Goal: Task Accomplishment & Management: Manage account settings

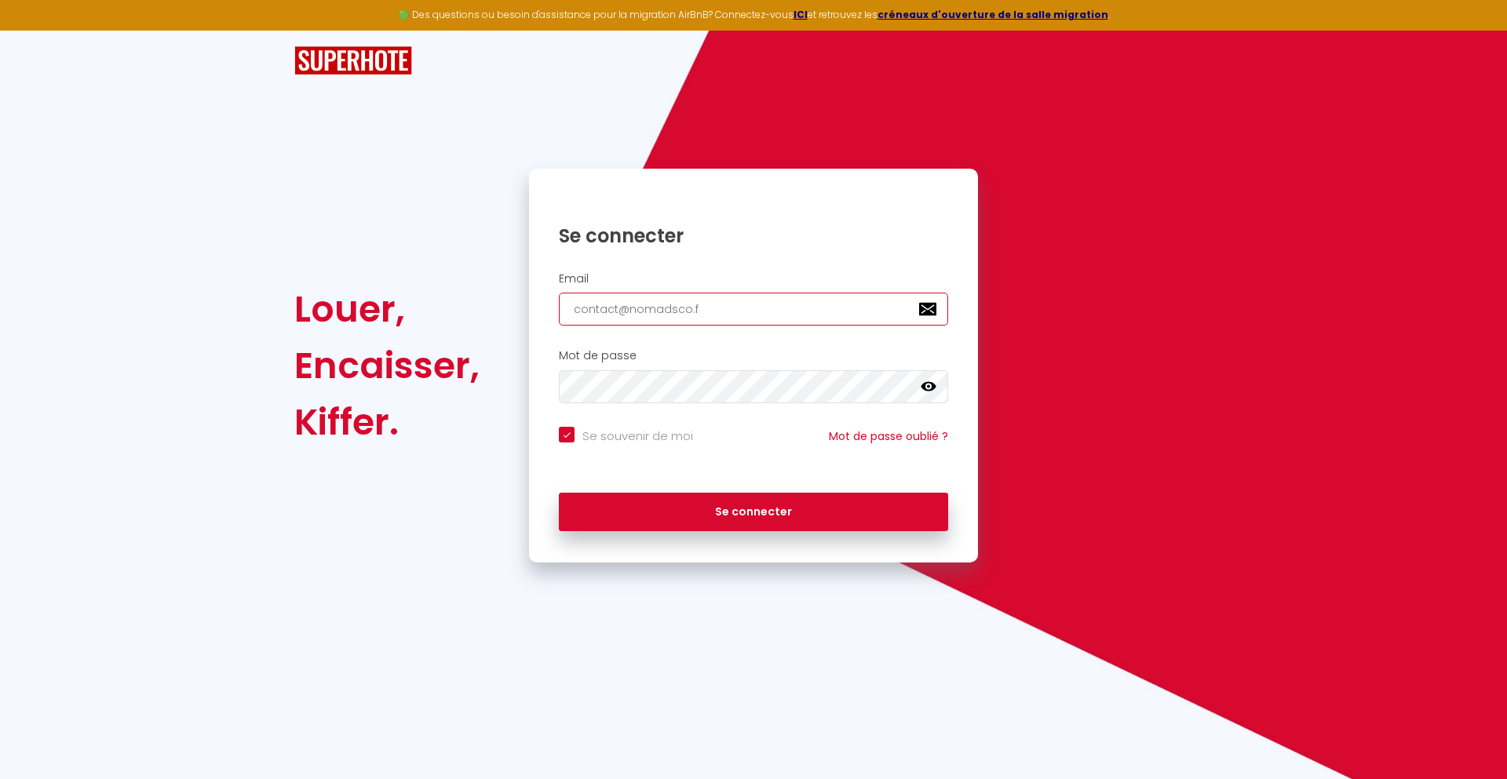
type input "[EMAIL_ADDRESS][DOMAIN_NAME]"
checkbox input "true"
type input "[EMAIL_ADDRESS][DOMAIN_NAME]"
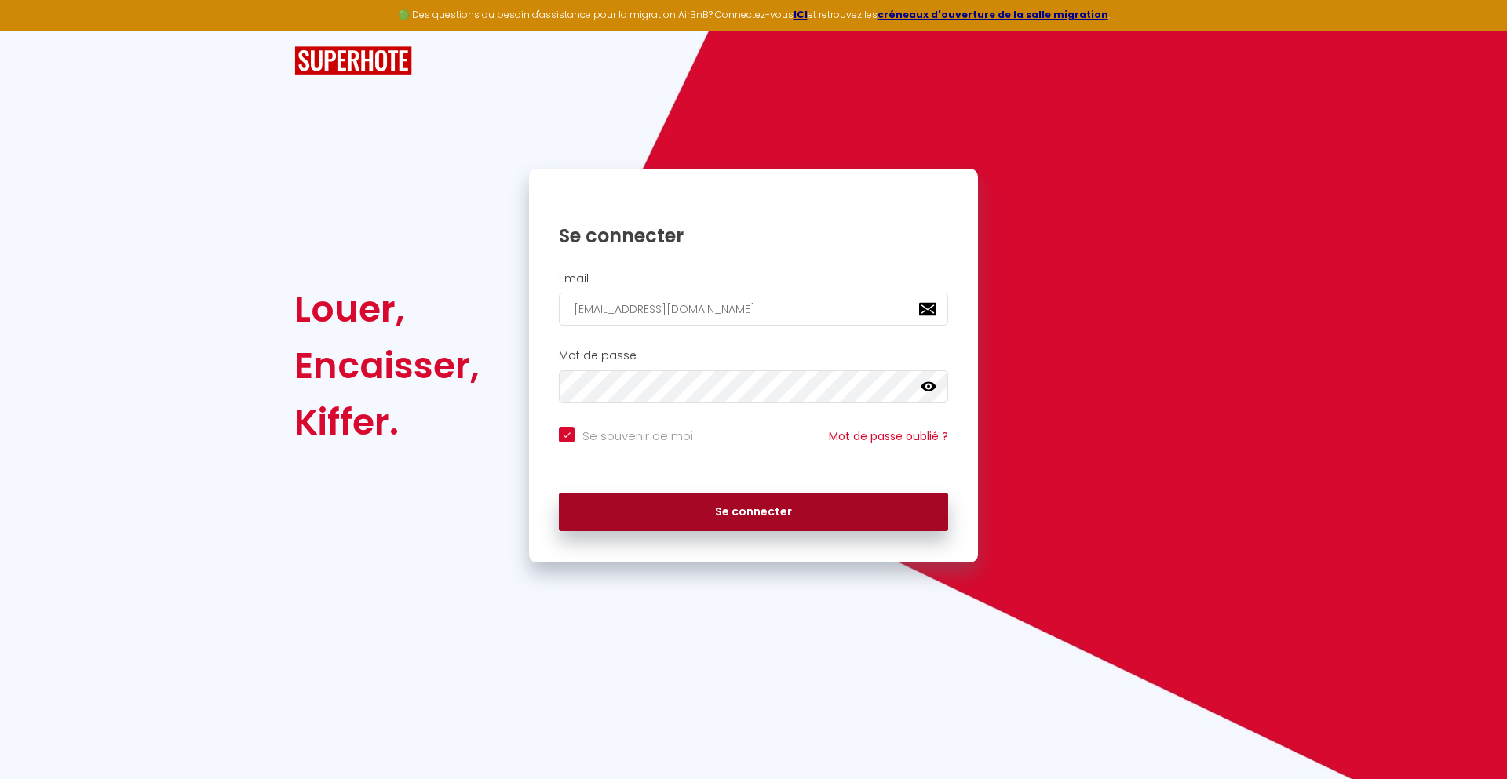
click at [754, 512] on button "Se connecter" at bounding box center [753, 512] width 389 height 39
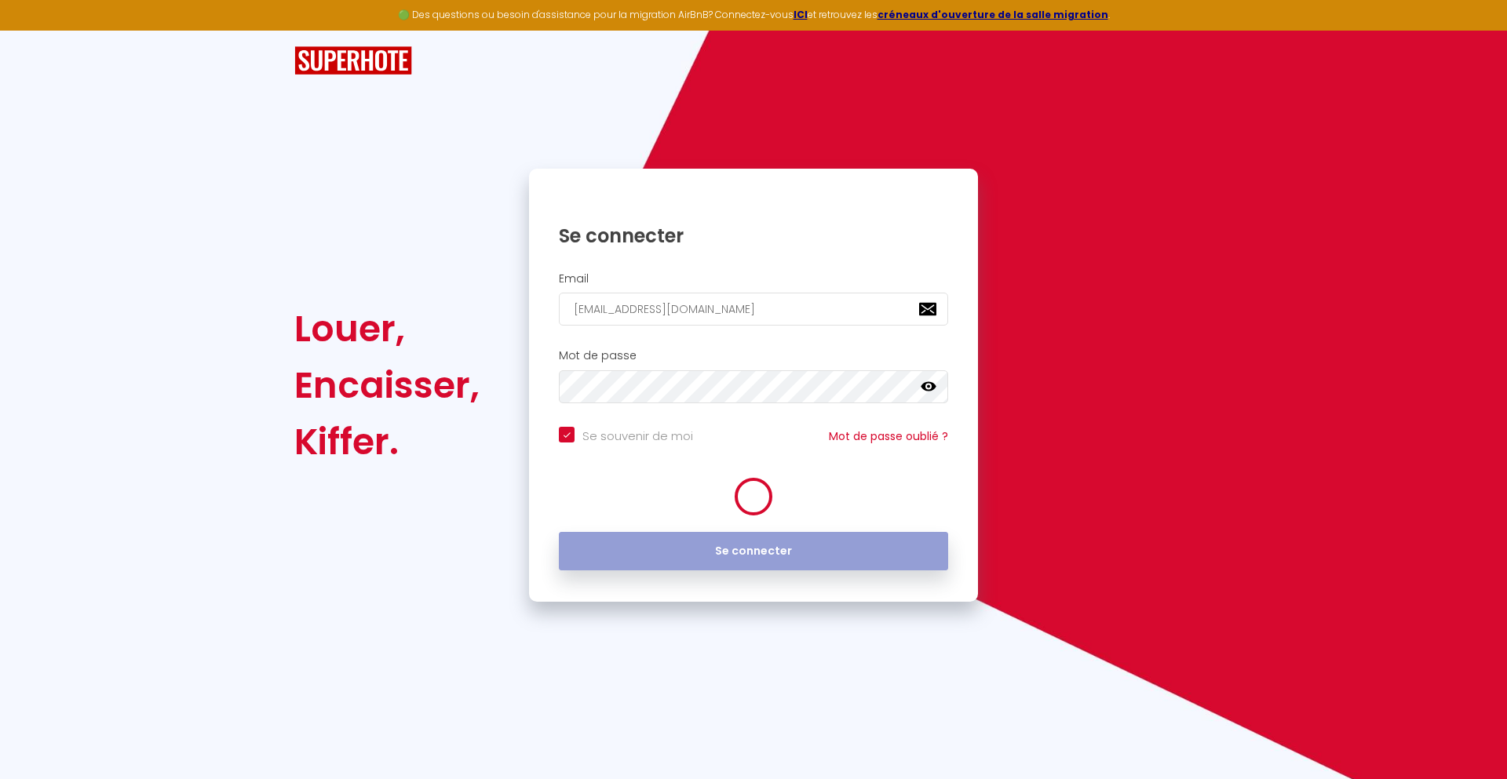
checkbox input "true"
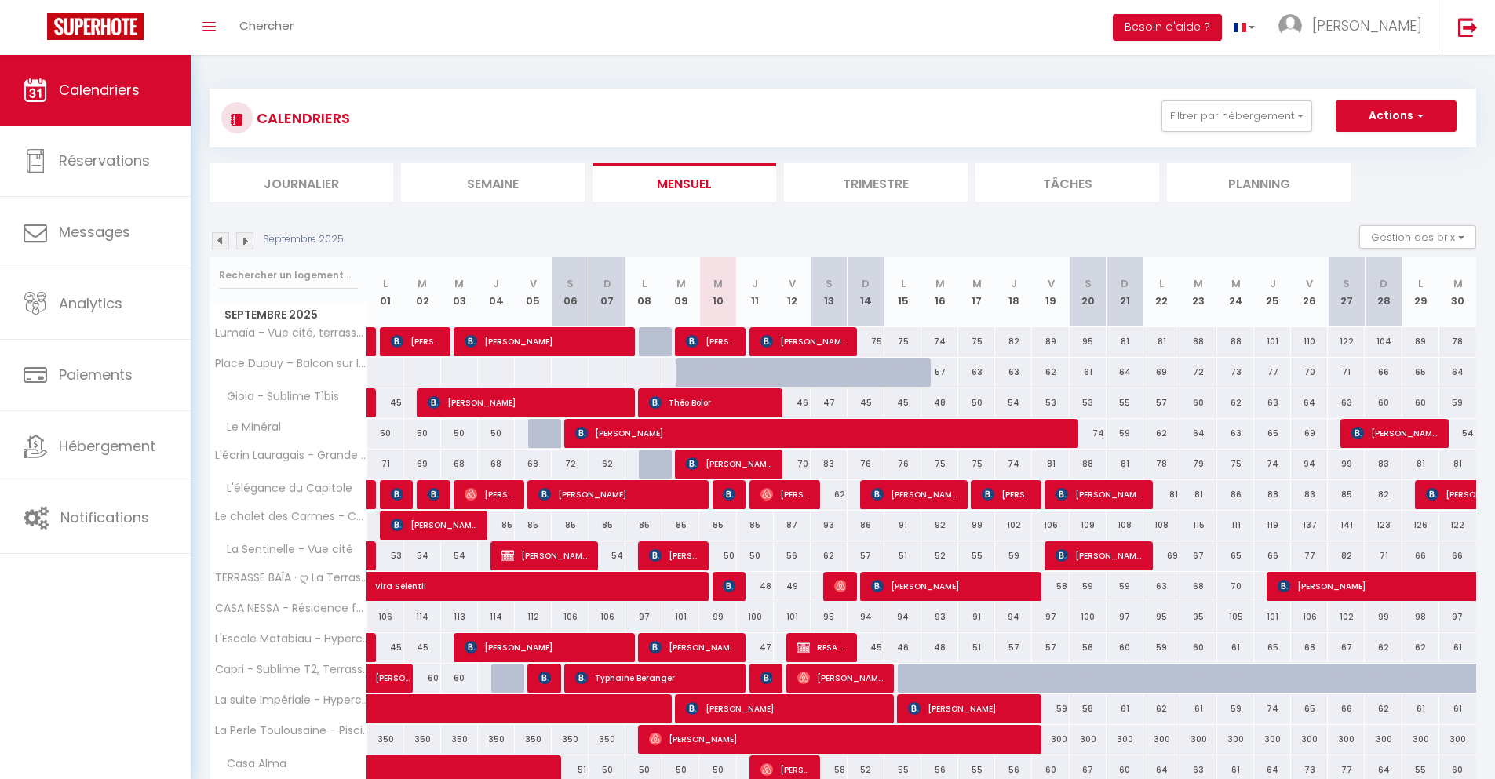
click at [301, 182] on li "Journalier" at bounding box center [302, 182] width 184 height 38
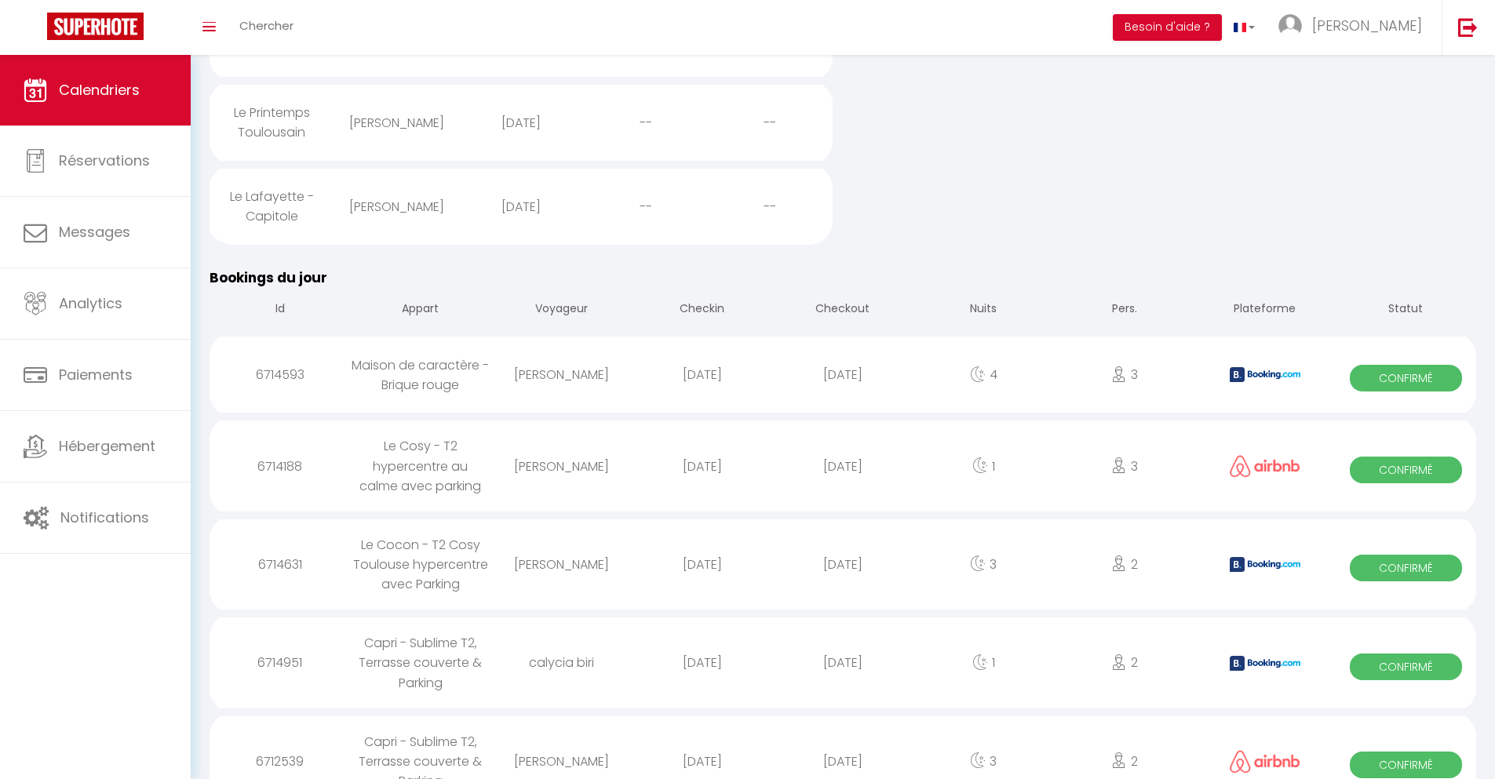
scroll to position [625, 0]
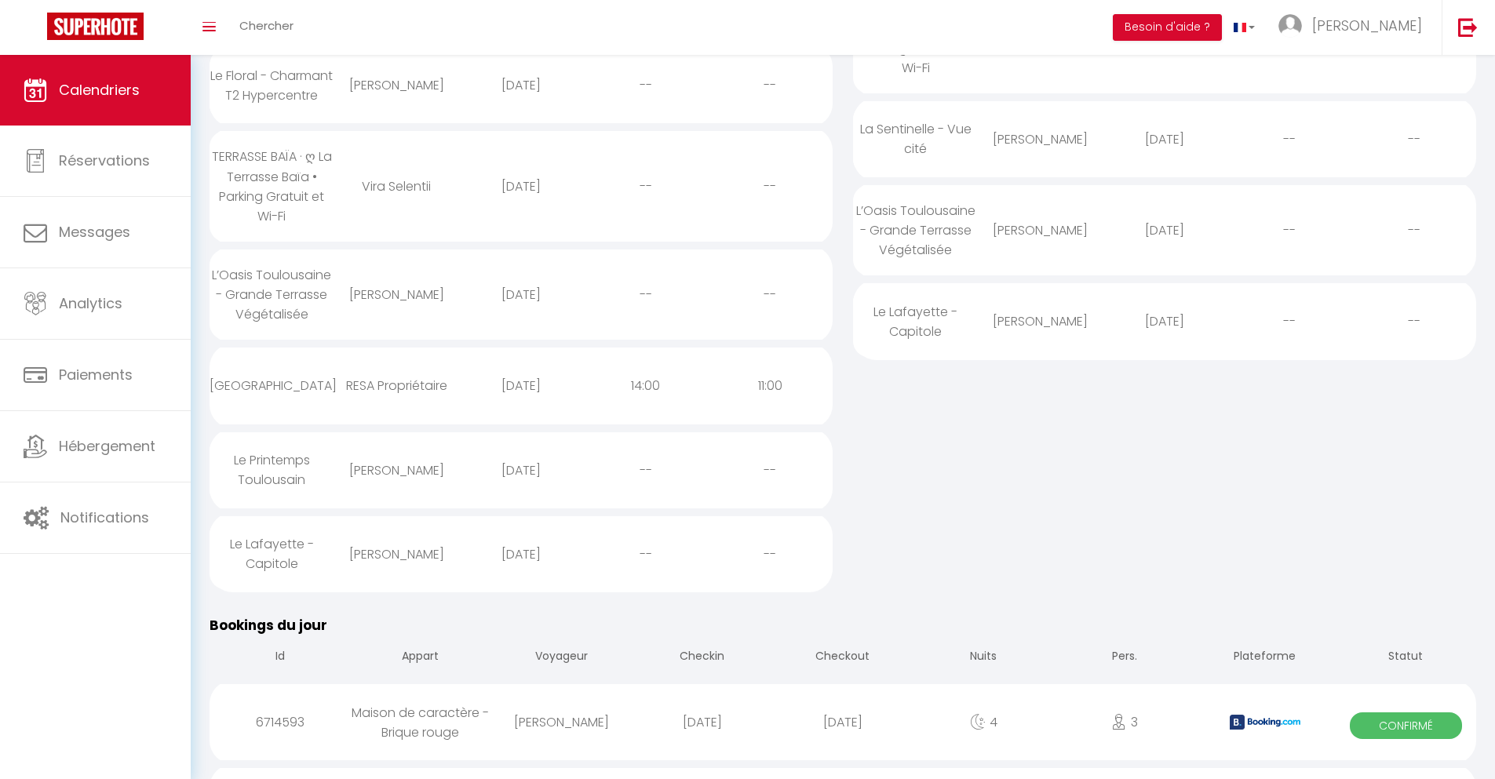
click at [843, 737] on div "[DATE]" at bounding box center [842, 722] width 141 height 51
select select "0"
select select "1"
select select
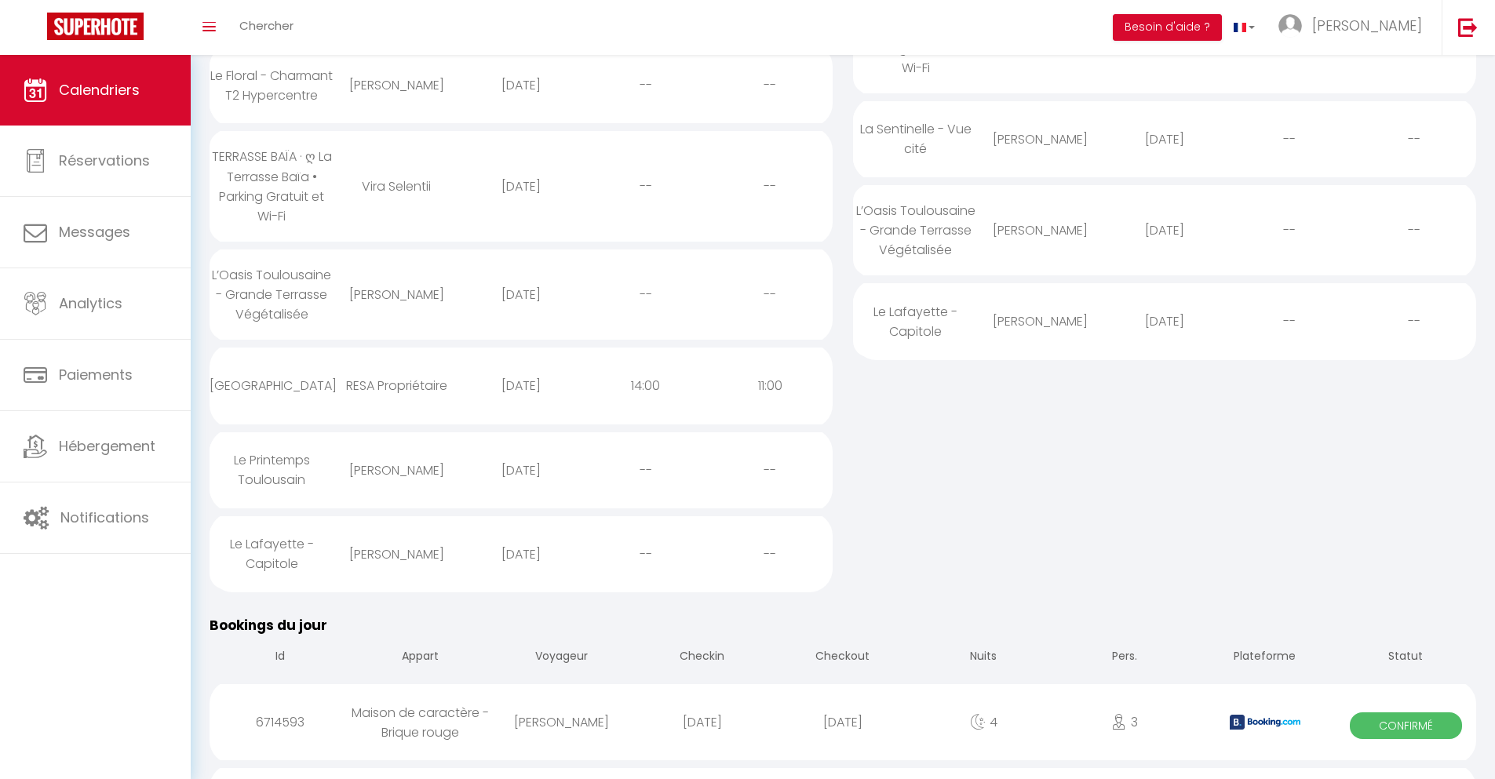
select select
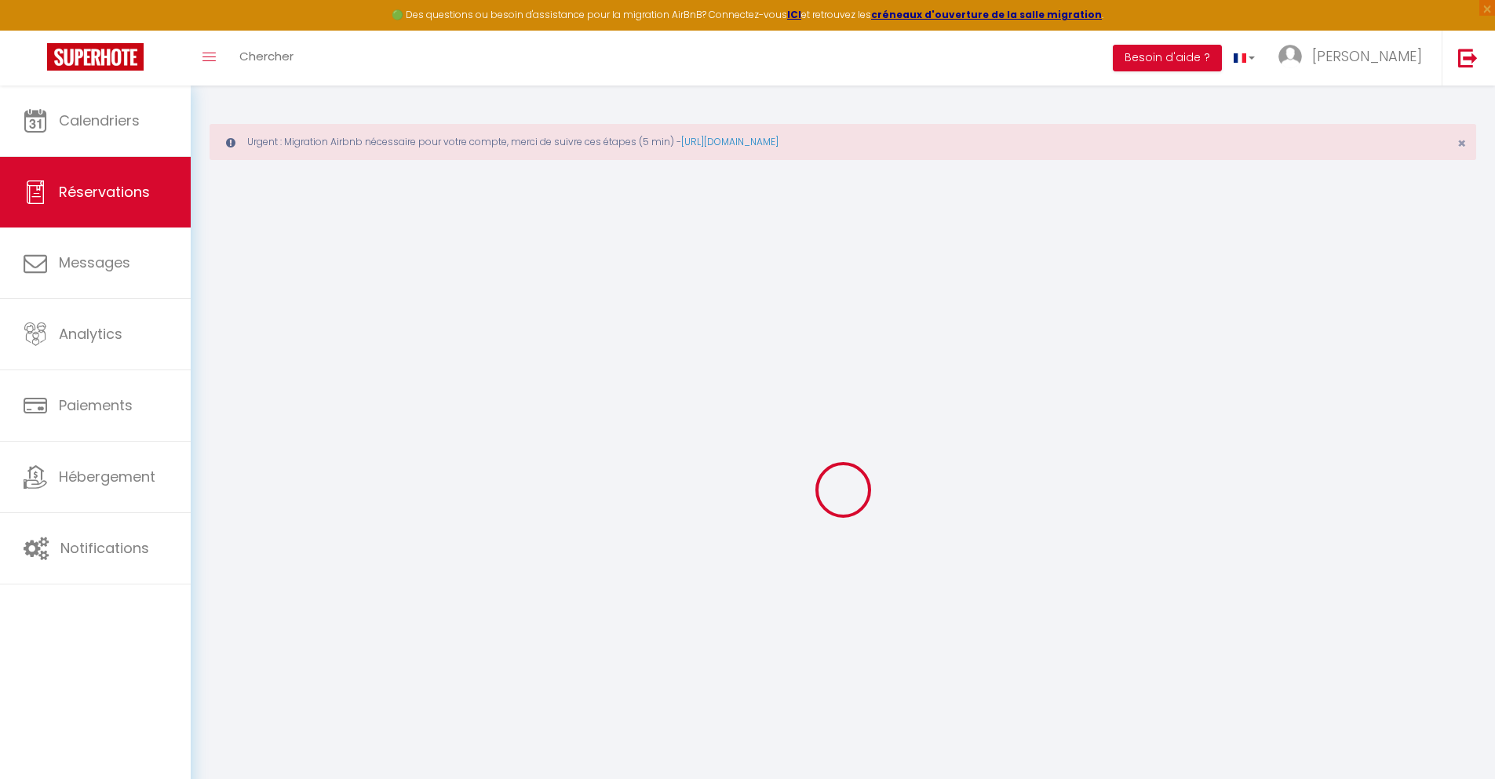
select select
checkbox input "false"
select select
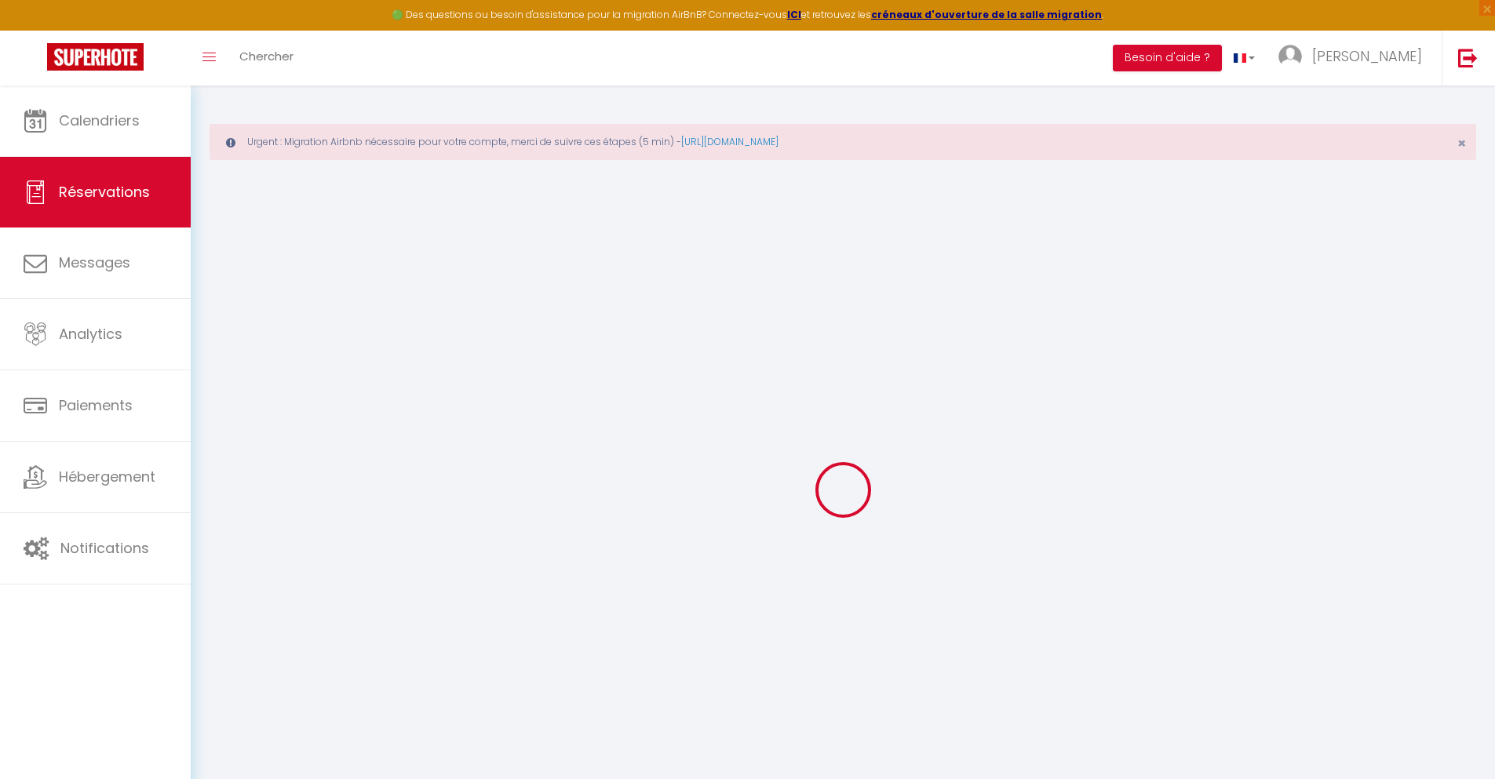
checkbox input "false"
type textarea "** THIS RESERVATION HAS BEEN PRE-PAID ** Reservation has a cancellation grace p…"
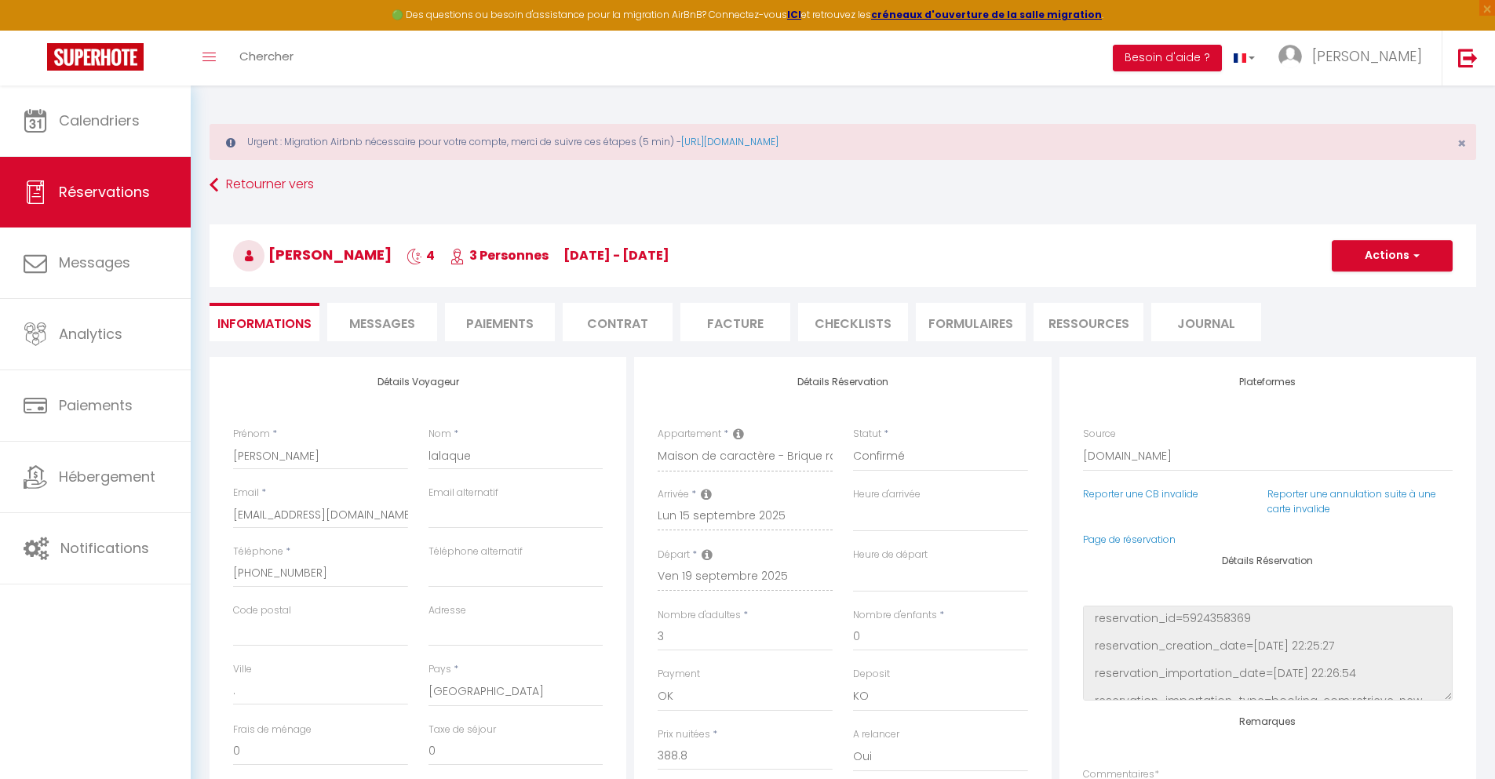
type input "35"
type input "17.81"
select select
checkbox input "false"
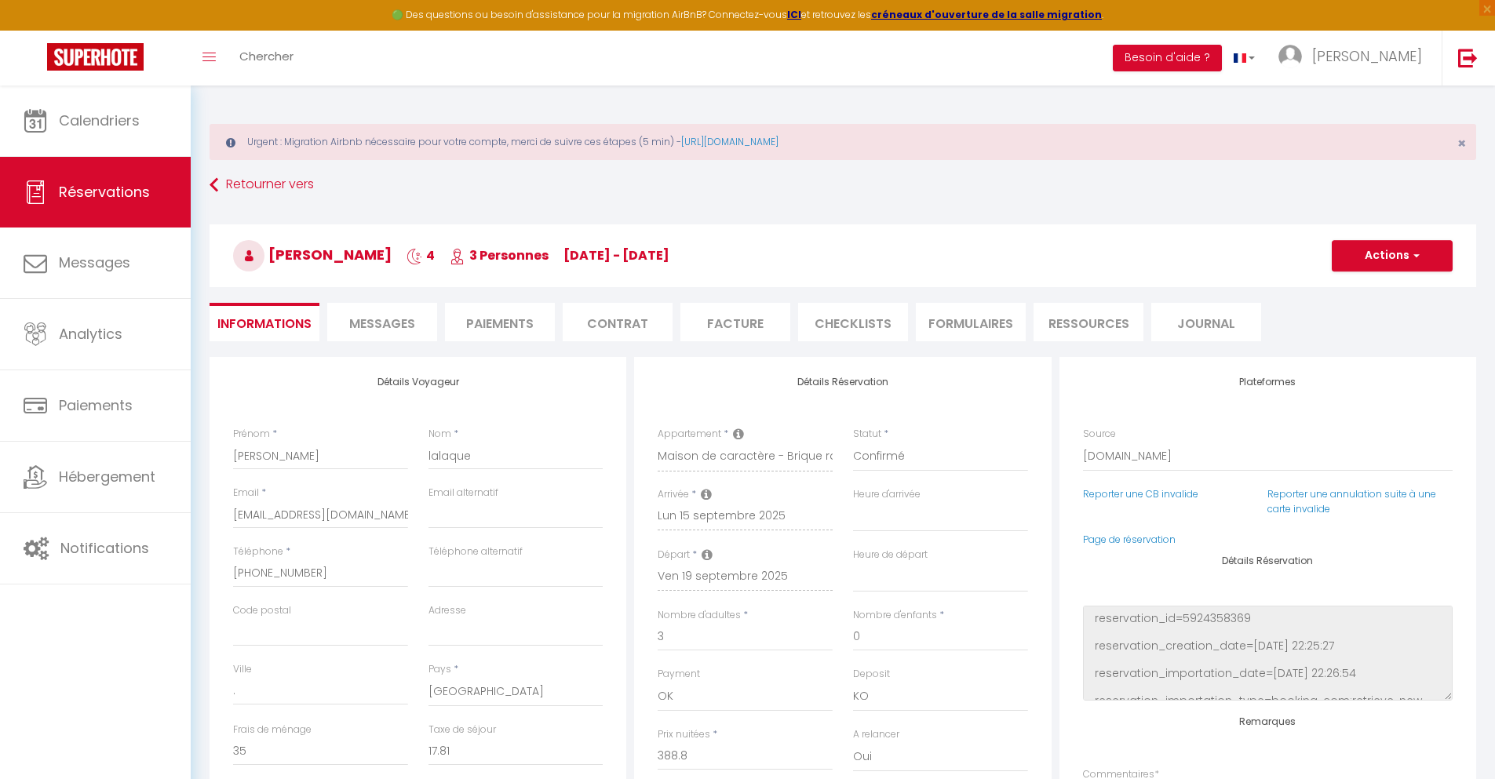
select select
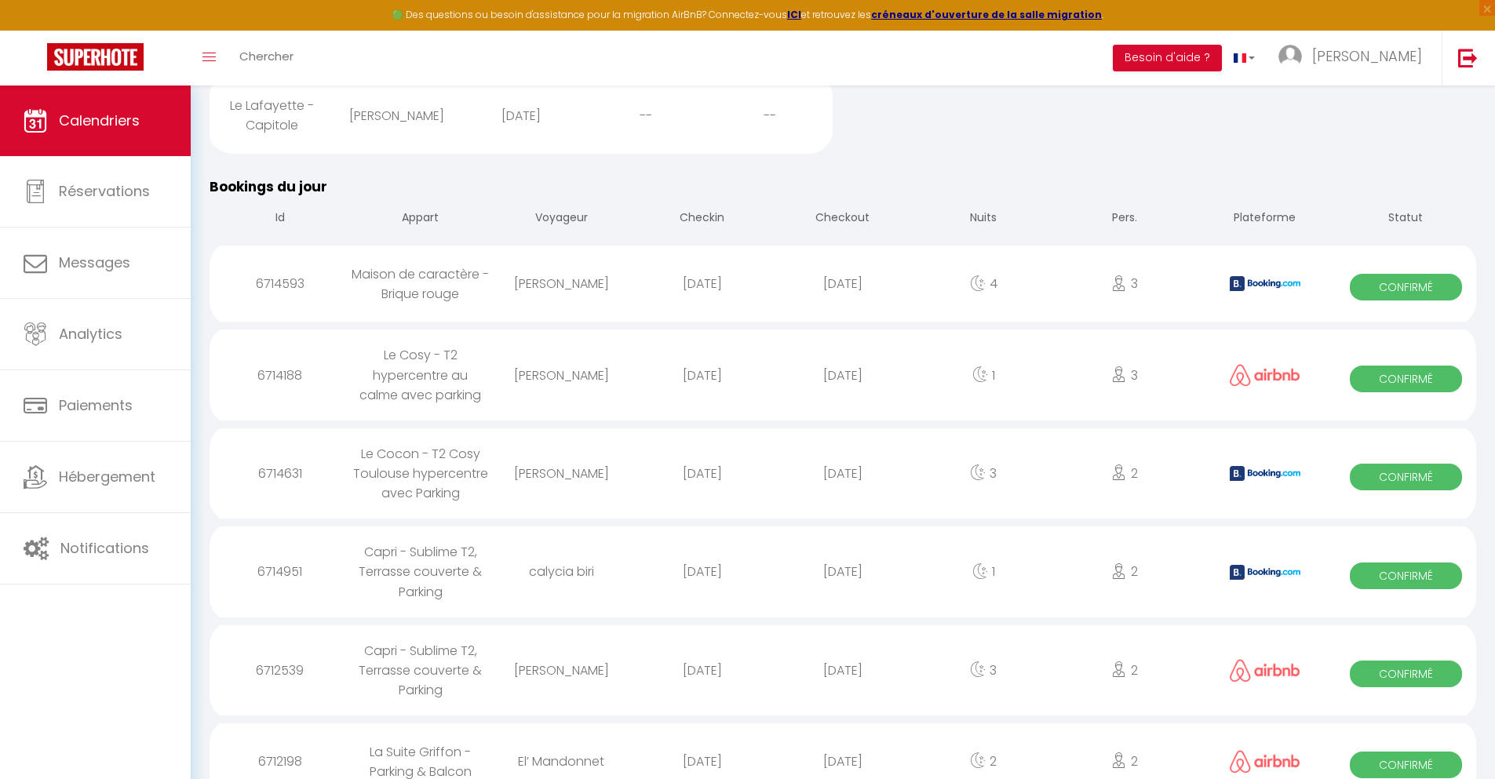
scroll to position [820, 0]
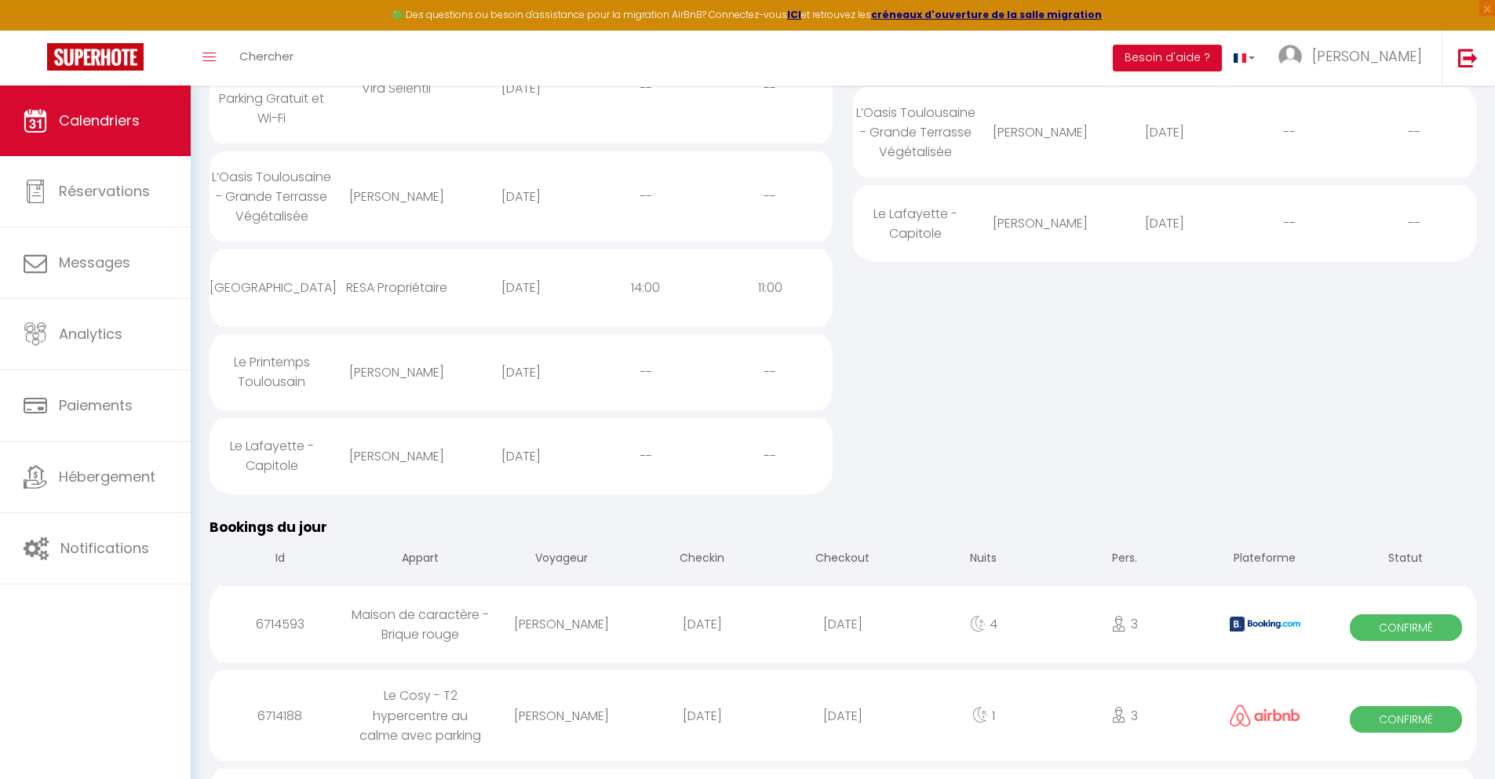
click at [843, 730] on div "[DATE]" at bounding box center [842, 716] width 141 height 51
select select "0"
select select "1"
select select
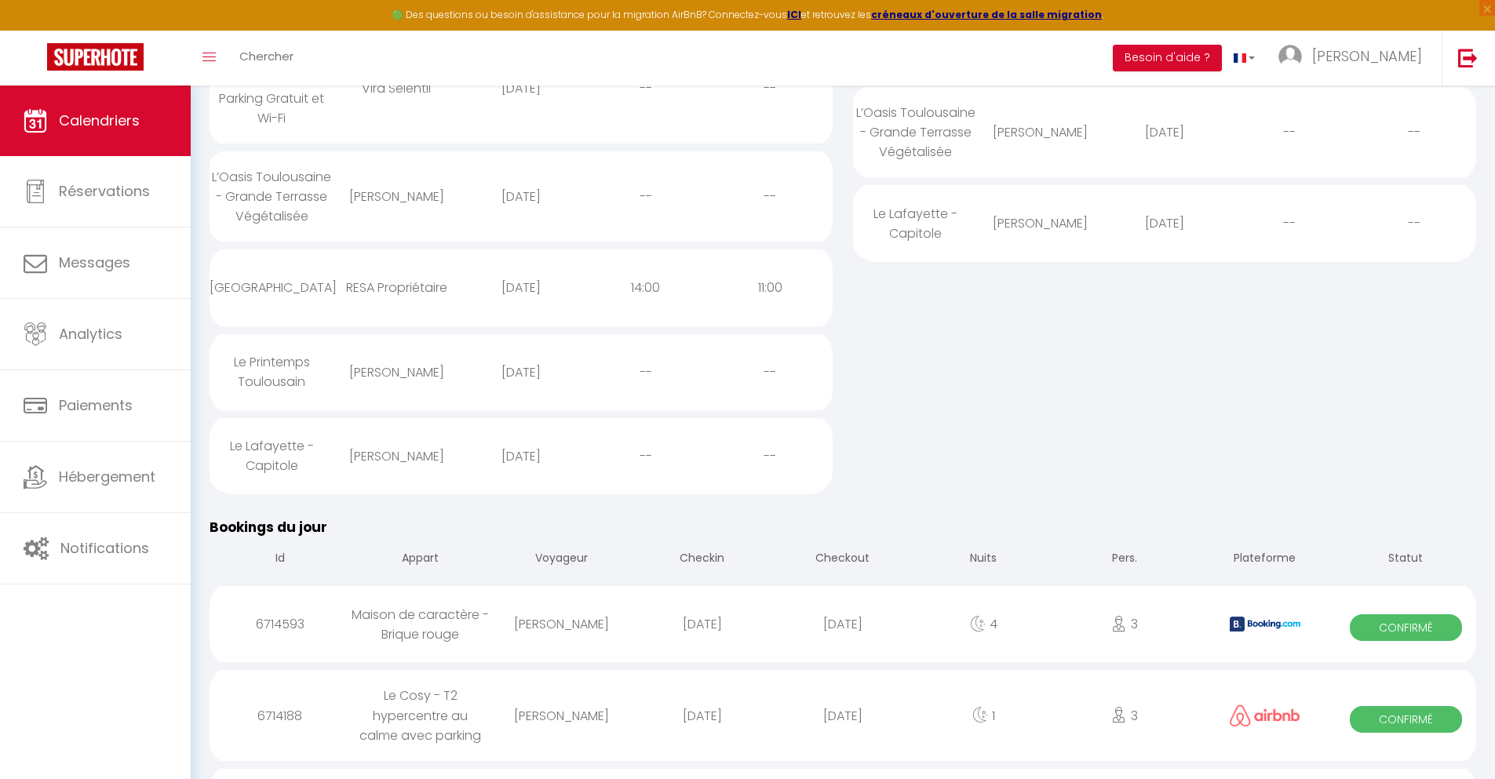
select select
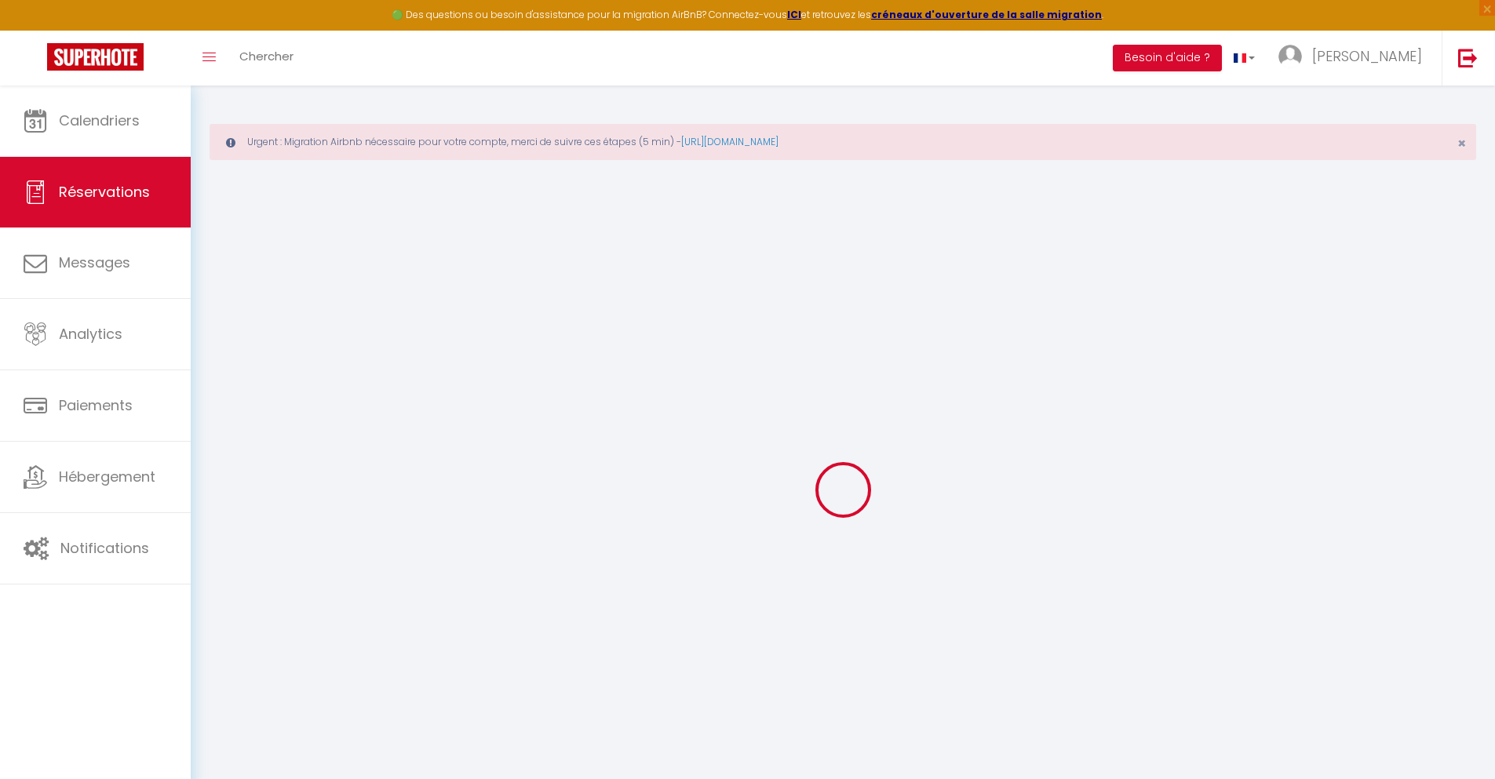
type input "[PERSON_NAME]"
type input "Nikolic"
type input "[EMAIL_ADDRESS][DOMAIN_NAME]"
type input "[PHONE_NUMBER]"
select select
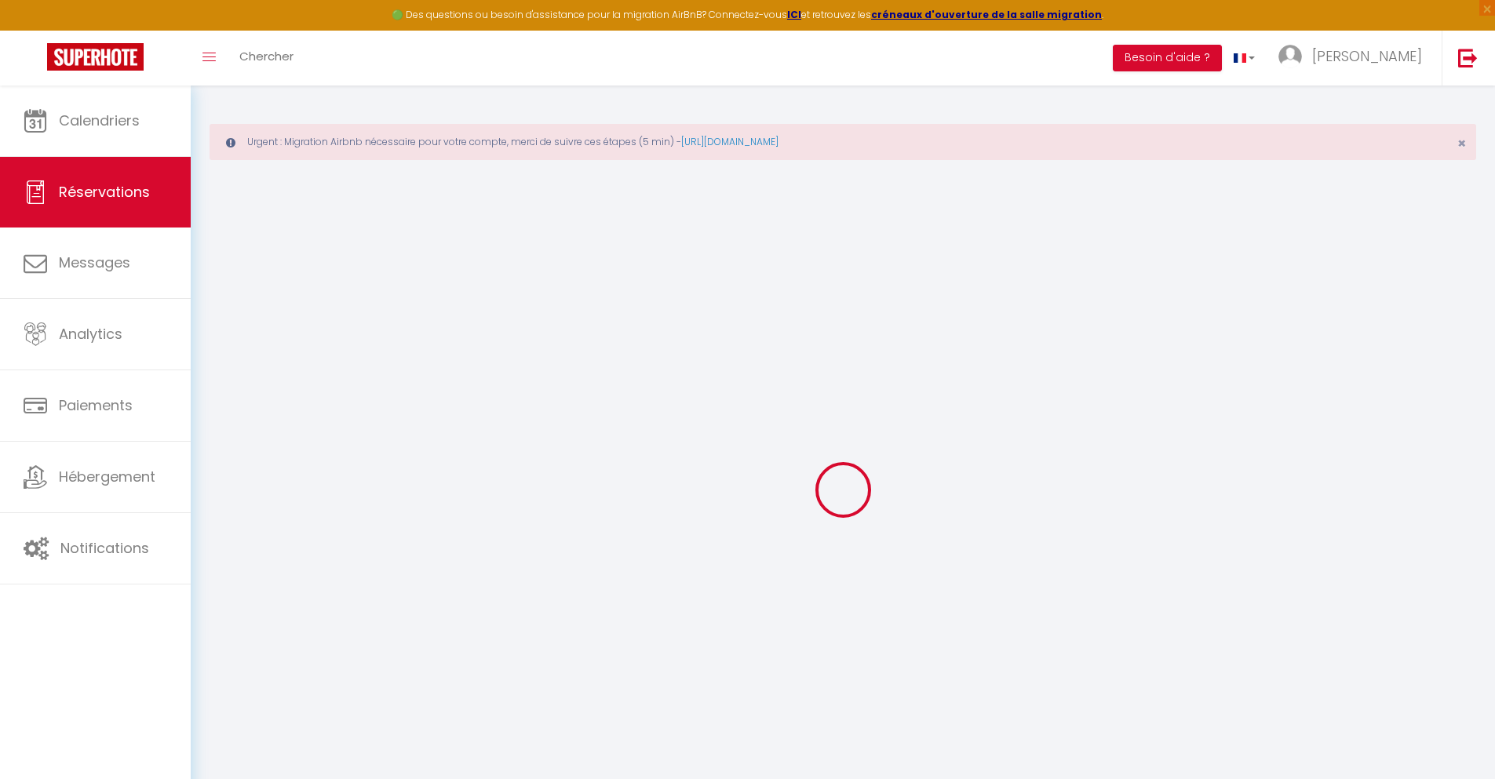
type input "21.24"
select select "32349"
select select "1"
select select
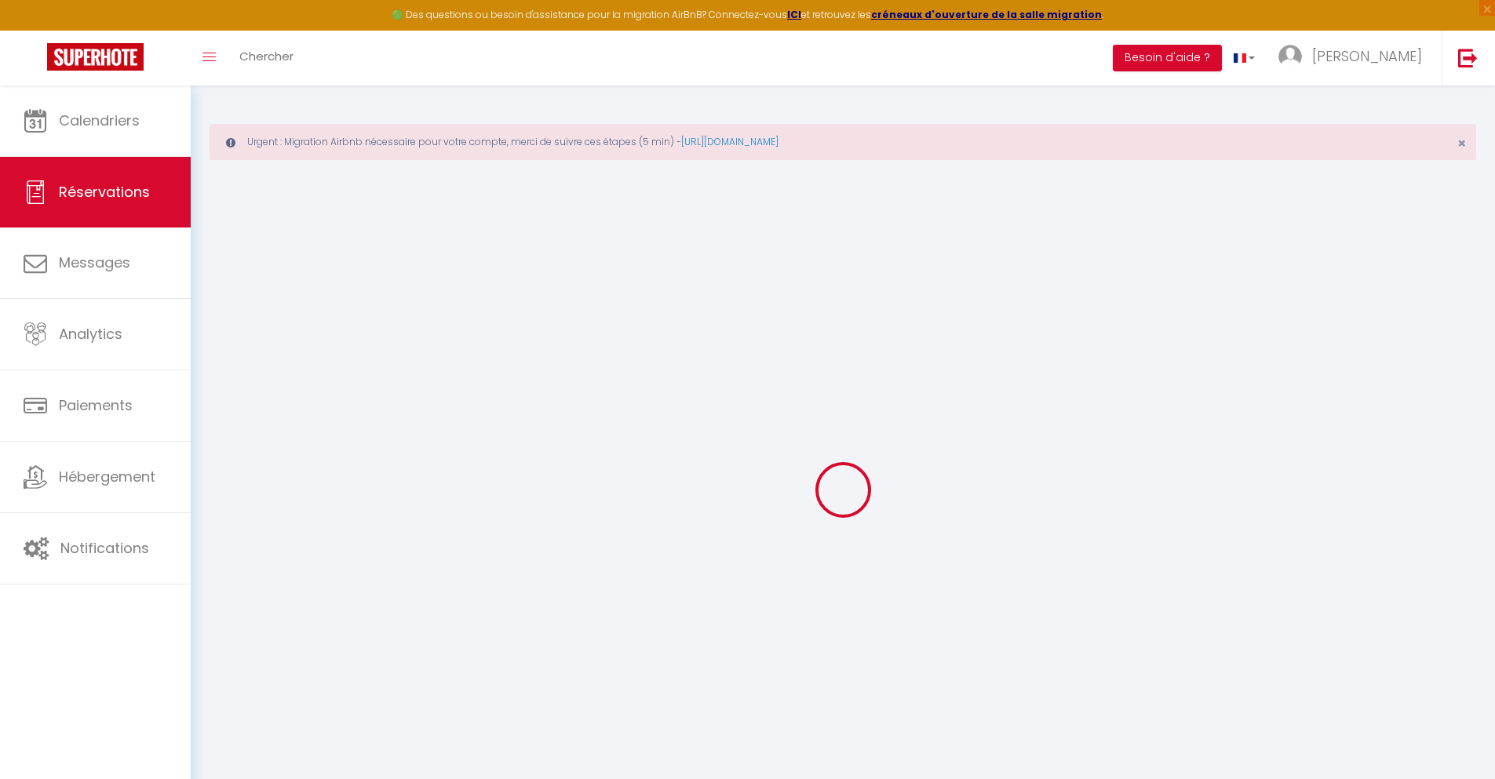
type input "3"
select select "12"
select select
type input "78"
checkbox input "false"
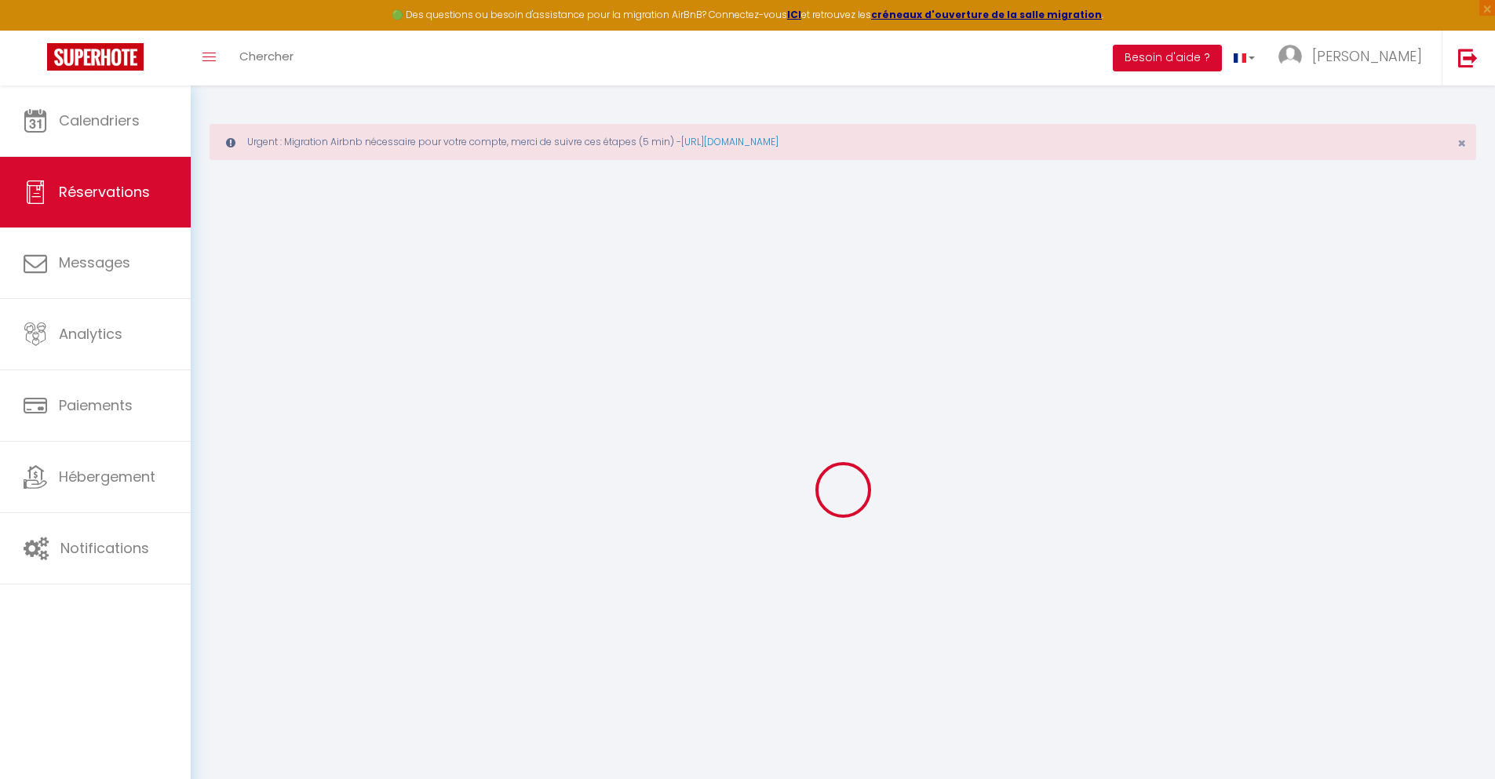
type input "0"
select select "1"
type input "0"
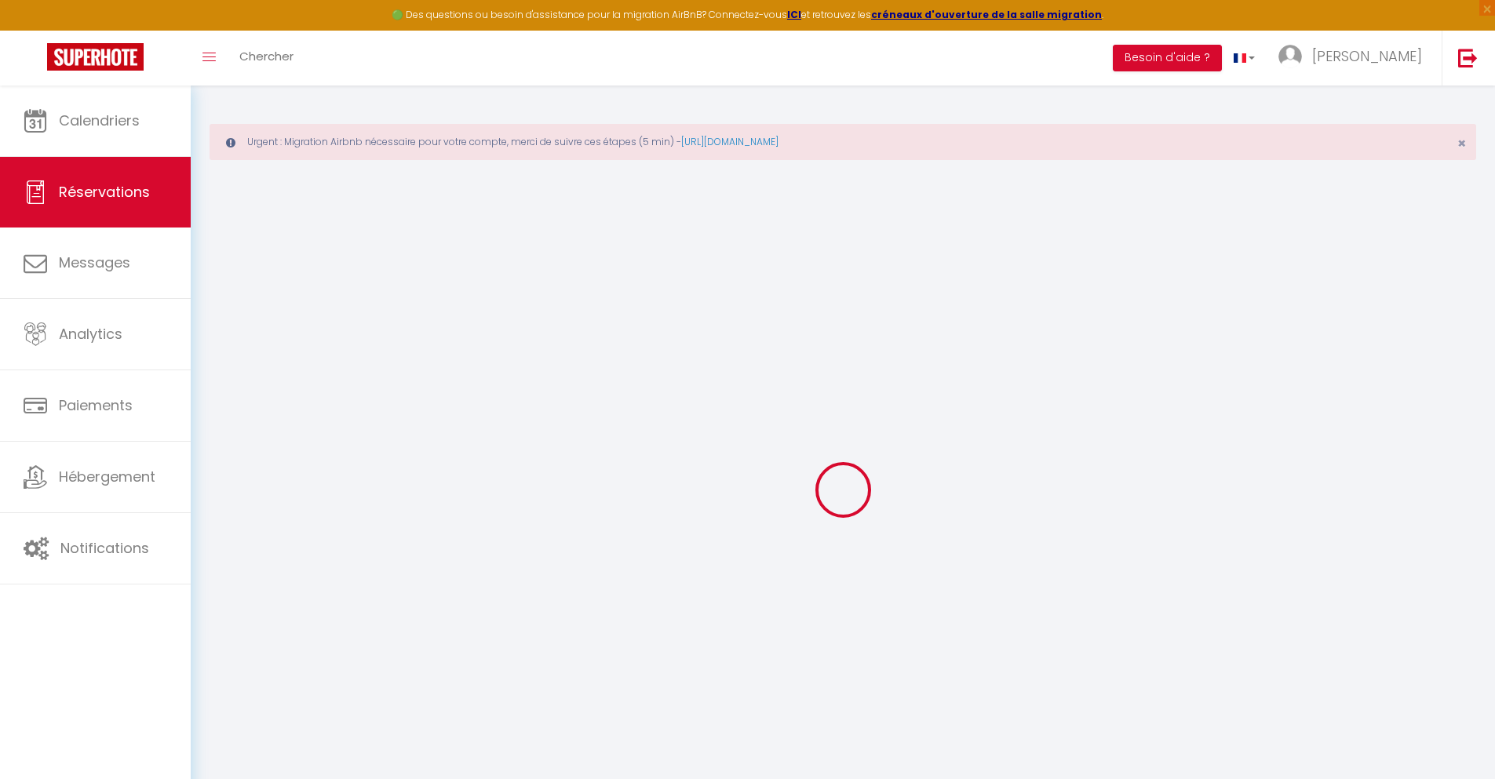
select select
select select "15"
checkbox input "false"
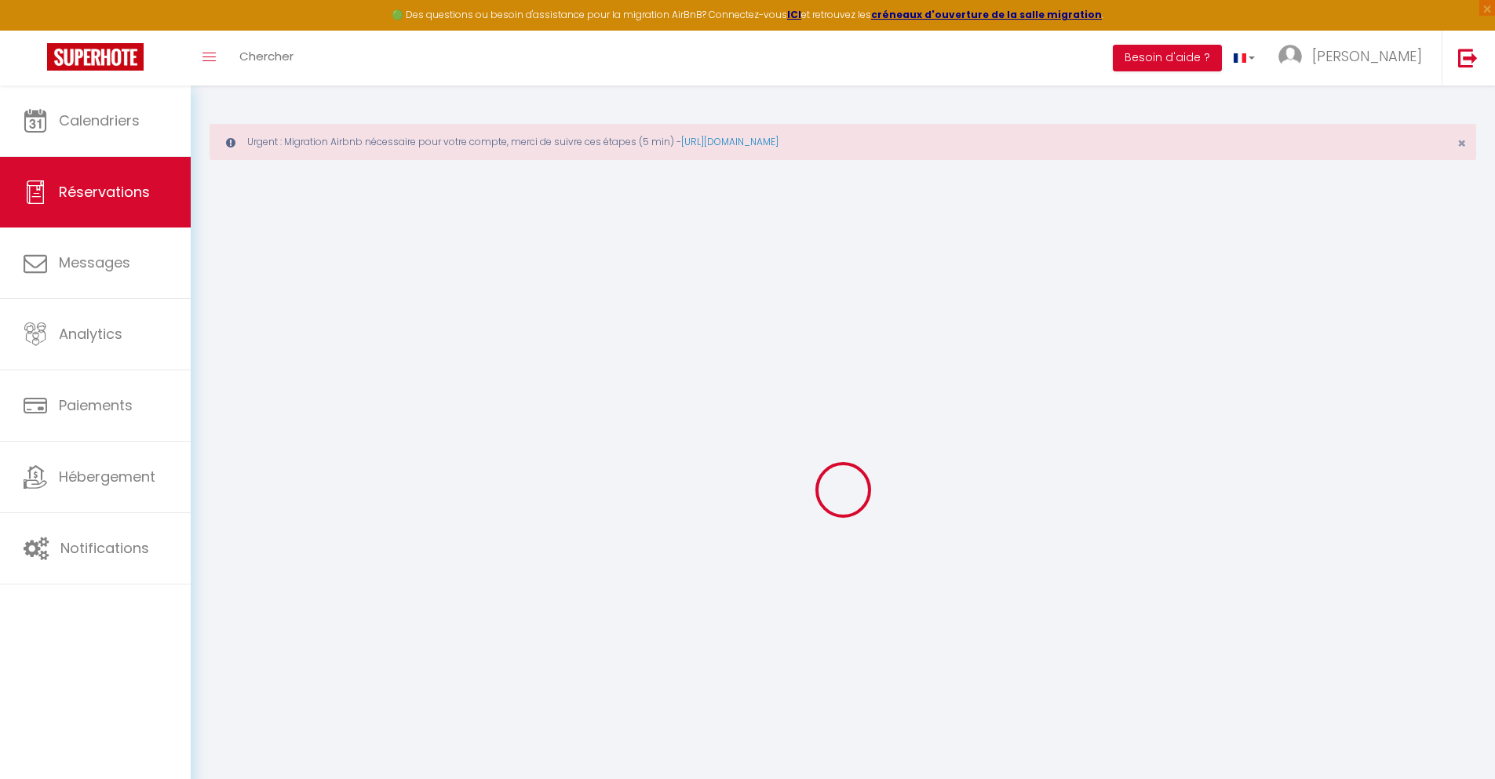
select select
checkbox input "false"
select select
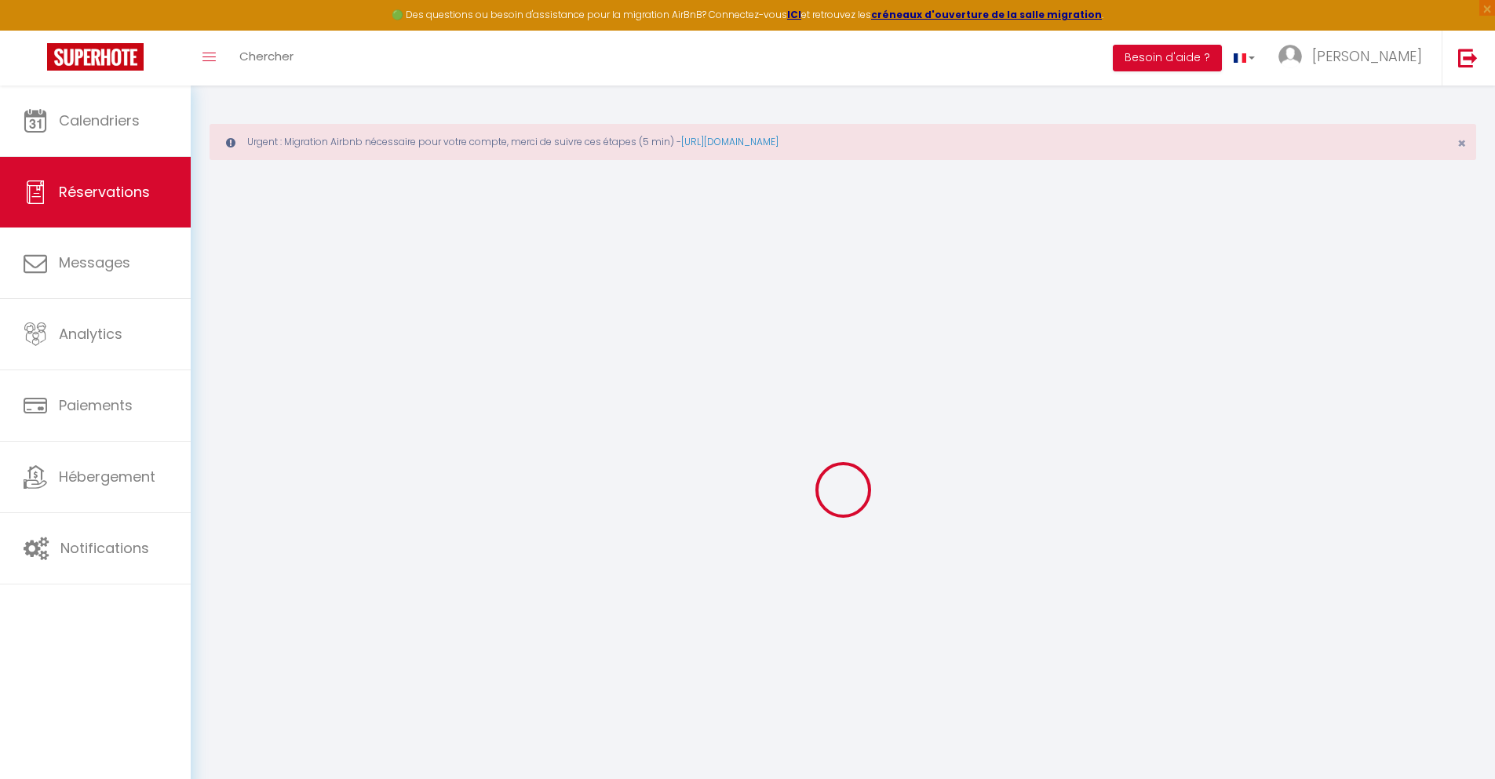
select select
checkbox input "false"
select select
type input "40"
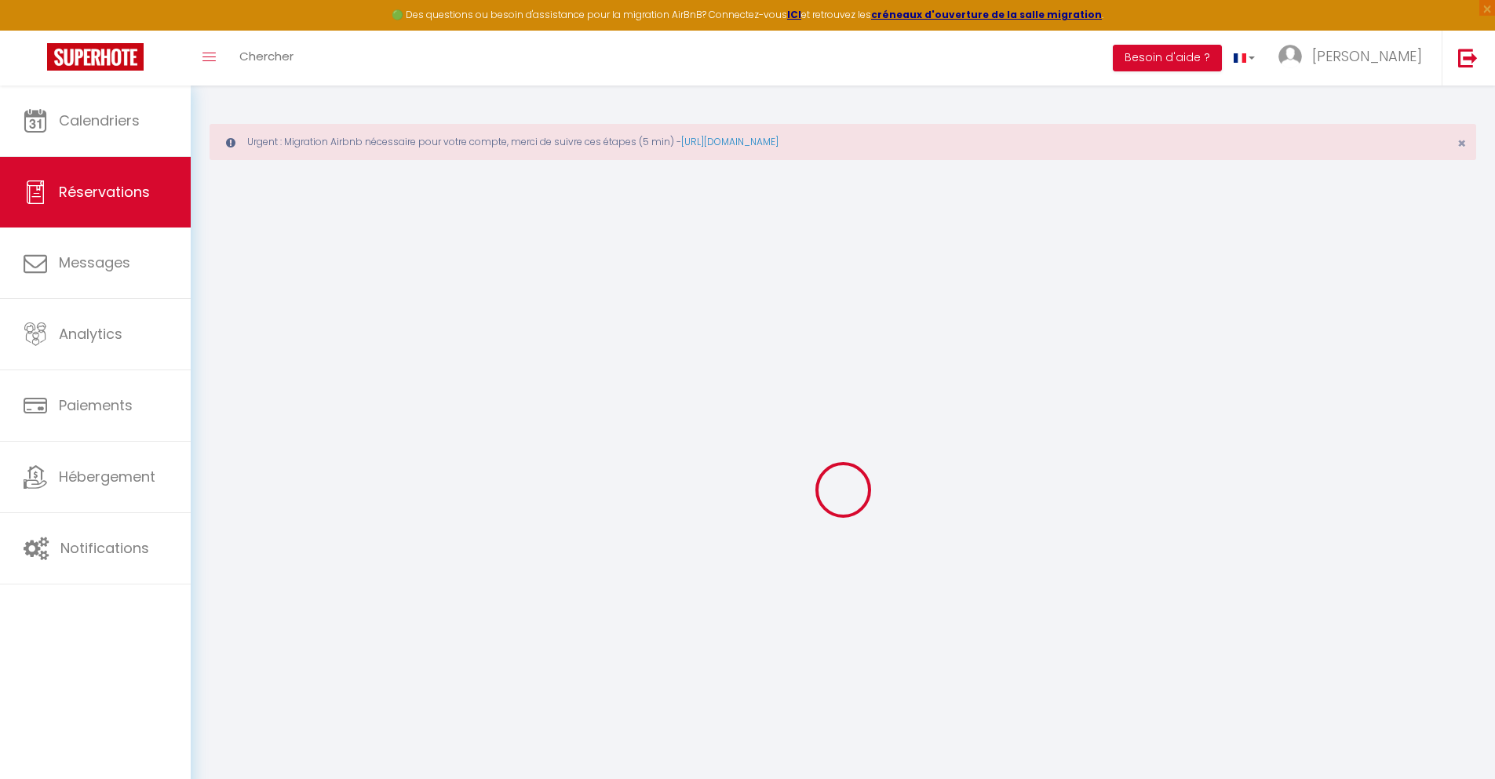
type input "5.62"
select select
checkbox input "false"
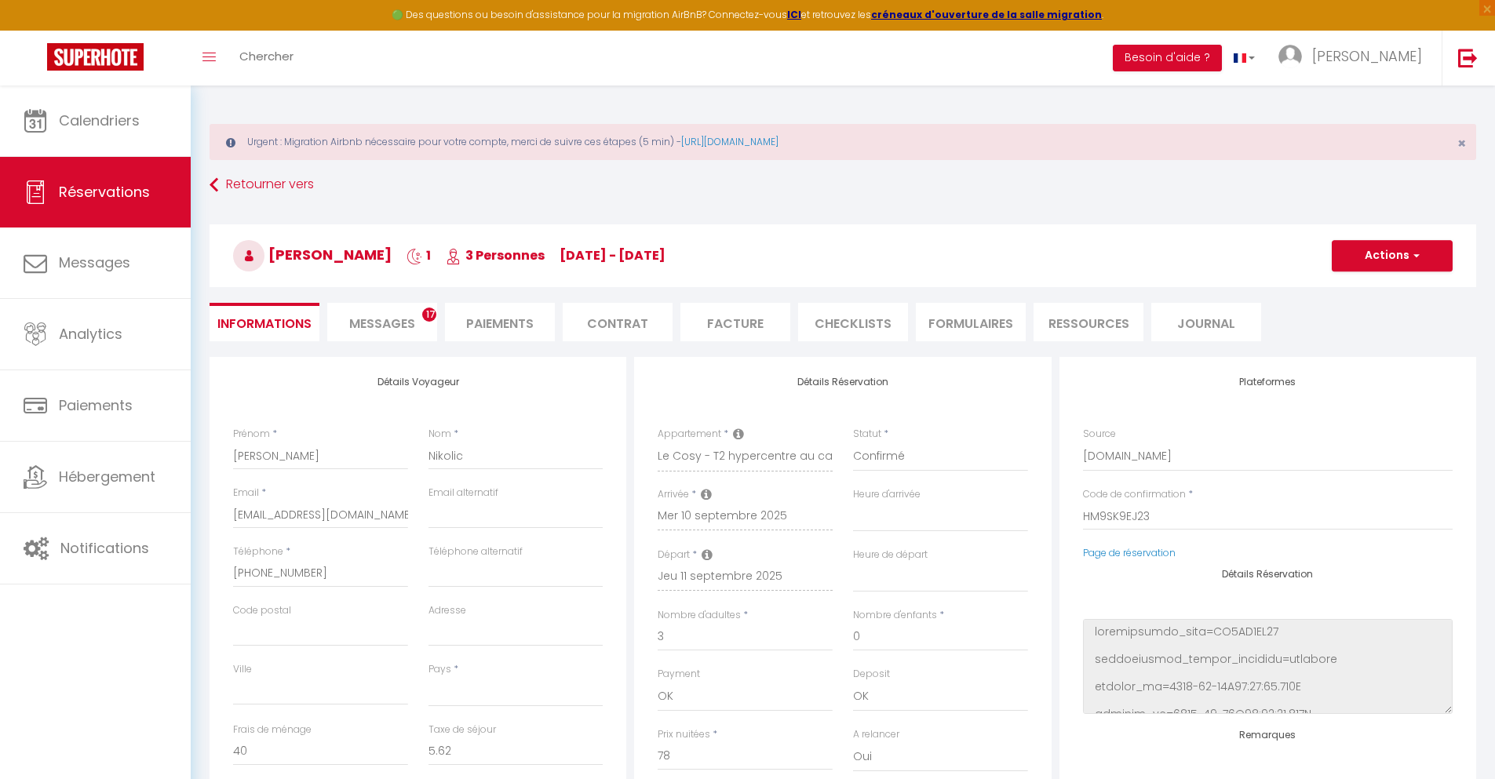
select select
checkbox input "false"
select select
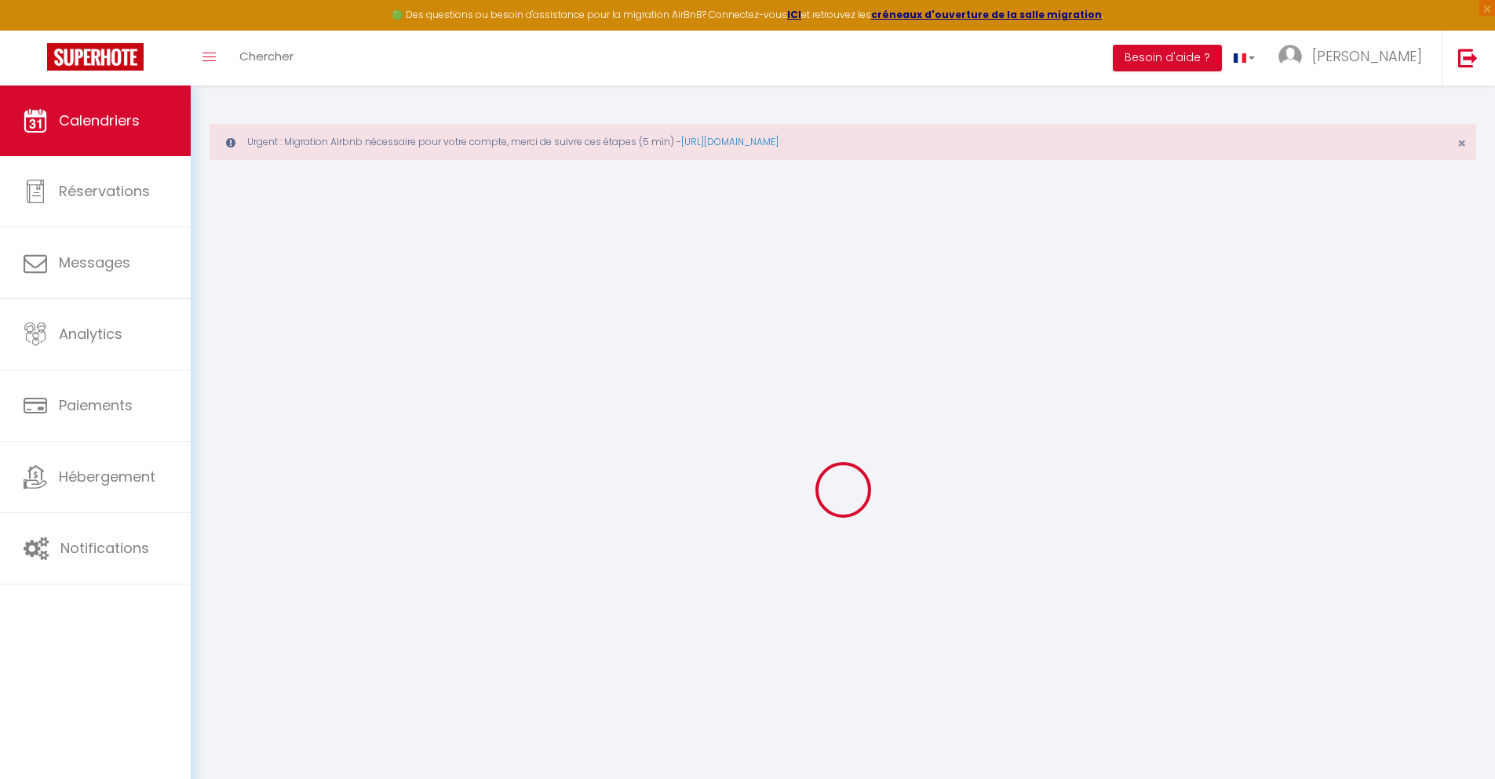
scroll to position [86, 0]
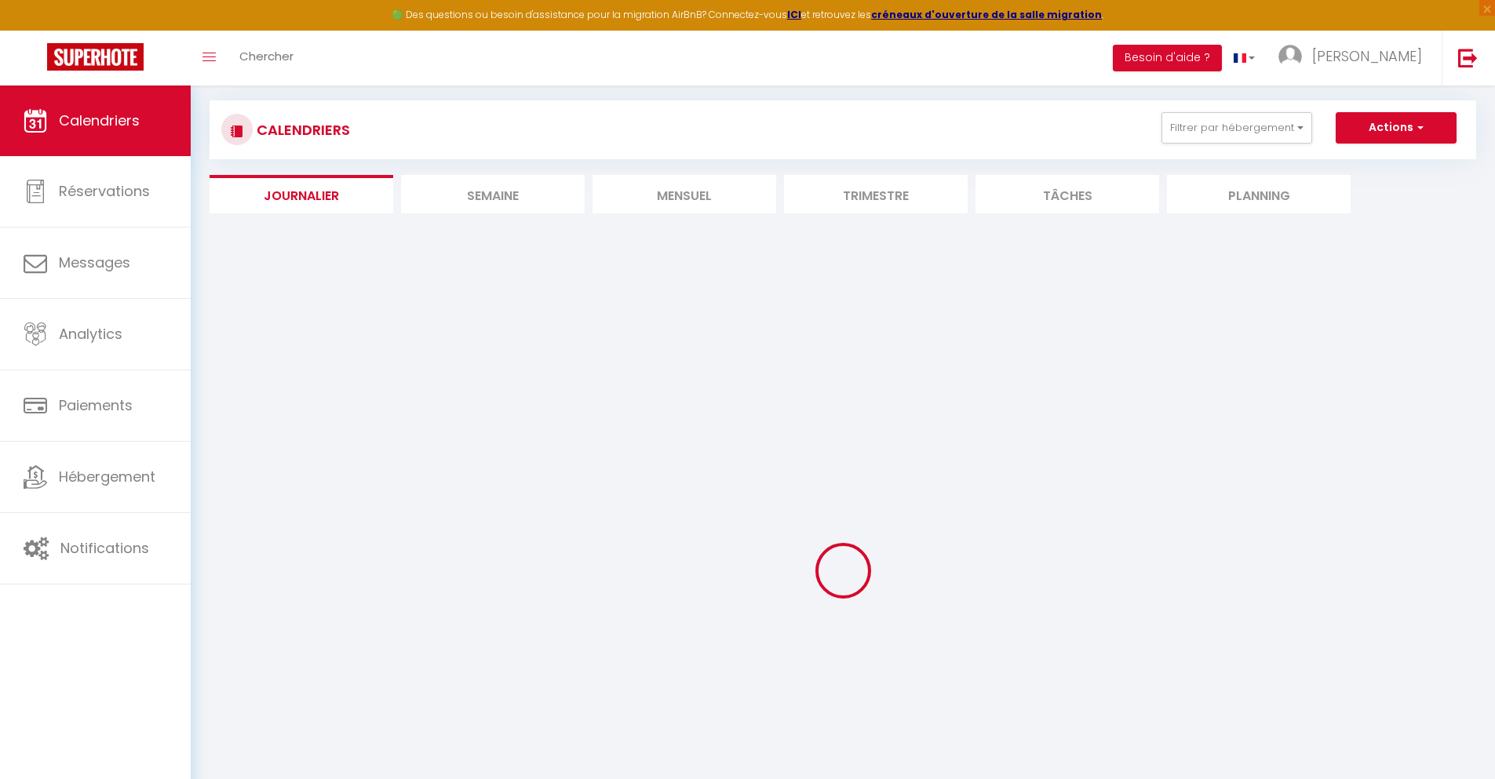
select select
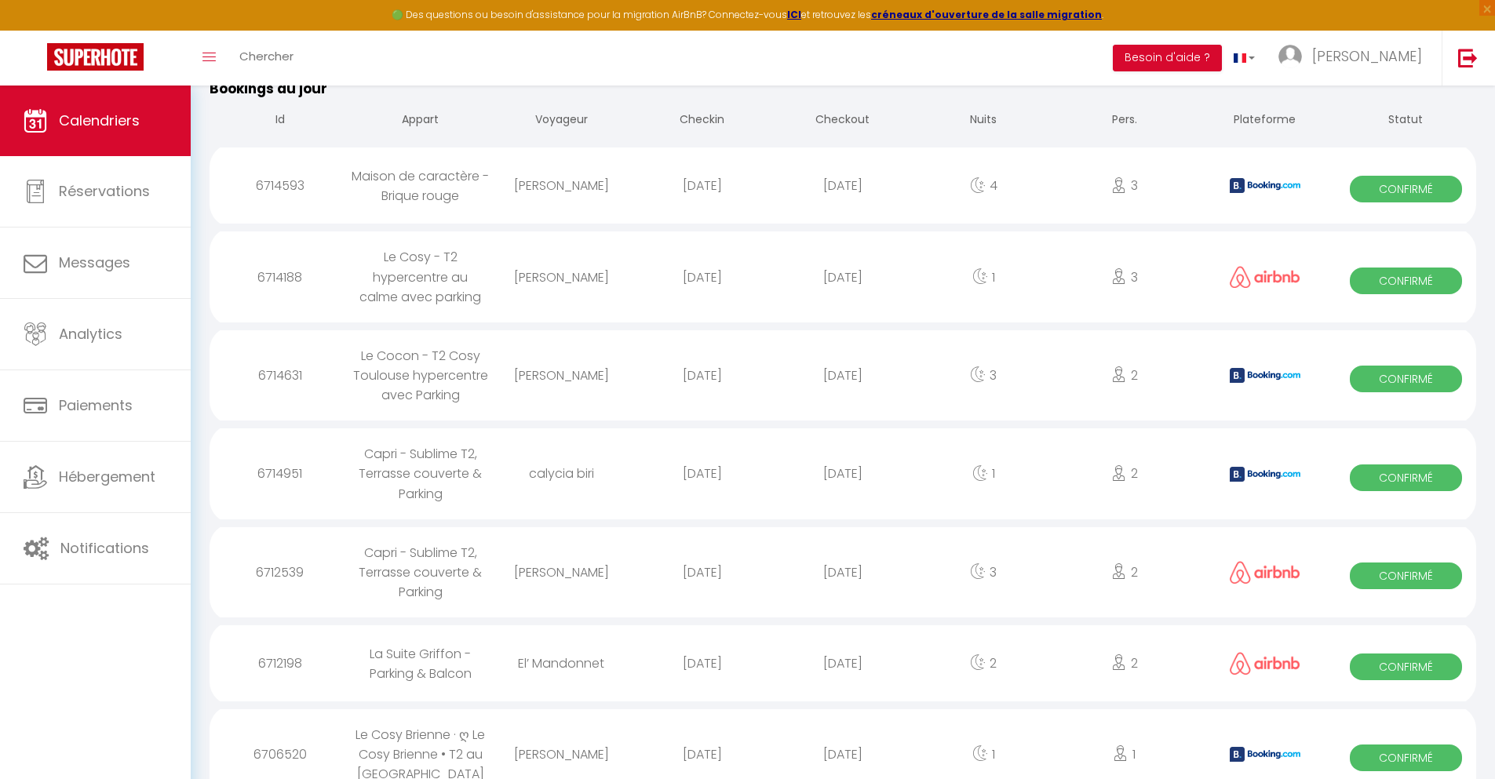
scroll to position [919, 0]
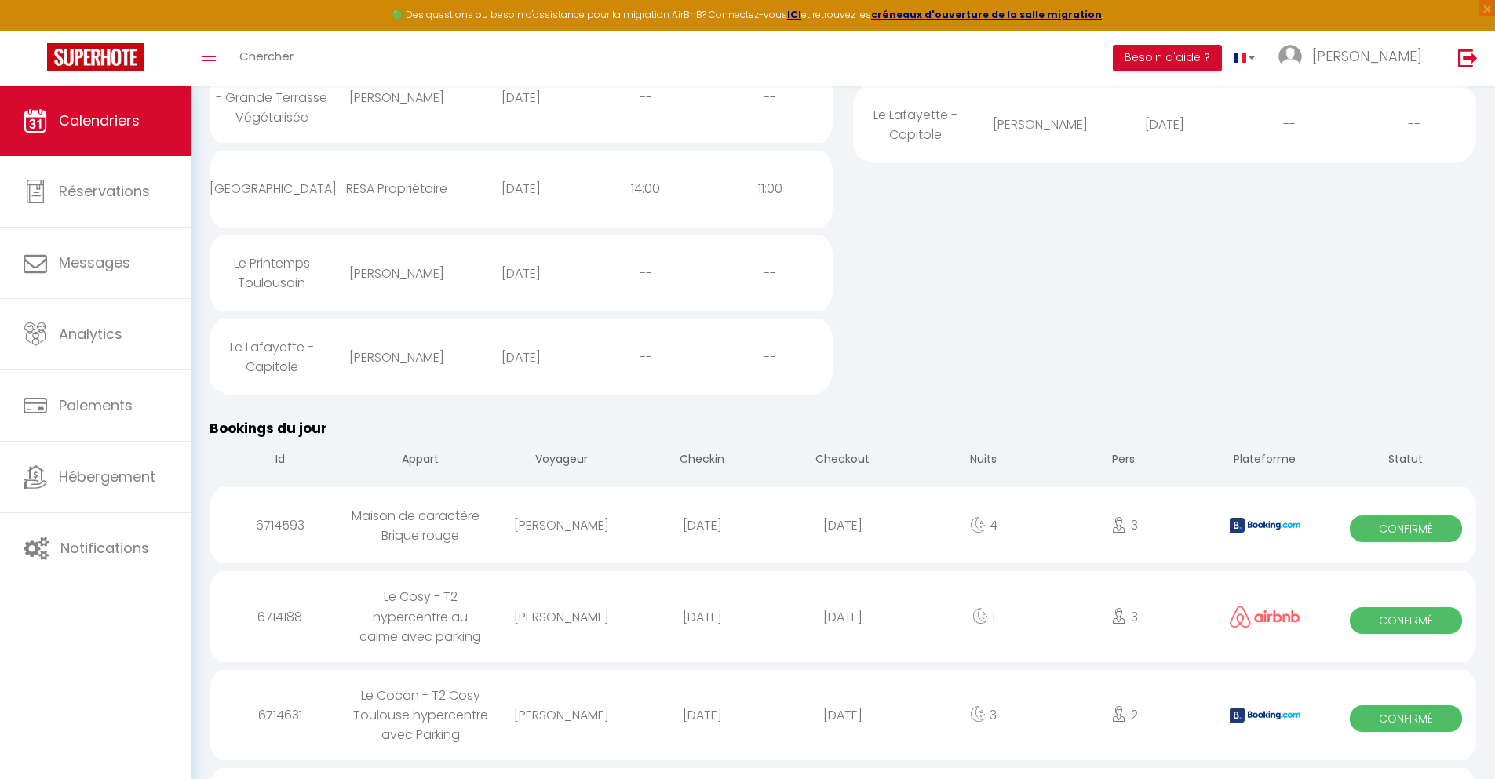
click at [843, 729] on div "[DATE]" at bounding box center [842, 715] width 141 height 51
select select "0"
select select "1"
select select
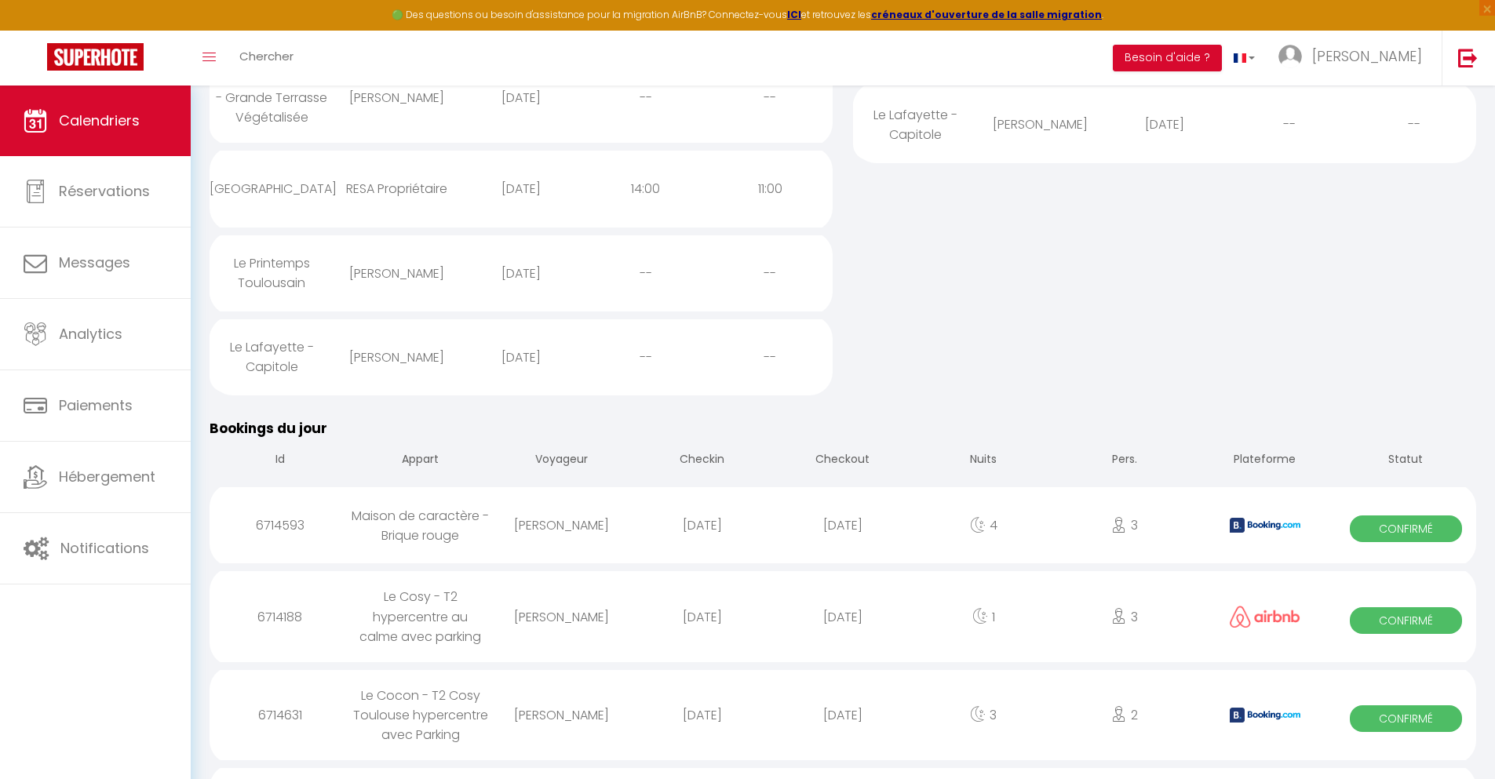
select select
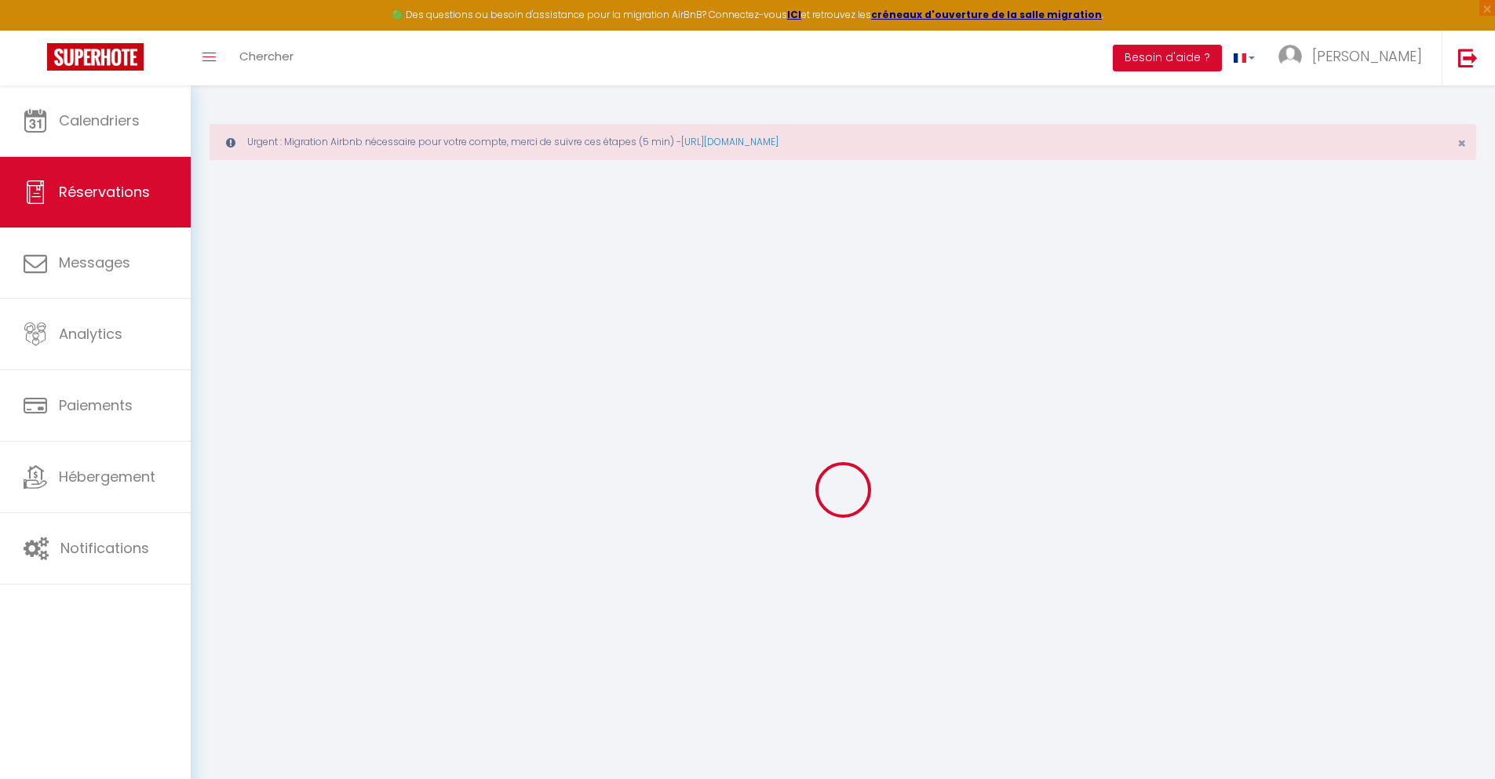
select select
checkbox input "false"
type textarea "** THIS RESERVATION HAS BEEN PRE-PAID ** BOOKING NOTE : Payment charge is EUR 3…"
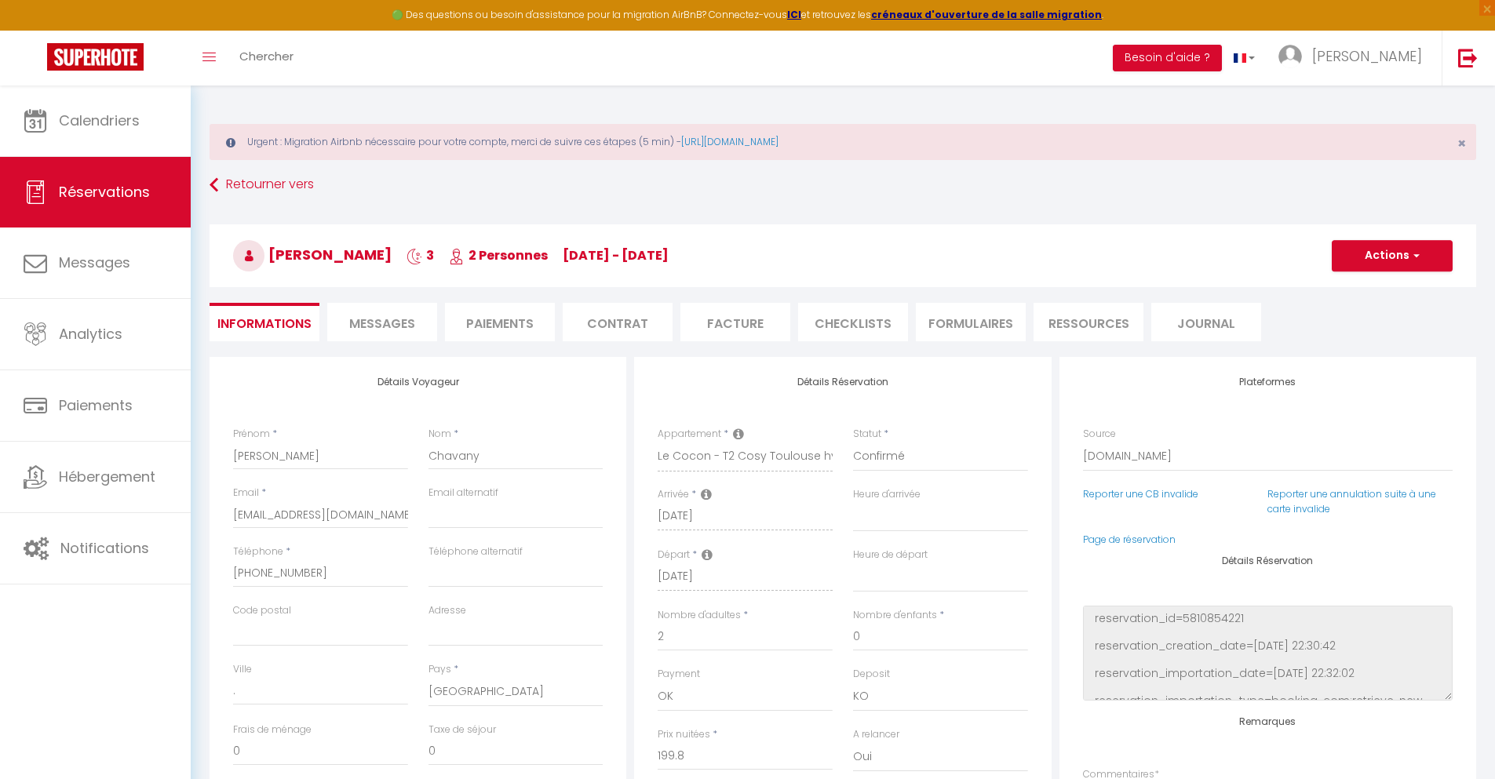
type input "40"
type input "13.08"
select select
checkbox input "false"
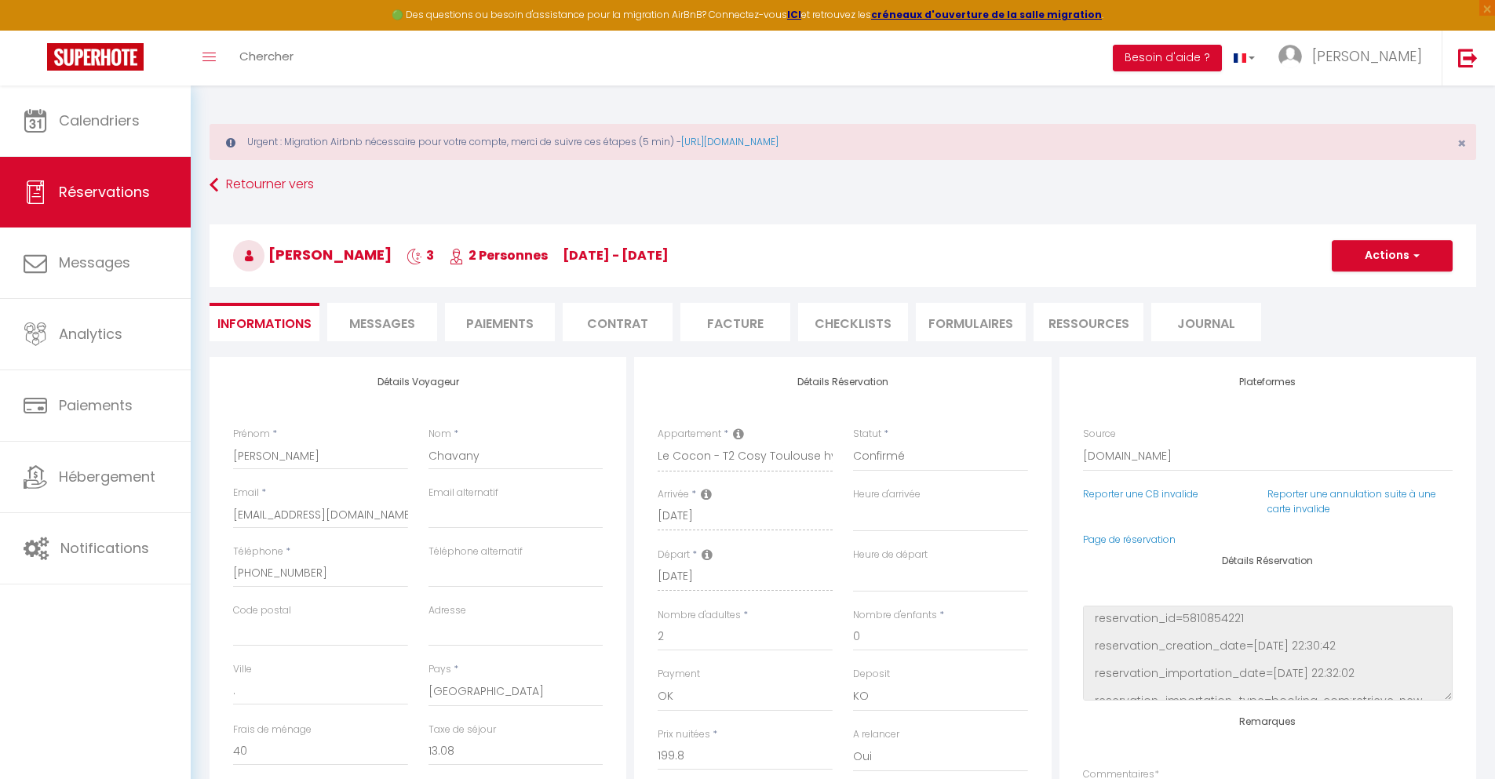
select select
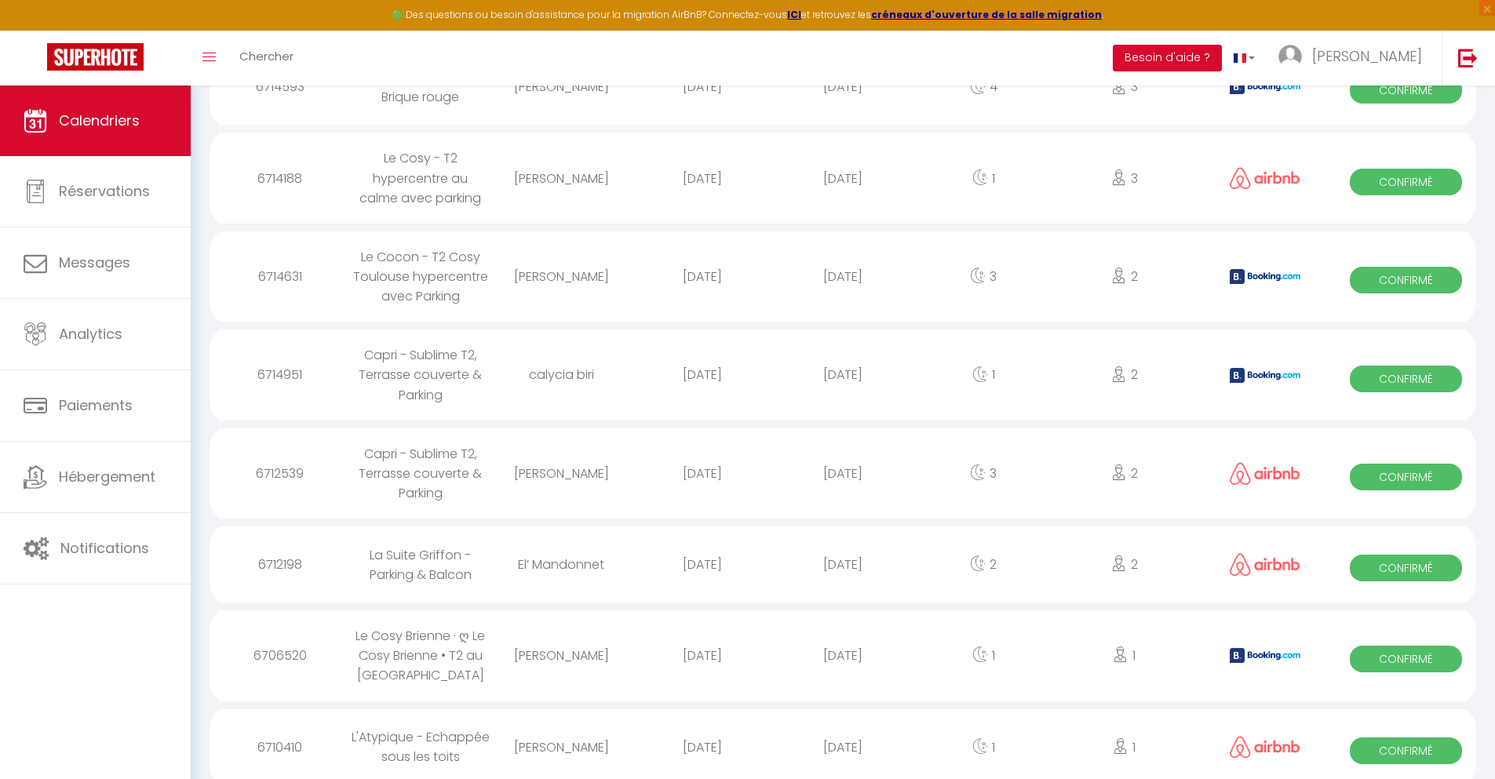
scroll to position [1017, 0]
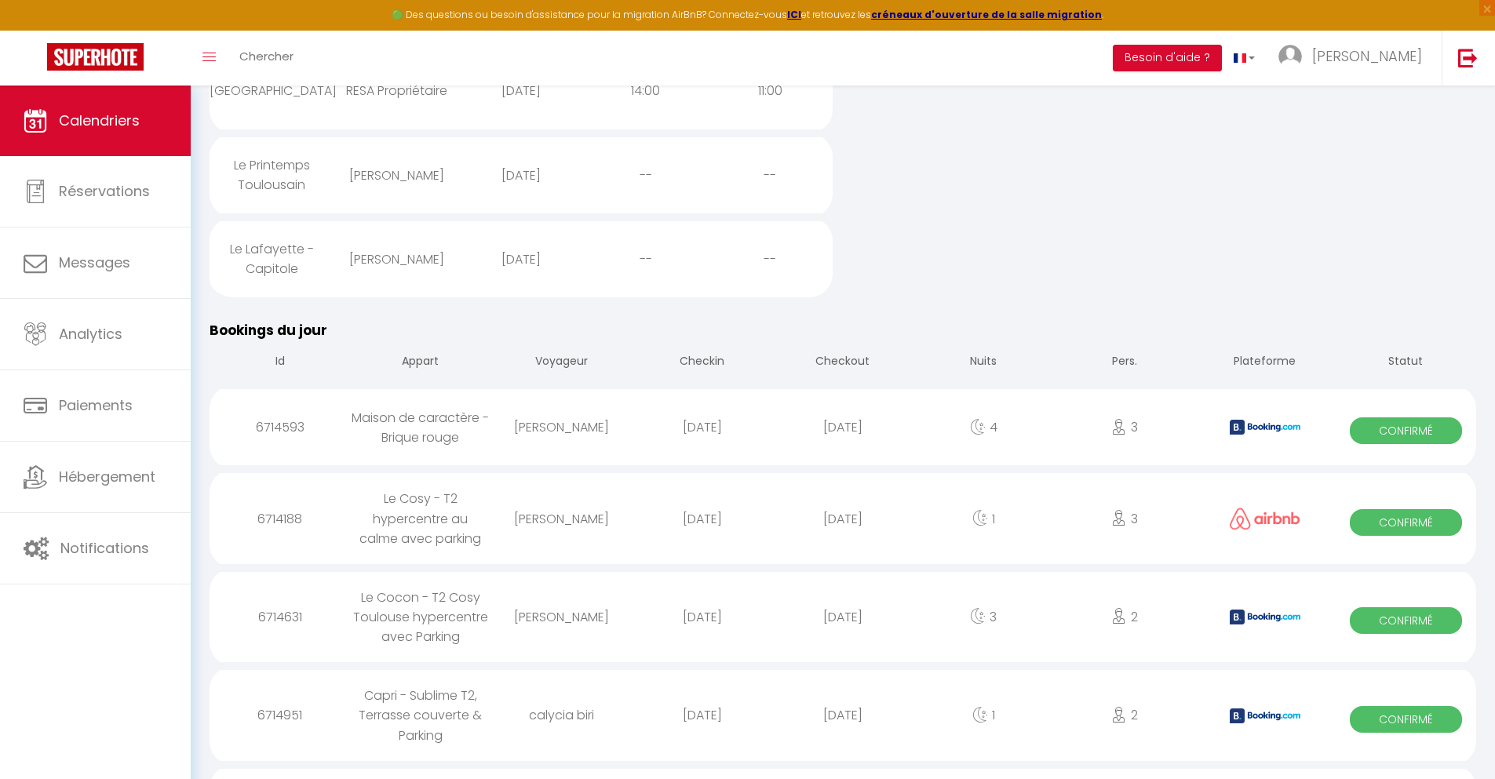
click at [843, 730] on div "[DATE]" at bounding box center [842, 715] width 141 height 51
select select "0"
select select "1"
select select
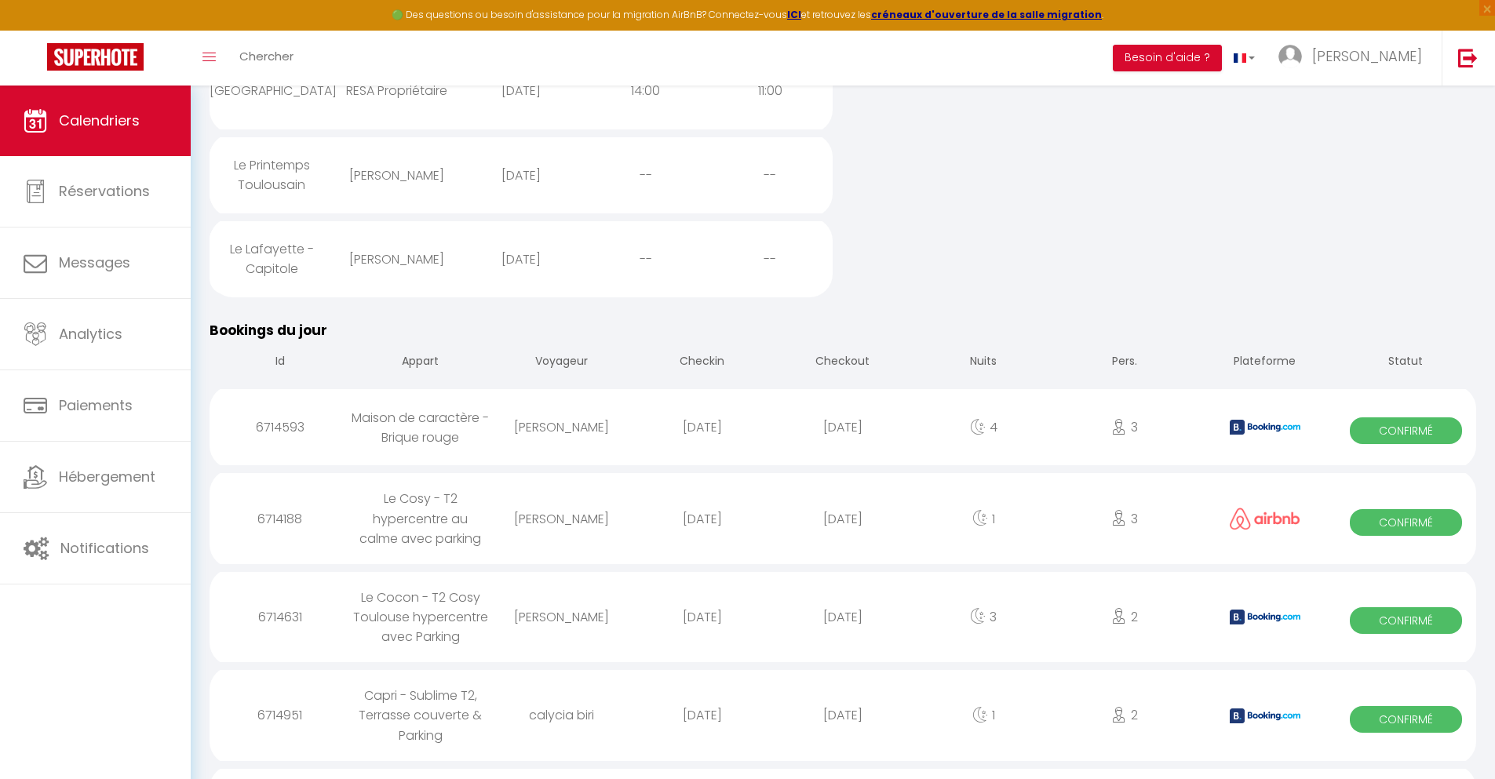
select select
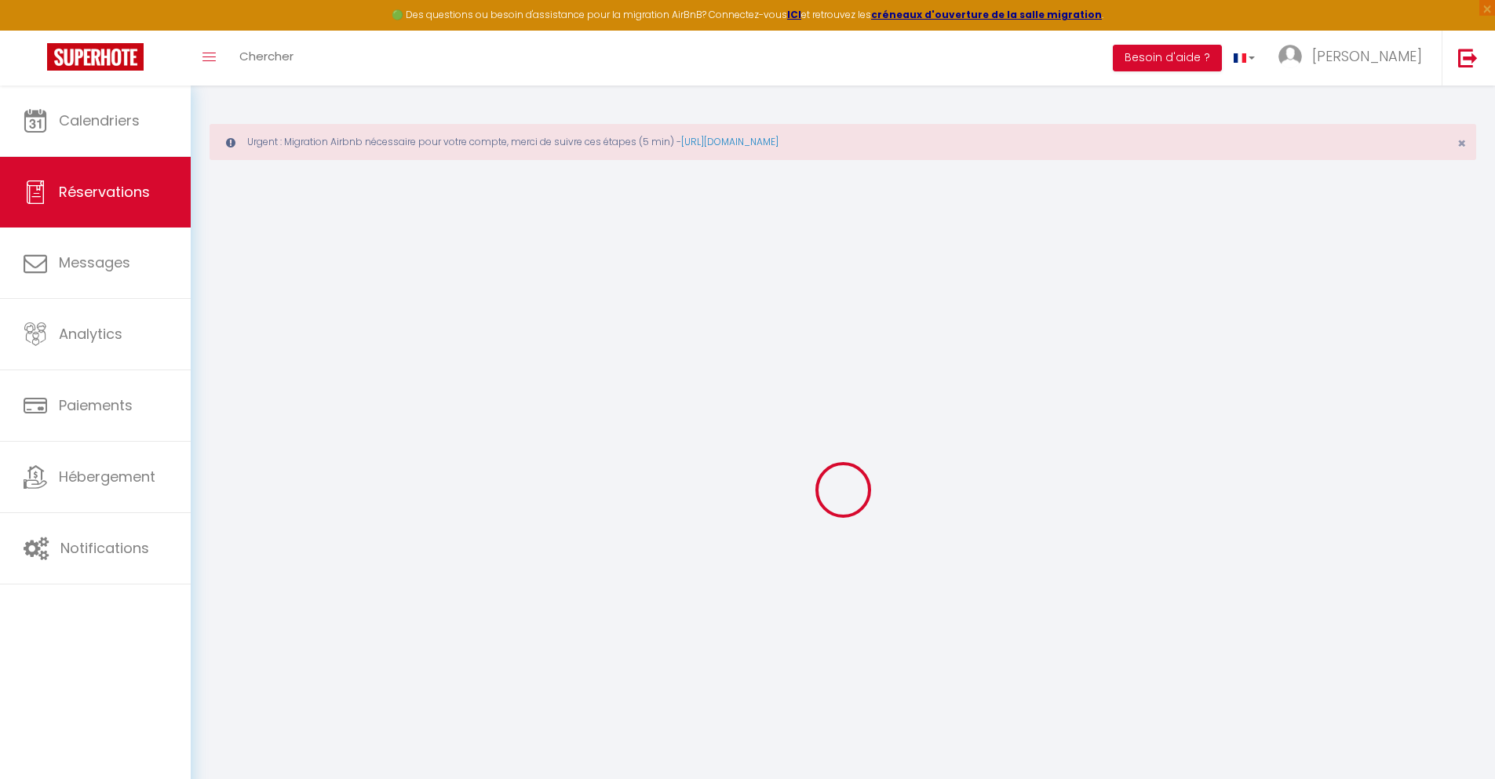
type input "calycia"
type input "biri"
type input "[EMAIL_ADDRESS][DOMAIN_NAME]"
type input "[PHONE_NUMBER]"
type input "."
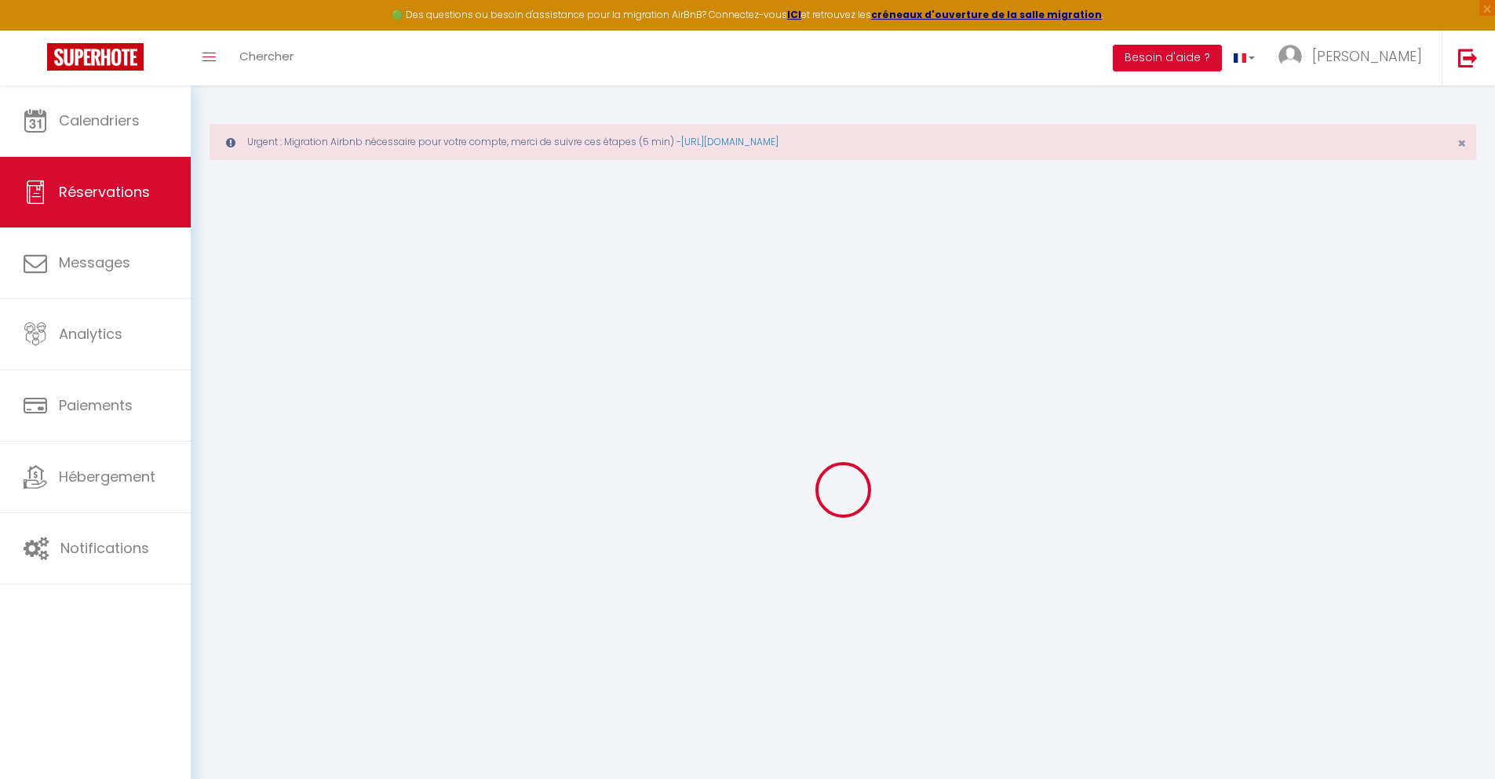
select select "FR"
type input "16.94"
type input "1.45"
select select "34845"
select select "1"
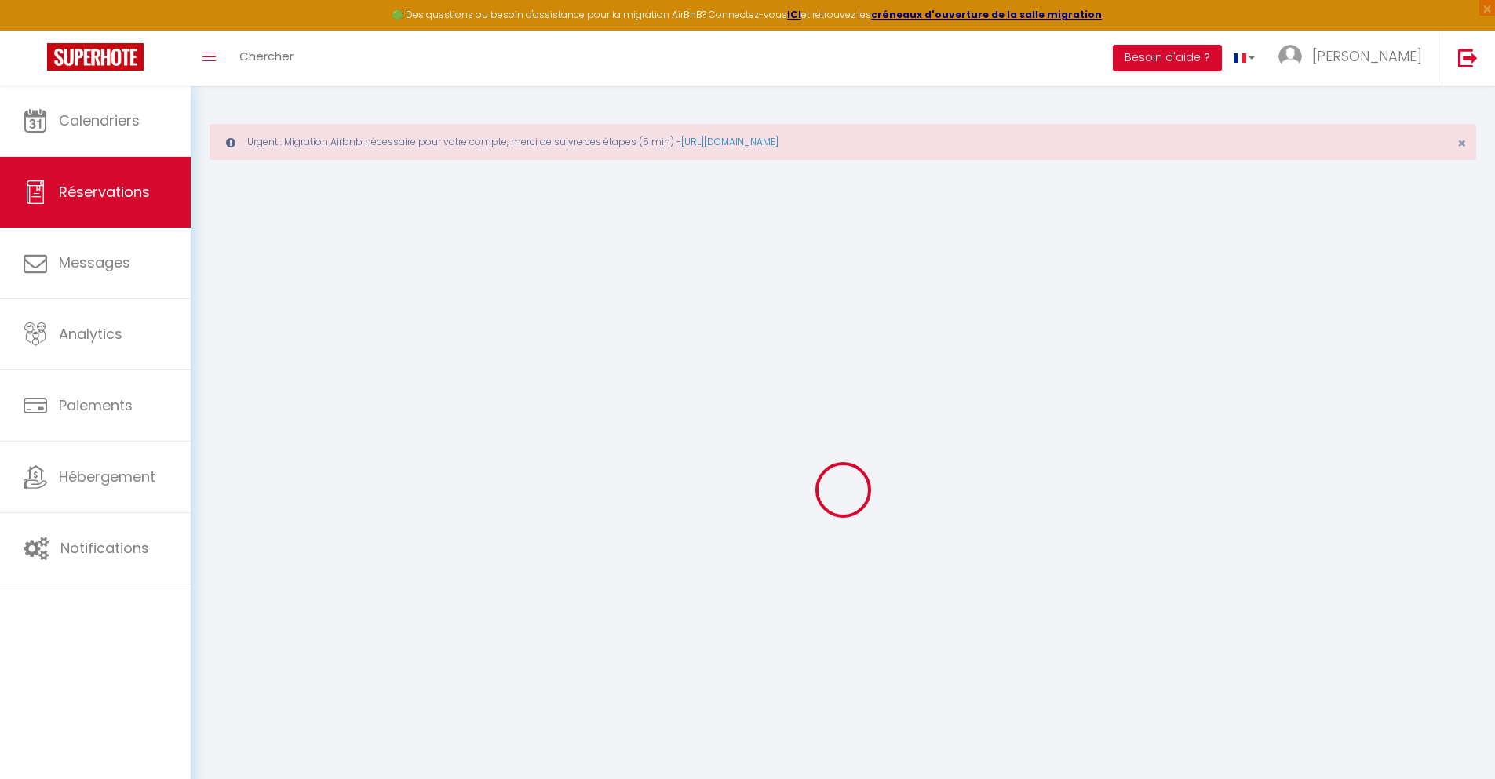
select select
type input "2"
select select "12"
select select
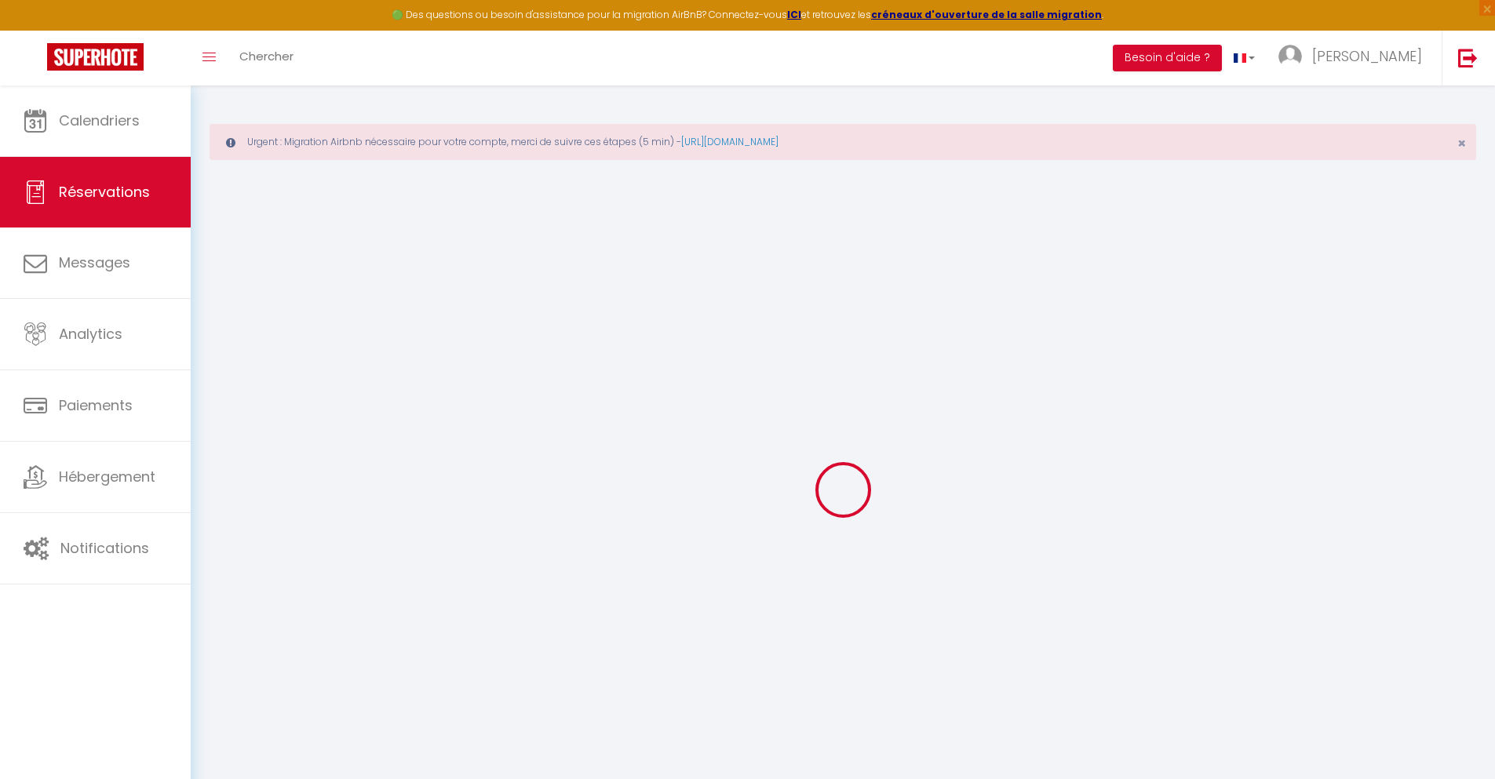
type input "57.64"
checkbox input "false"
type input "0"
select select "2"
type input "0"
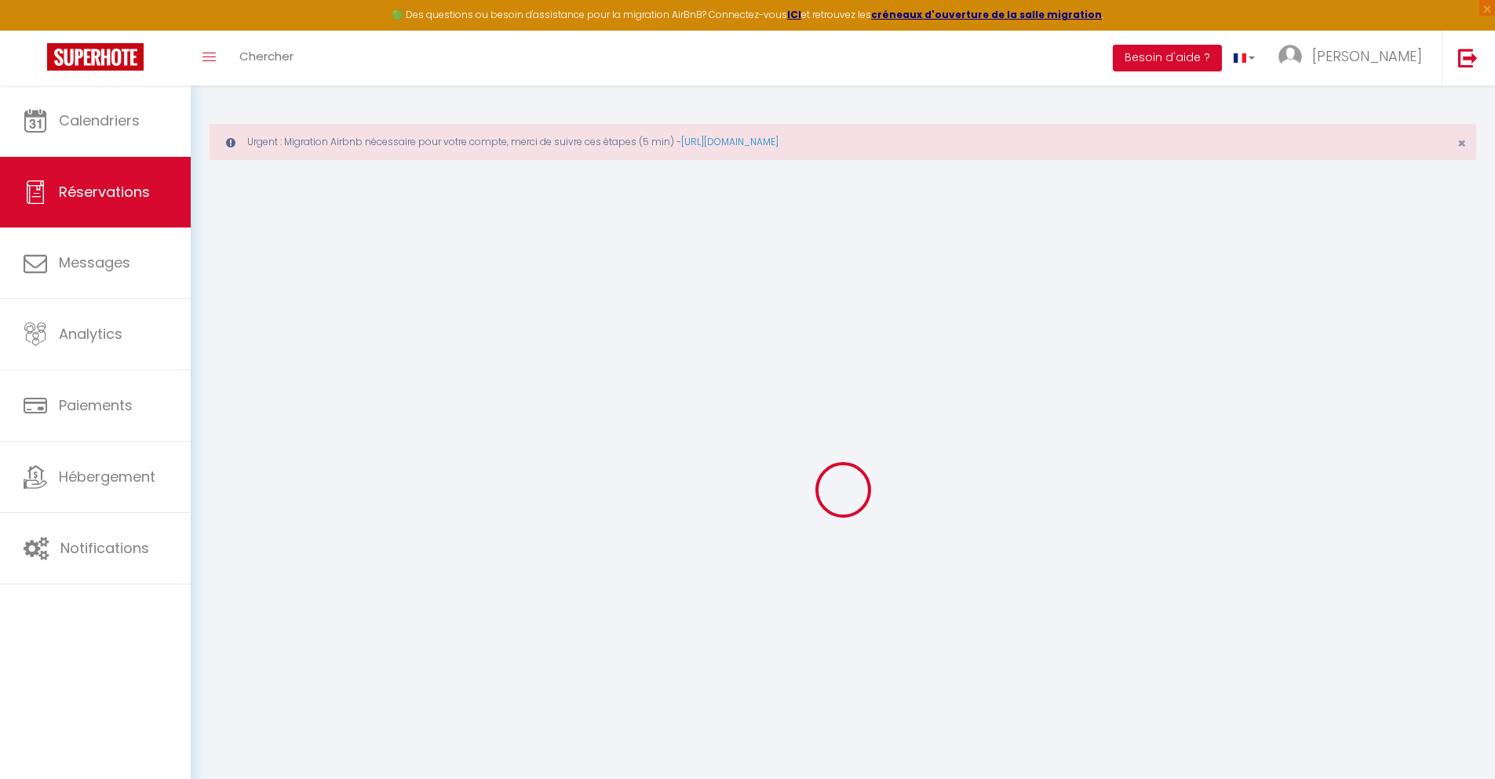
type input "0"
select select
select select "14"
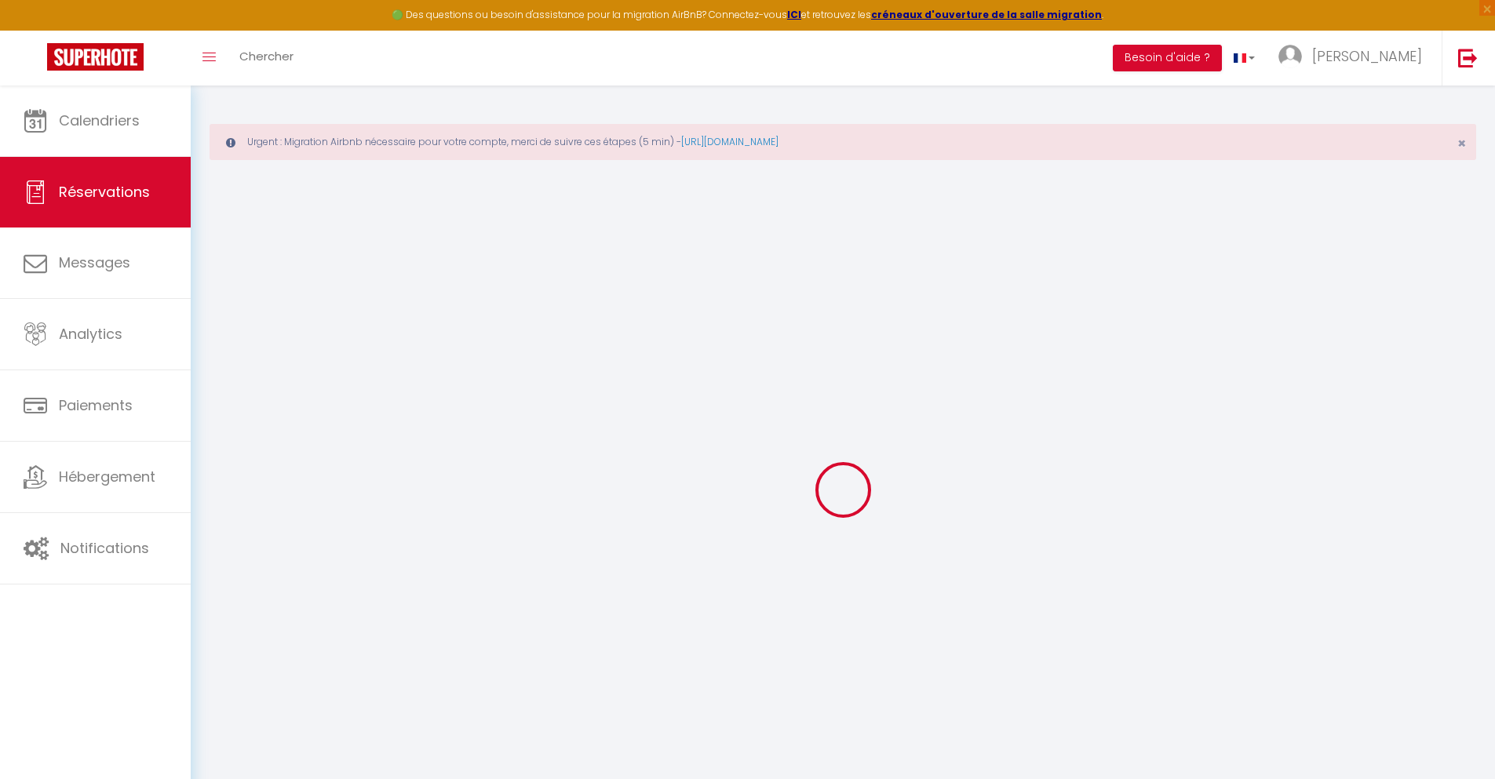
checkbox input "false"
select select
checkbox input "false"
select select
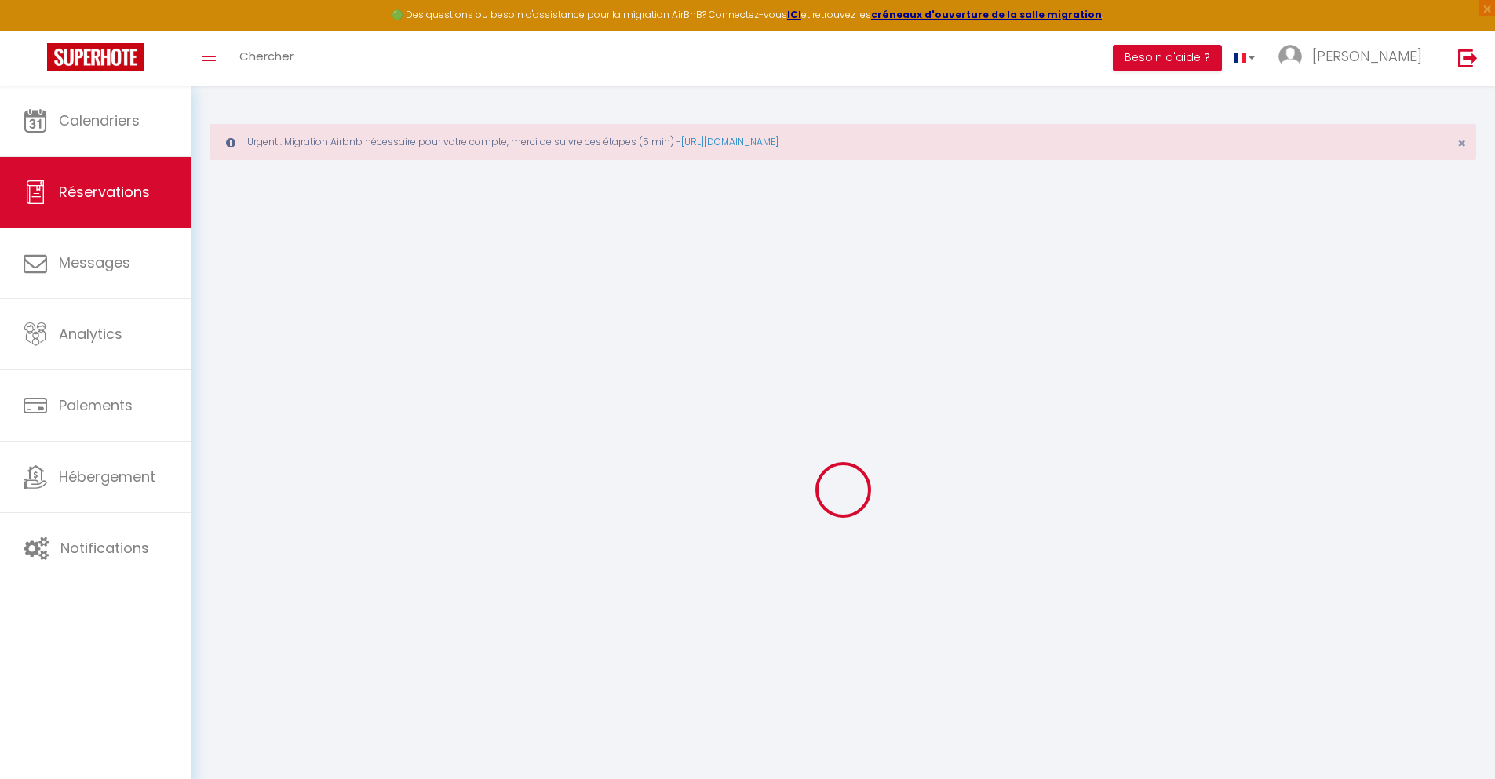
select select
checkbox input "false"
type textarea "** THIS RESERVATION HAS BEEN PRE-PAID ** BOOKING NOTE : Payment charge is EUR 1…"
type input "42"
type input "3.77"
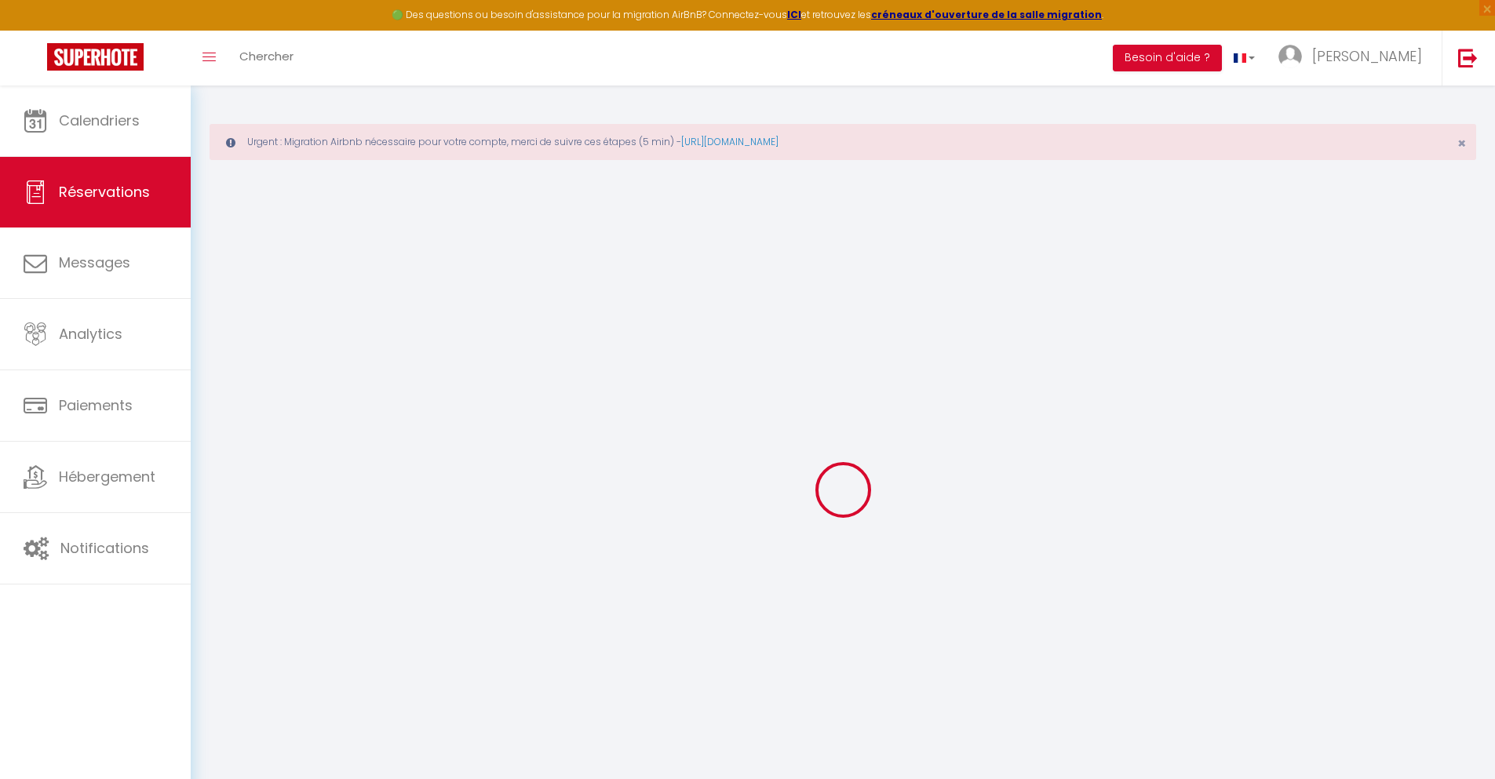
select select
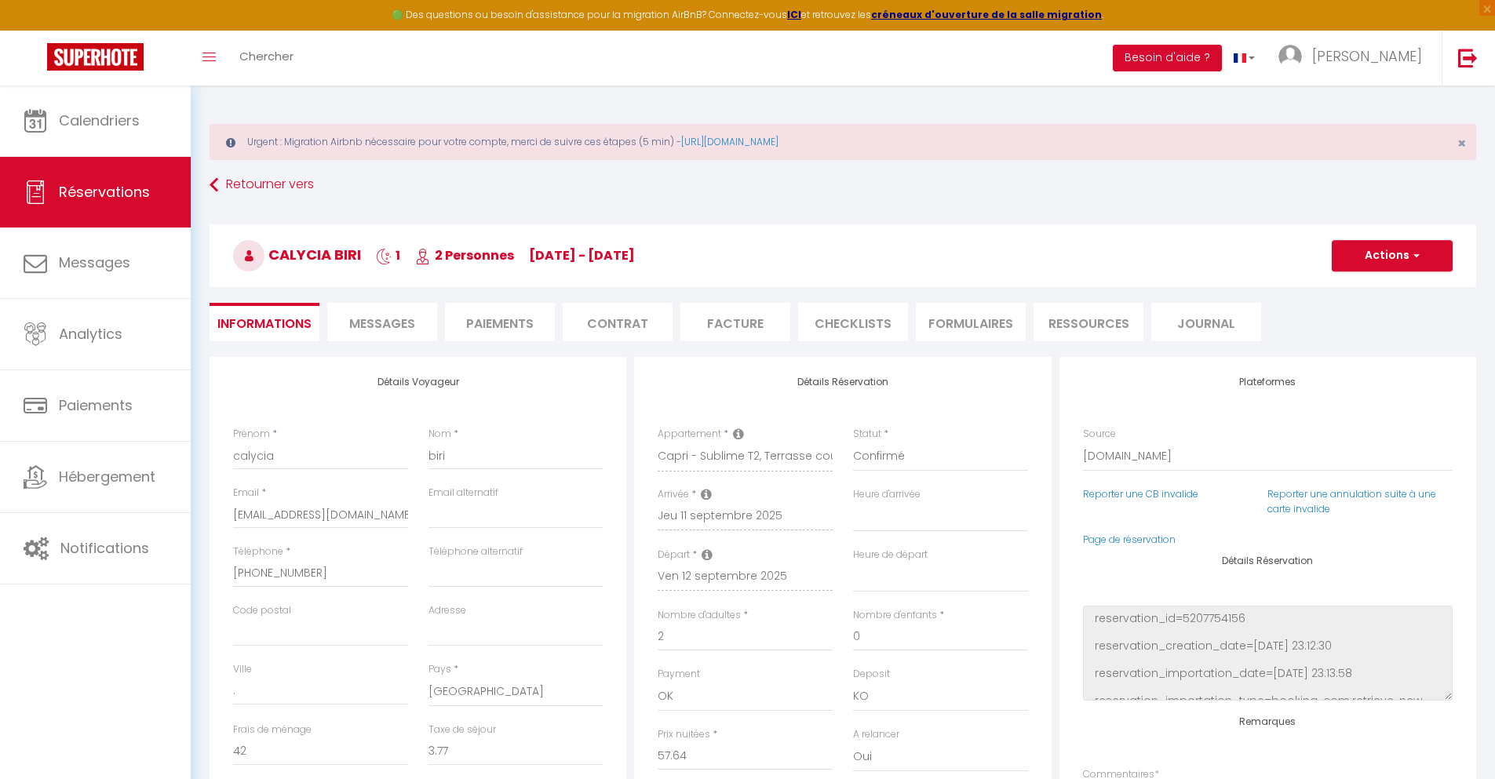
checkbox input "false"
select select
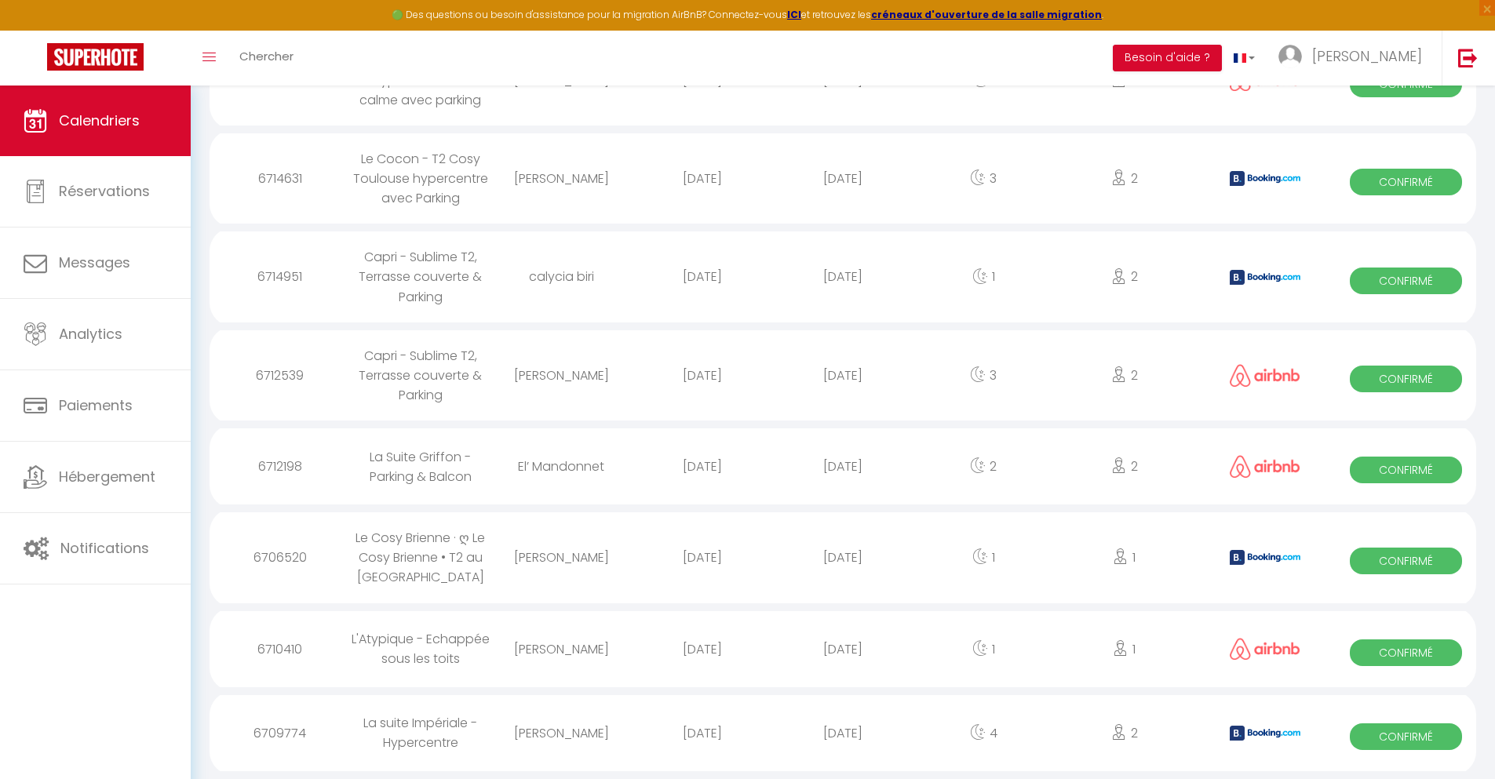
scroll to position [1115, 0]
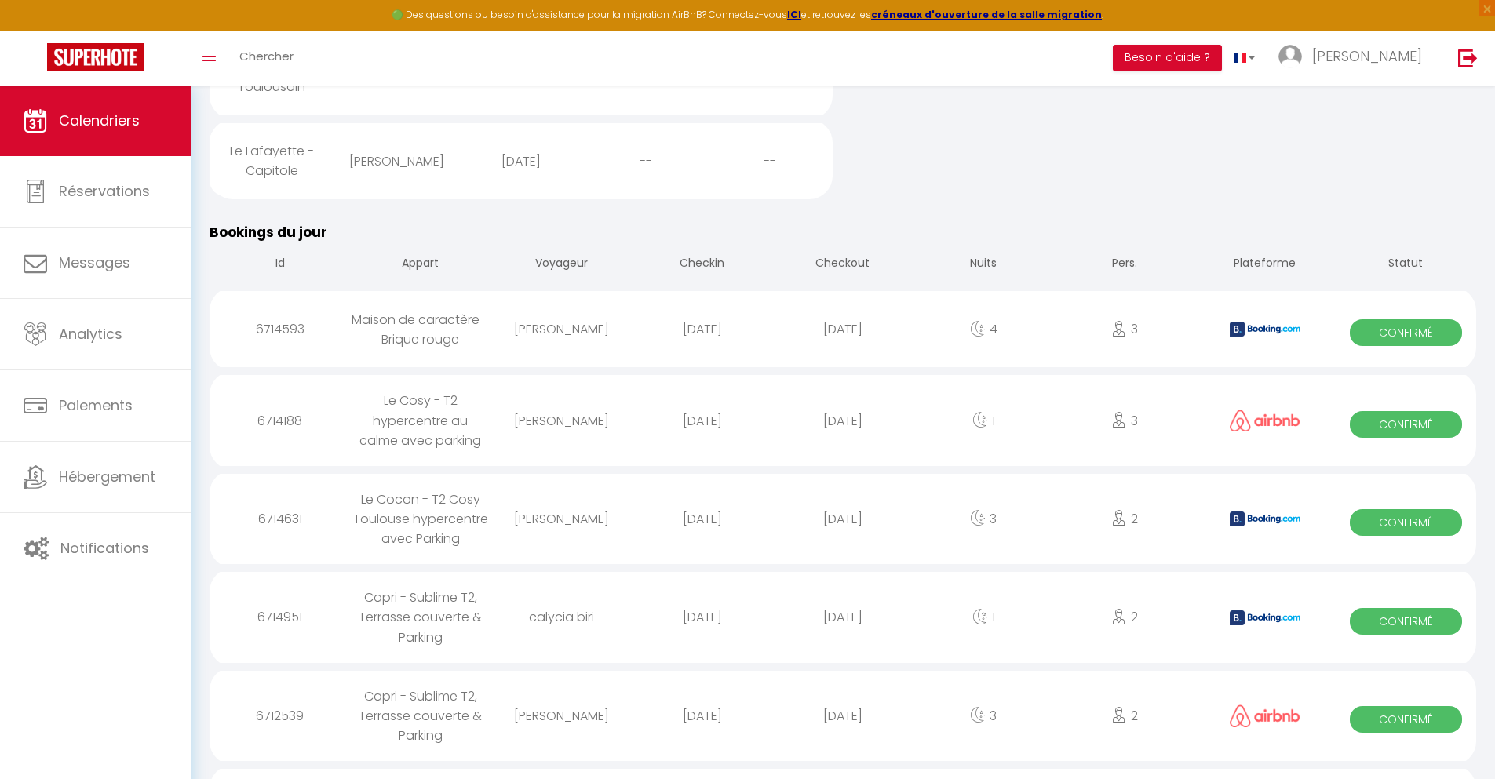
click at [843, 730] on div "[DATE]" at bounding box center [842, 716] width 141 height 51
select select "0"
select select "1"
select select
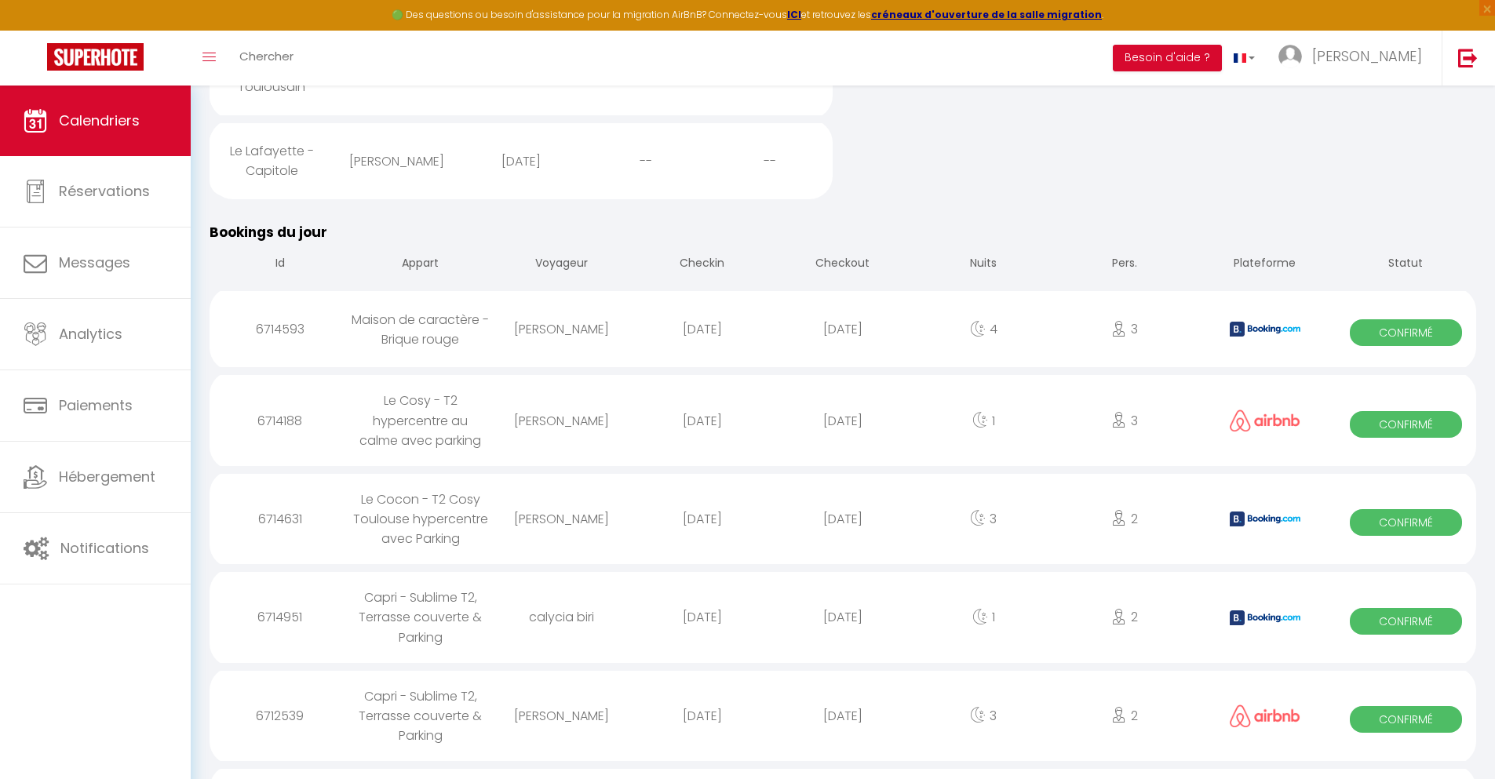
select select
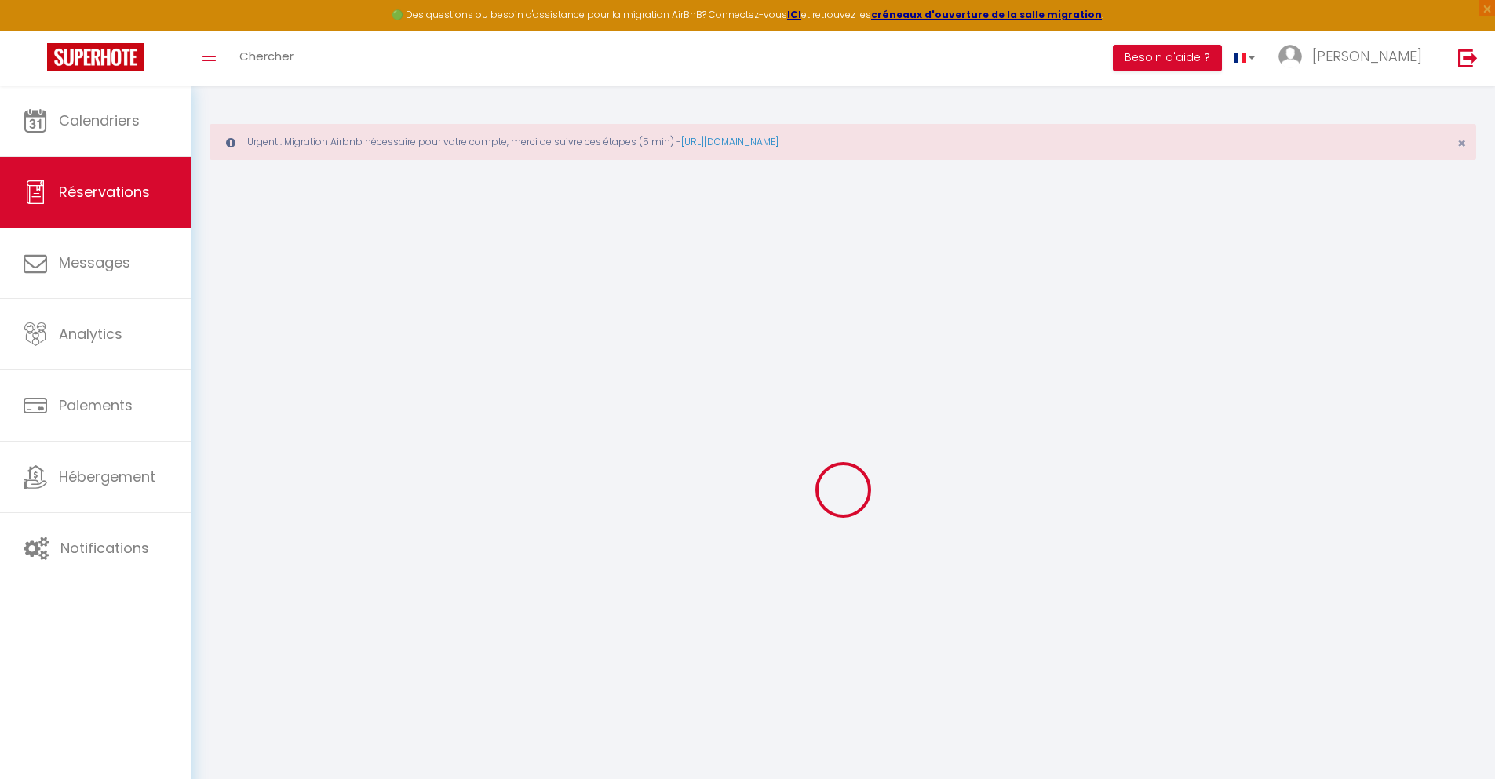
select select
checkbox input "false"
select select
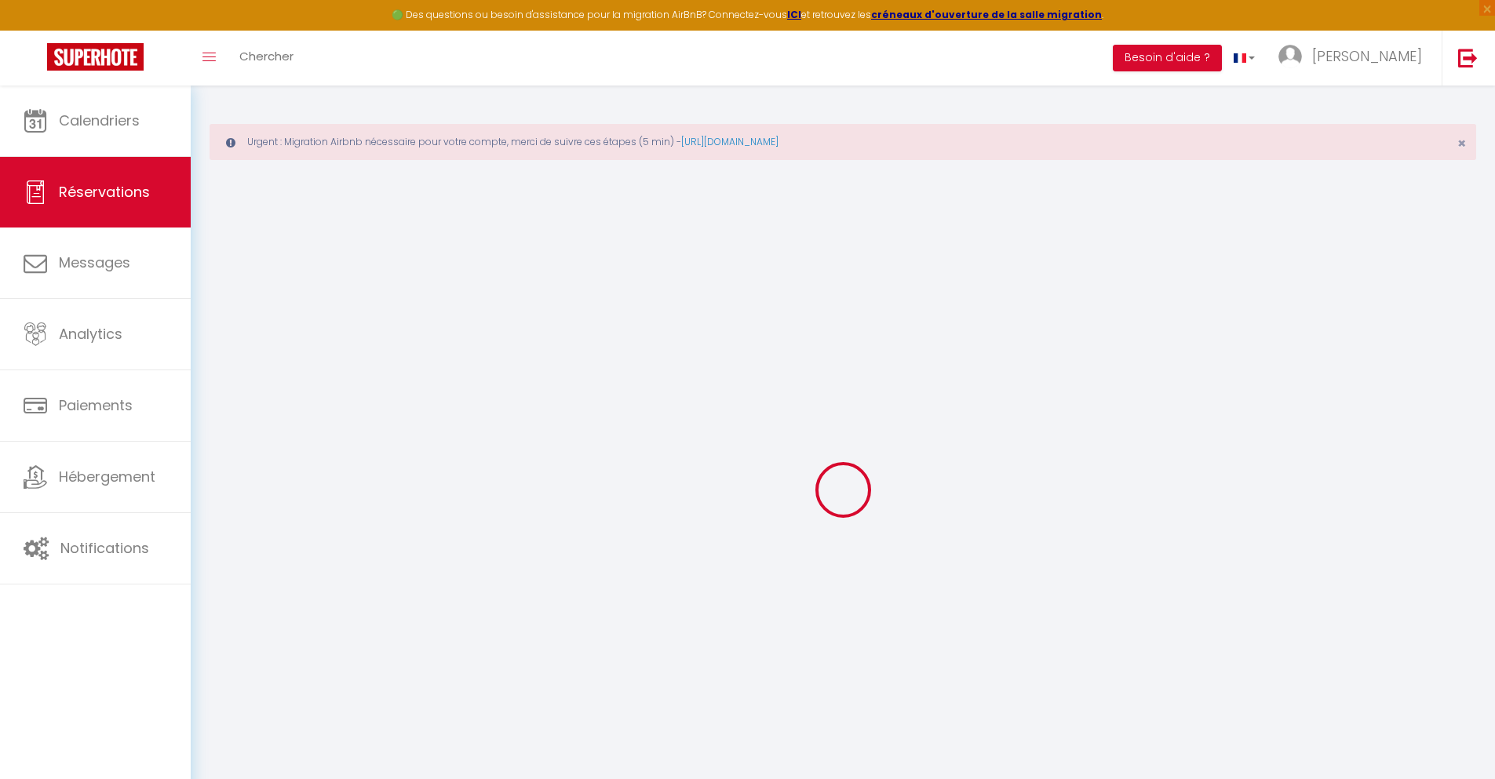
select select
checkbox input "false"
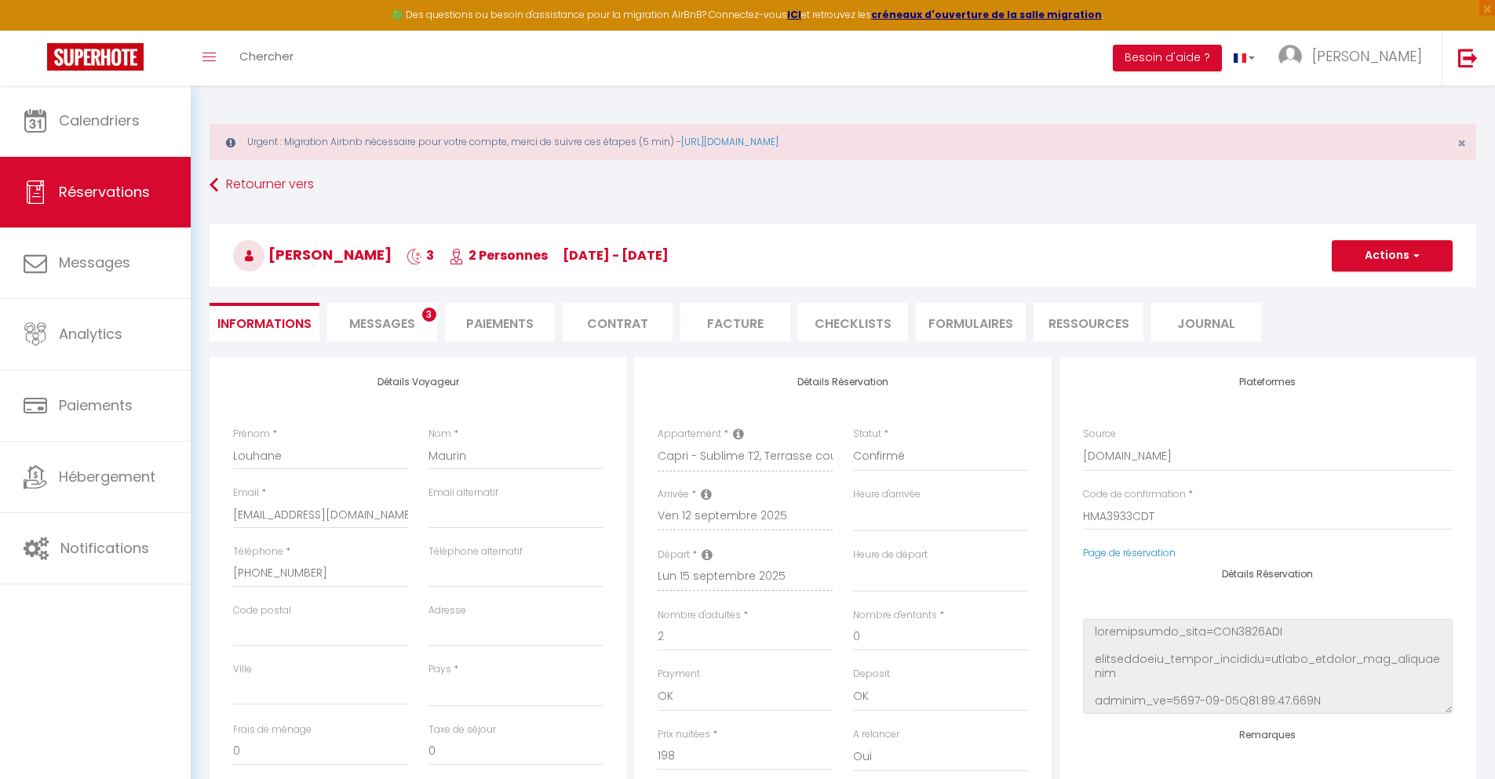
select select
type input "42"
type input "14.26"
select select
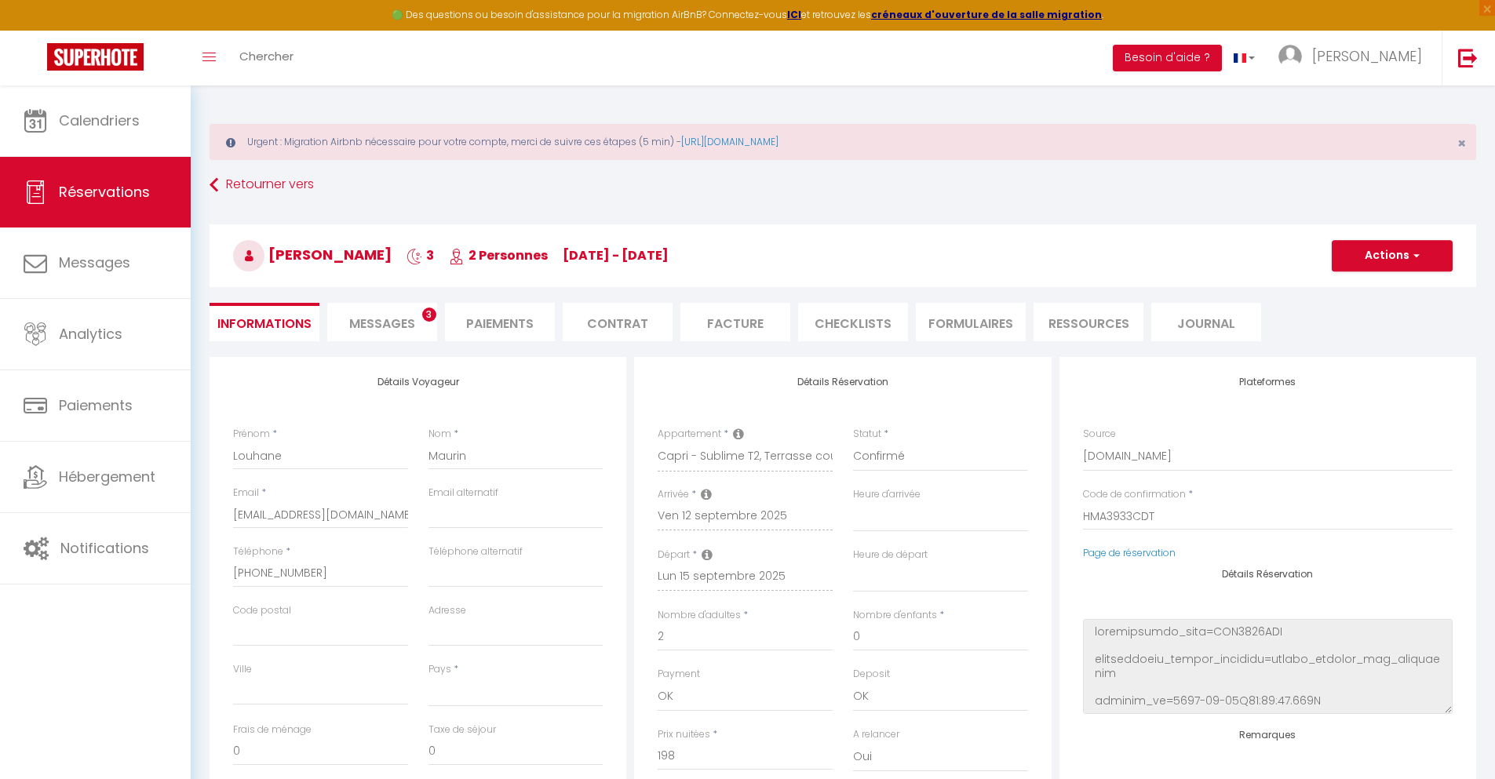
checkbox input "false"
select select
checkbox input "false"
select select
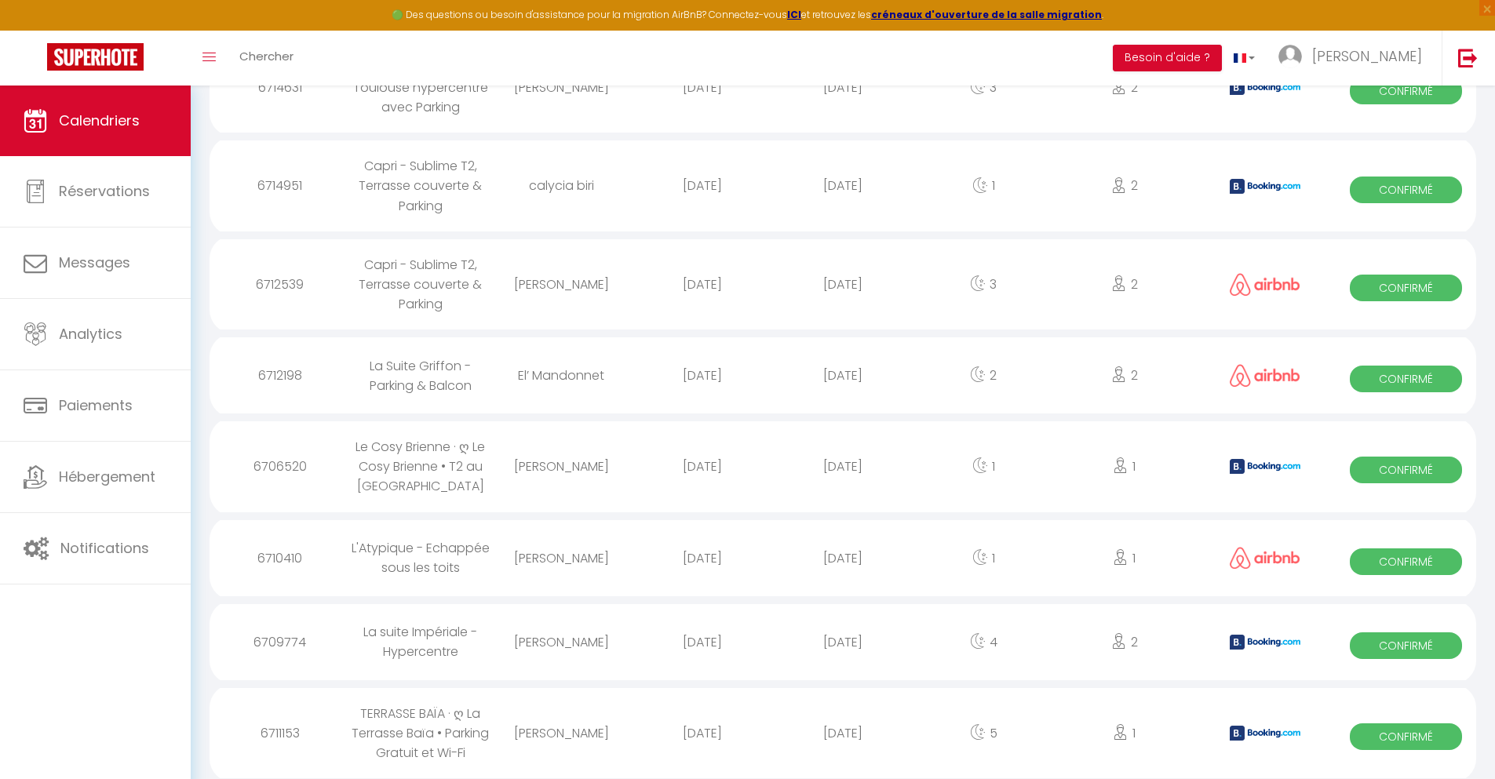
scroll to position [1199, 0]
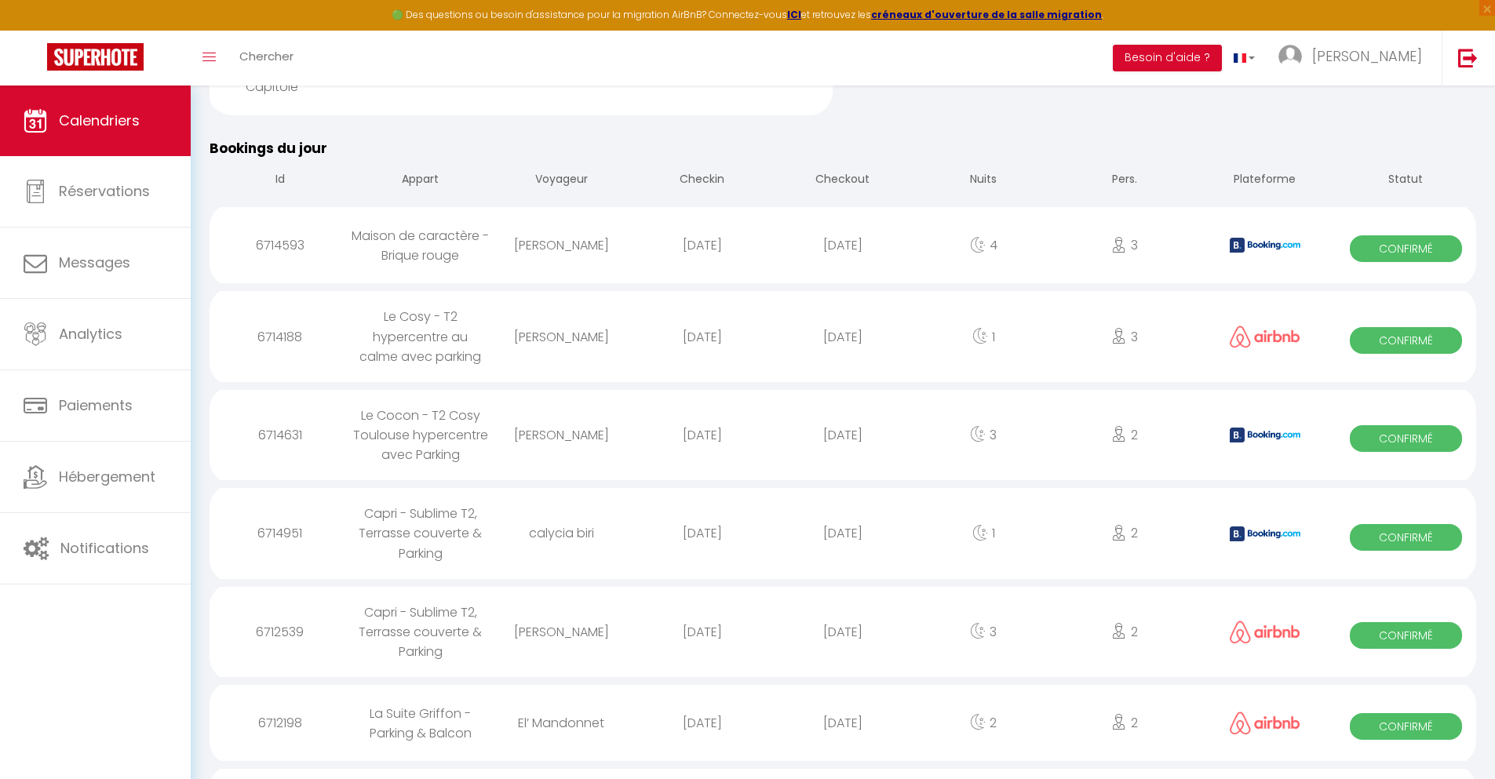
click at [843, 737] on div "[DATE]" at bounding box center [842, 723] width 141 height 51
select select "0"
select select "1"
select select
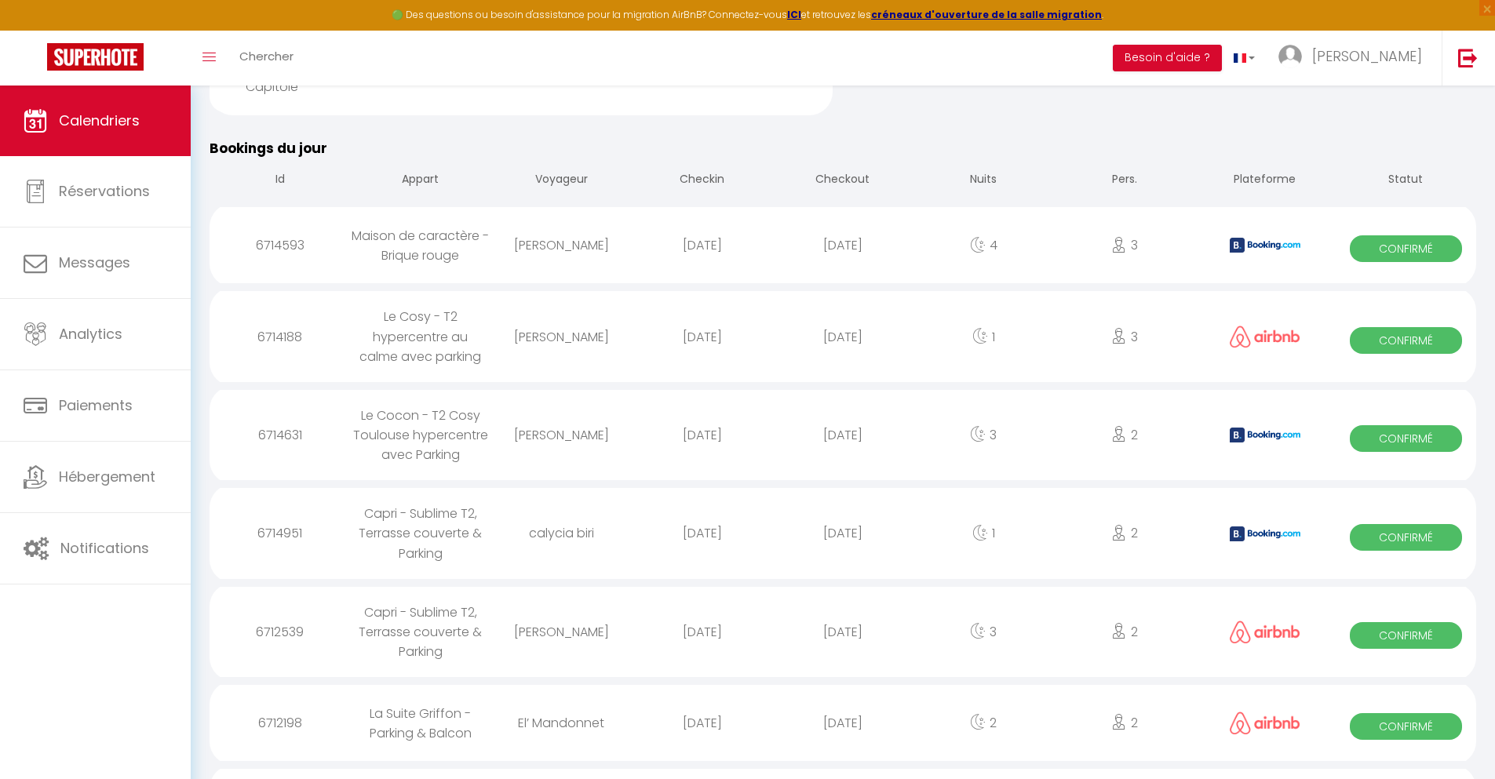
select select
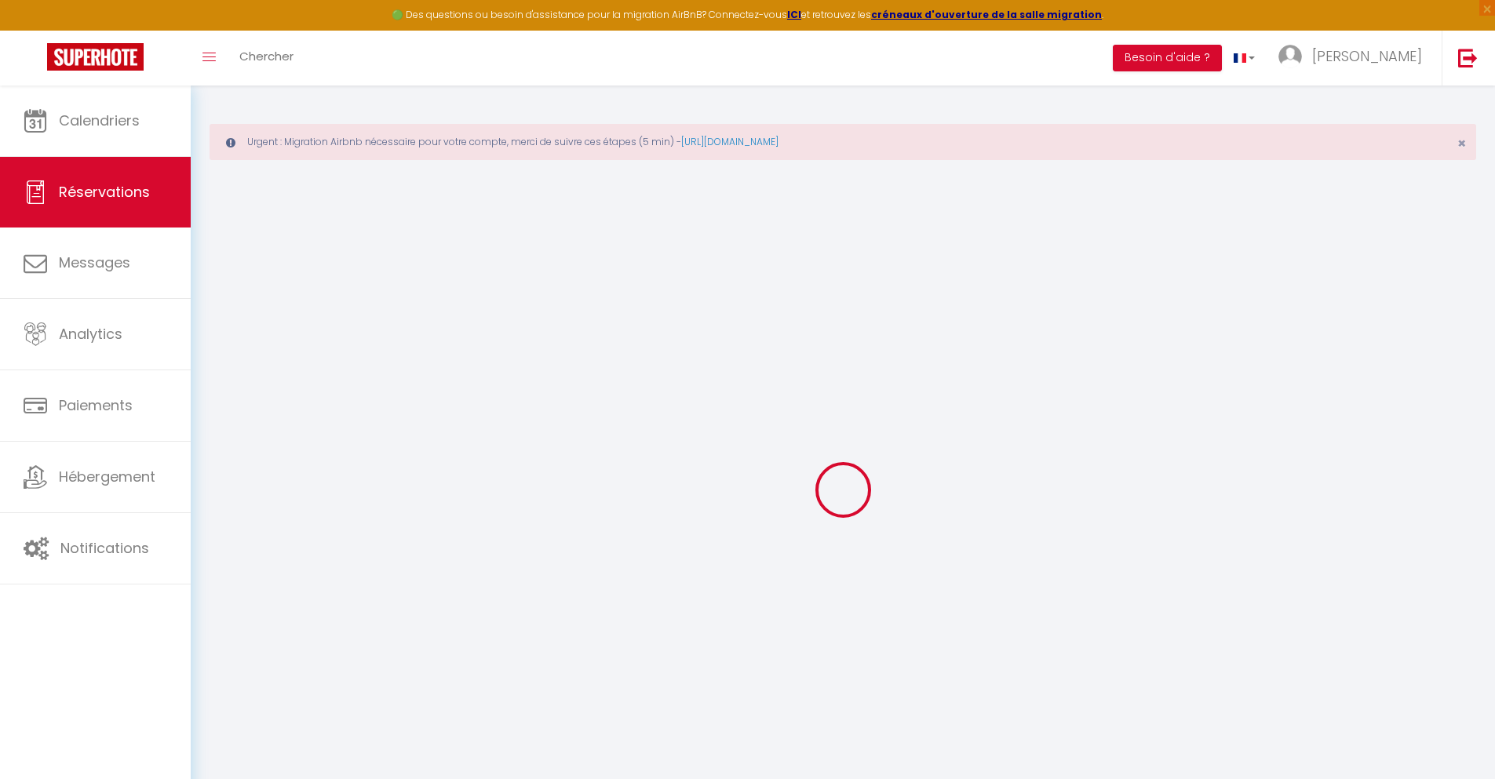
select select
checkbox input "false"
select select
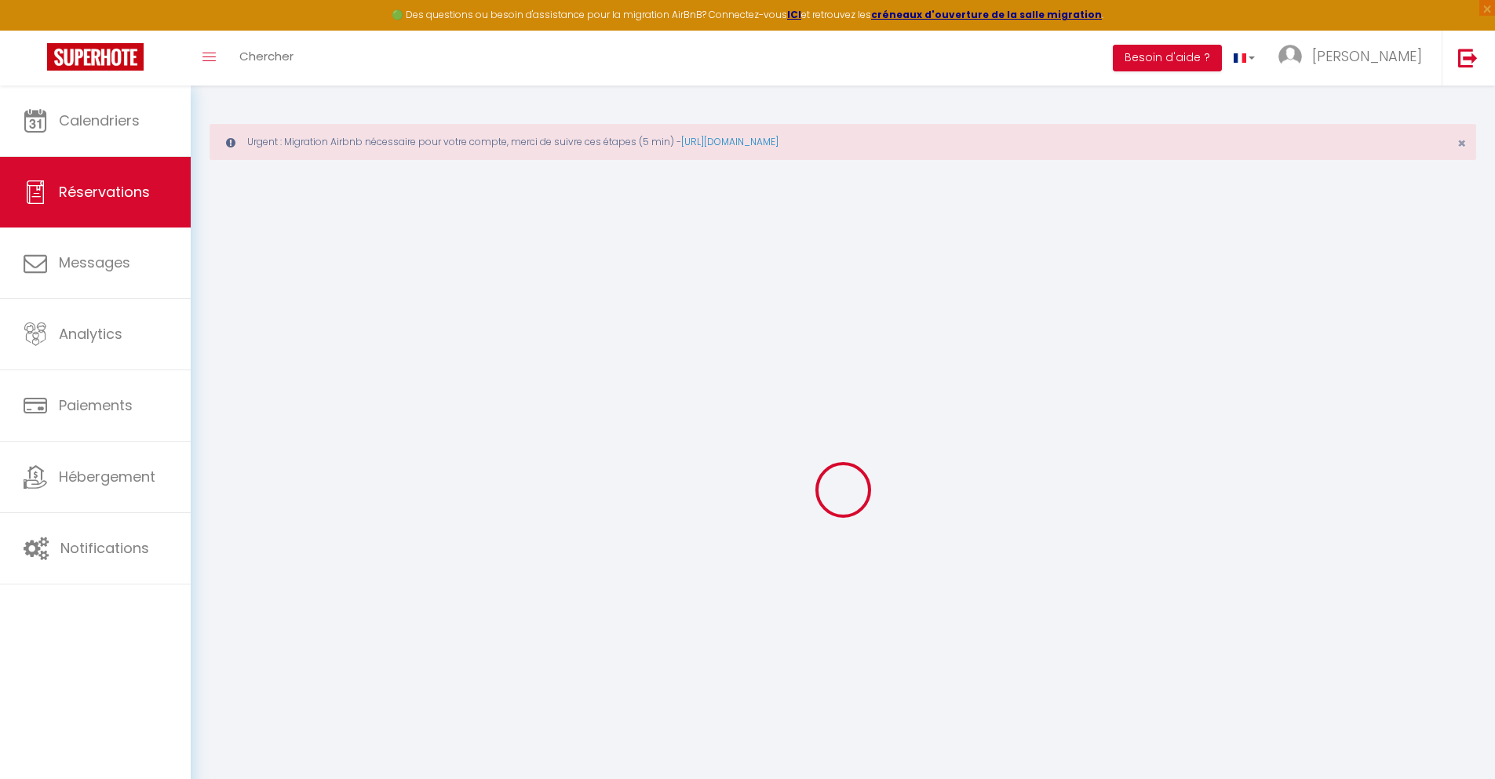
select select
checkbox input "false"
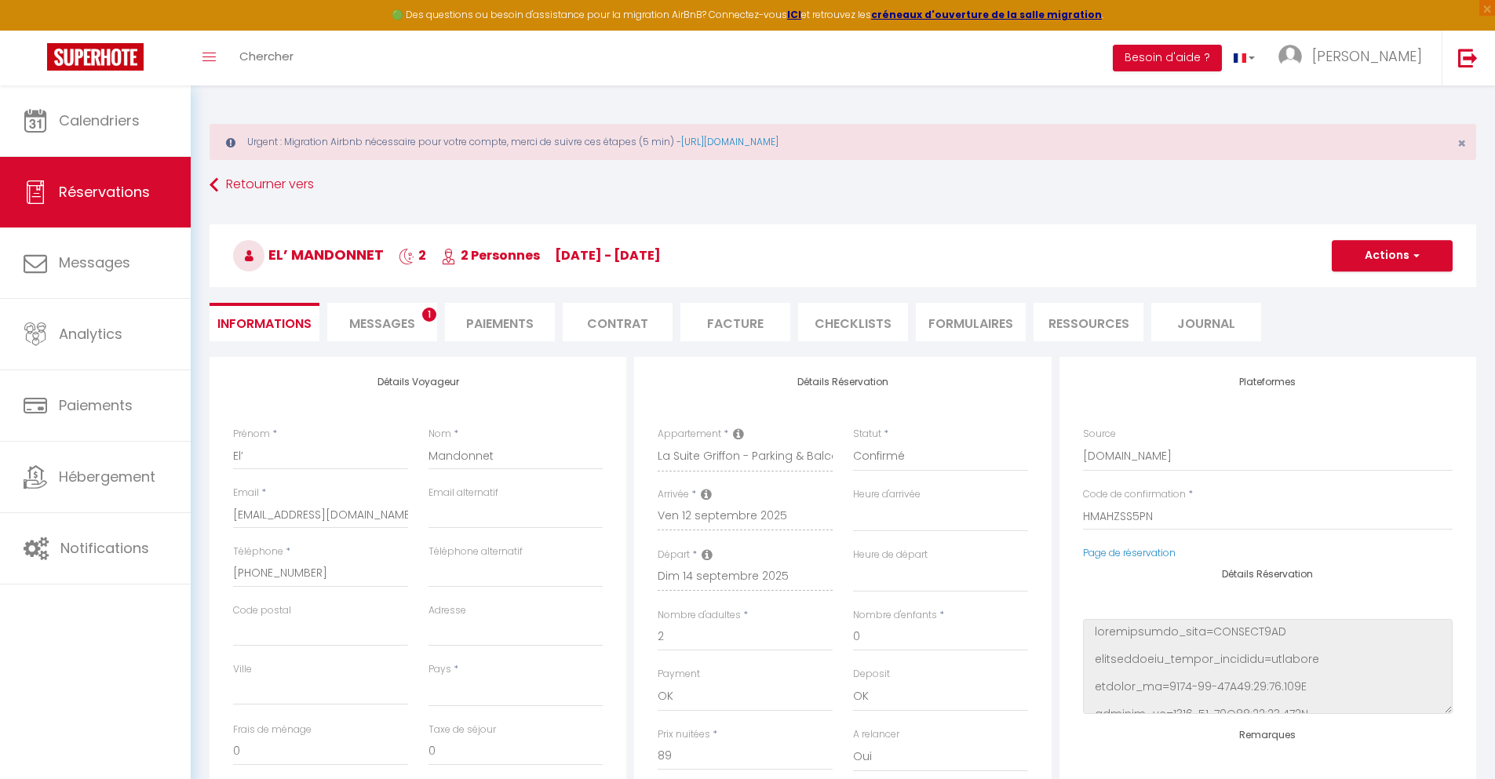
select select
type input "40"
type input "6.4"
select select
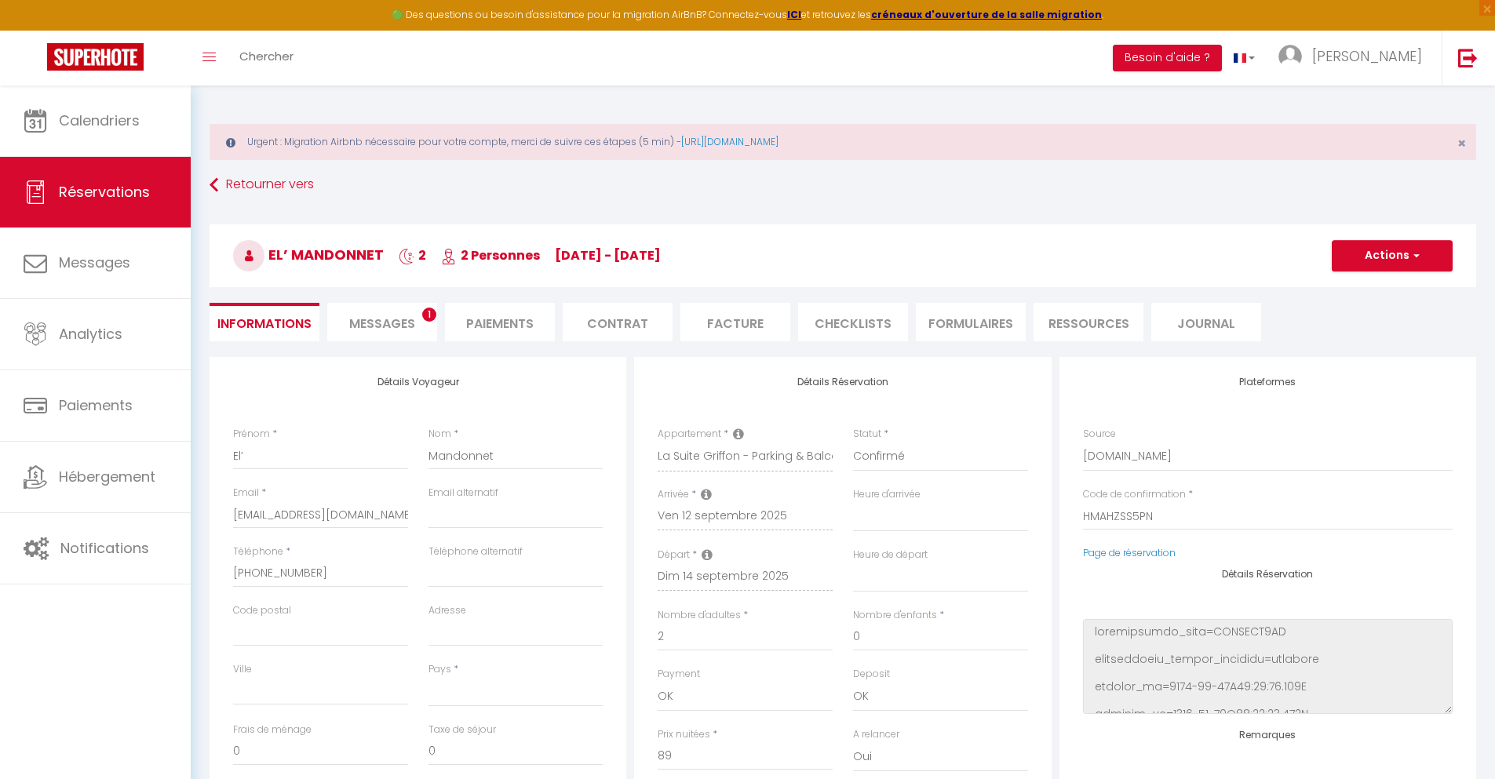
checkbox input "false"
select select
checkbox input "false"
select select
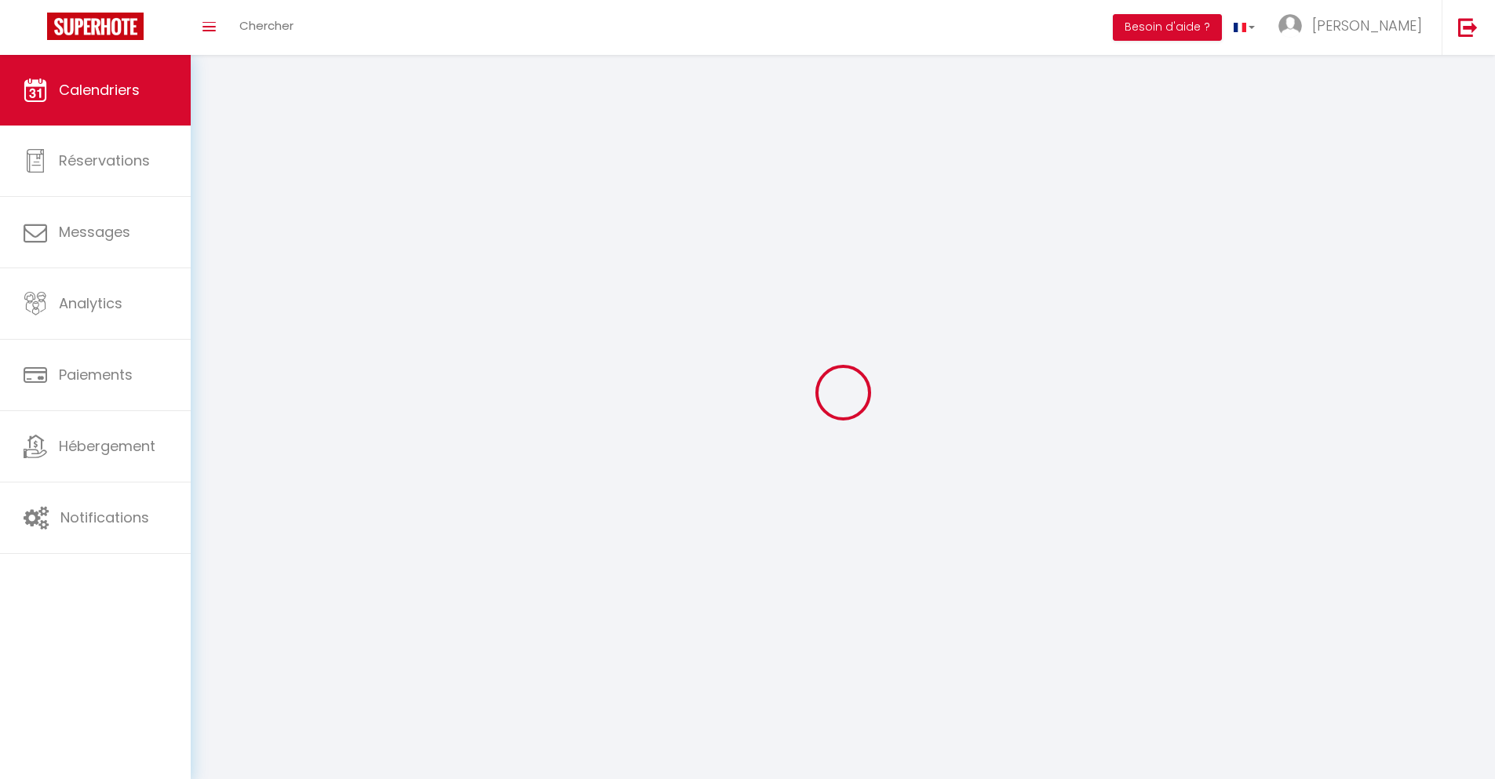
scroll to position [86, 0]
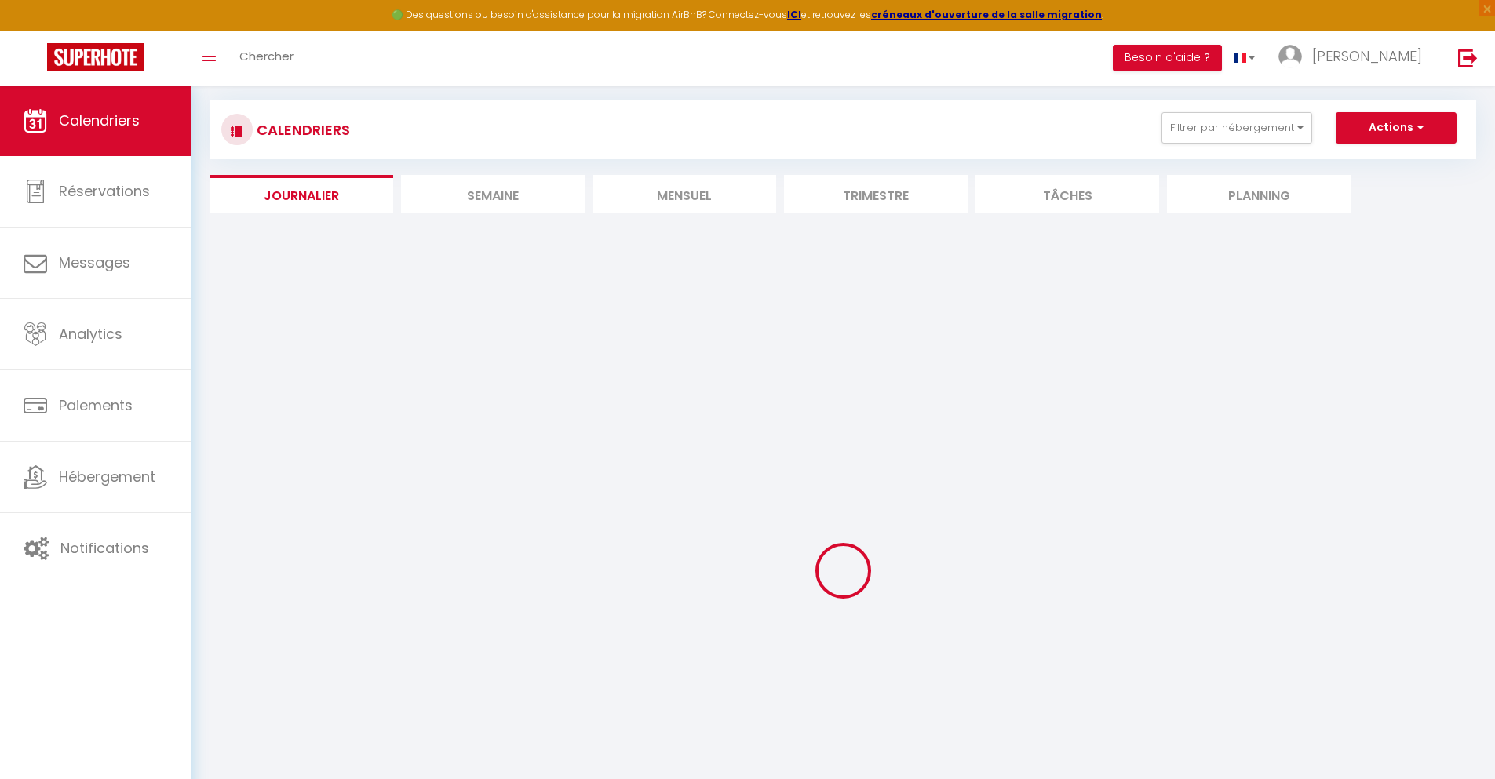
select select
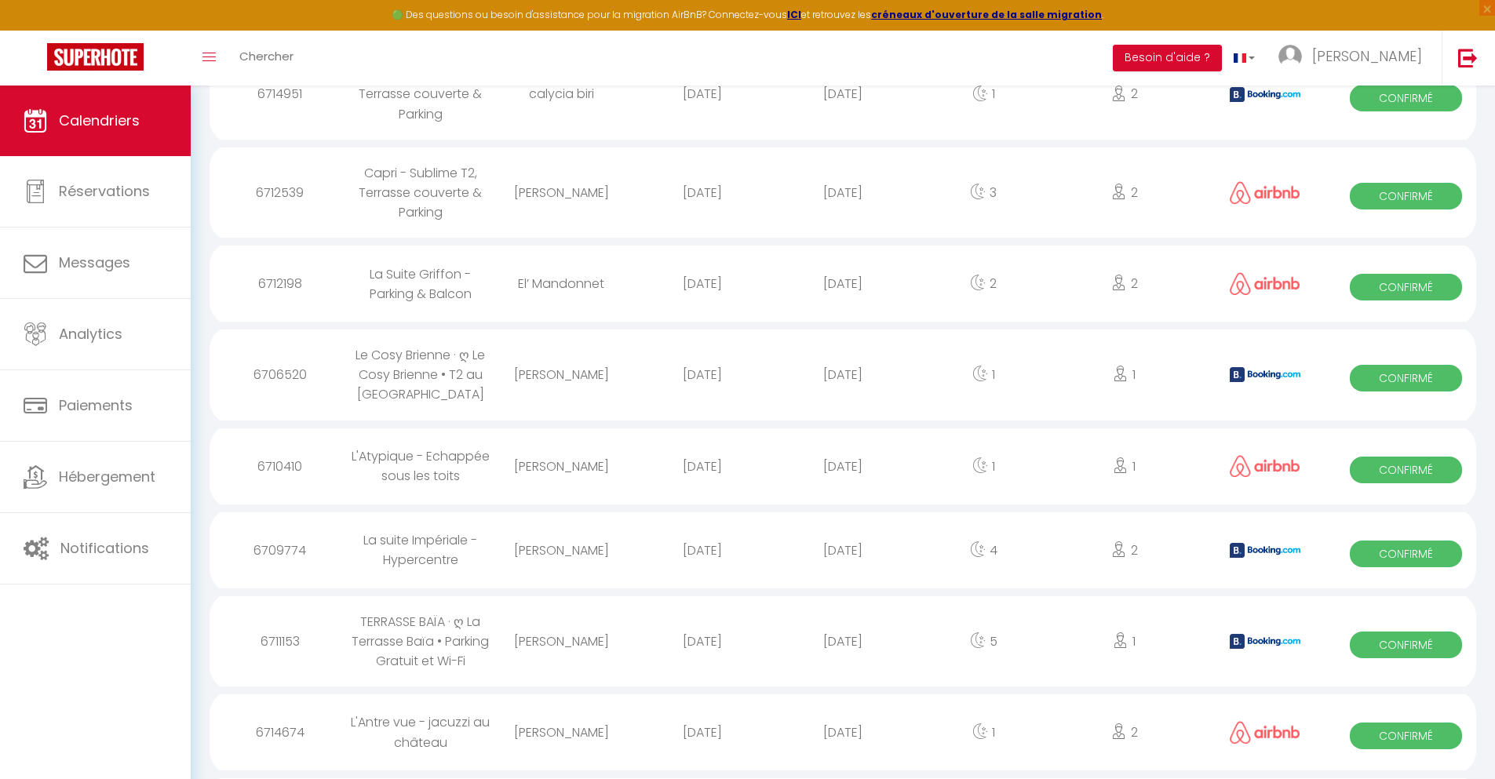
scroll to position [1298, 0]
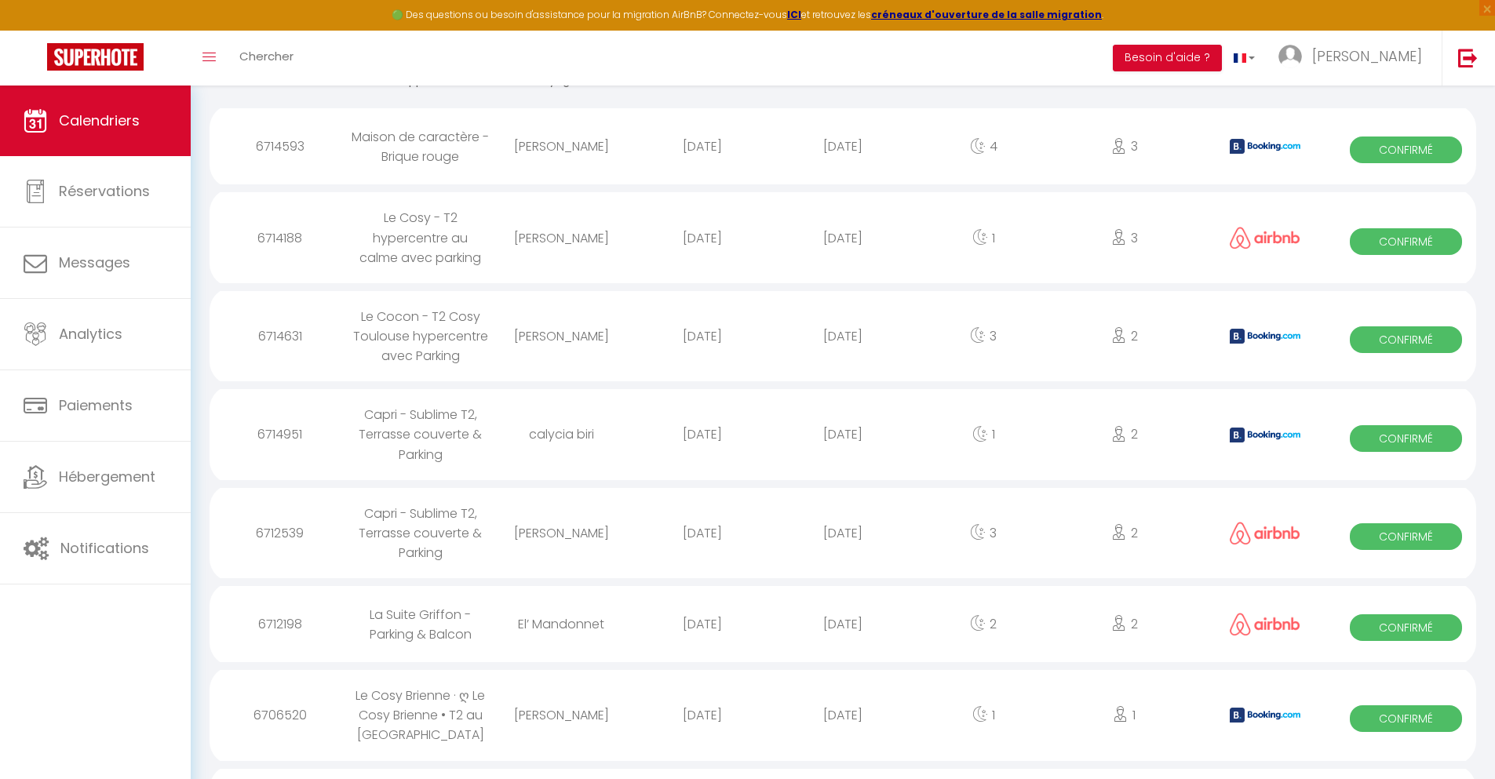
click at [843, 730] on div "[DATE]" at bounding box center [842, 715] width 141 height 51
select select "0"
select select "1"
select select
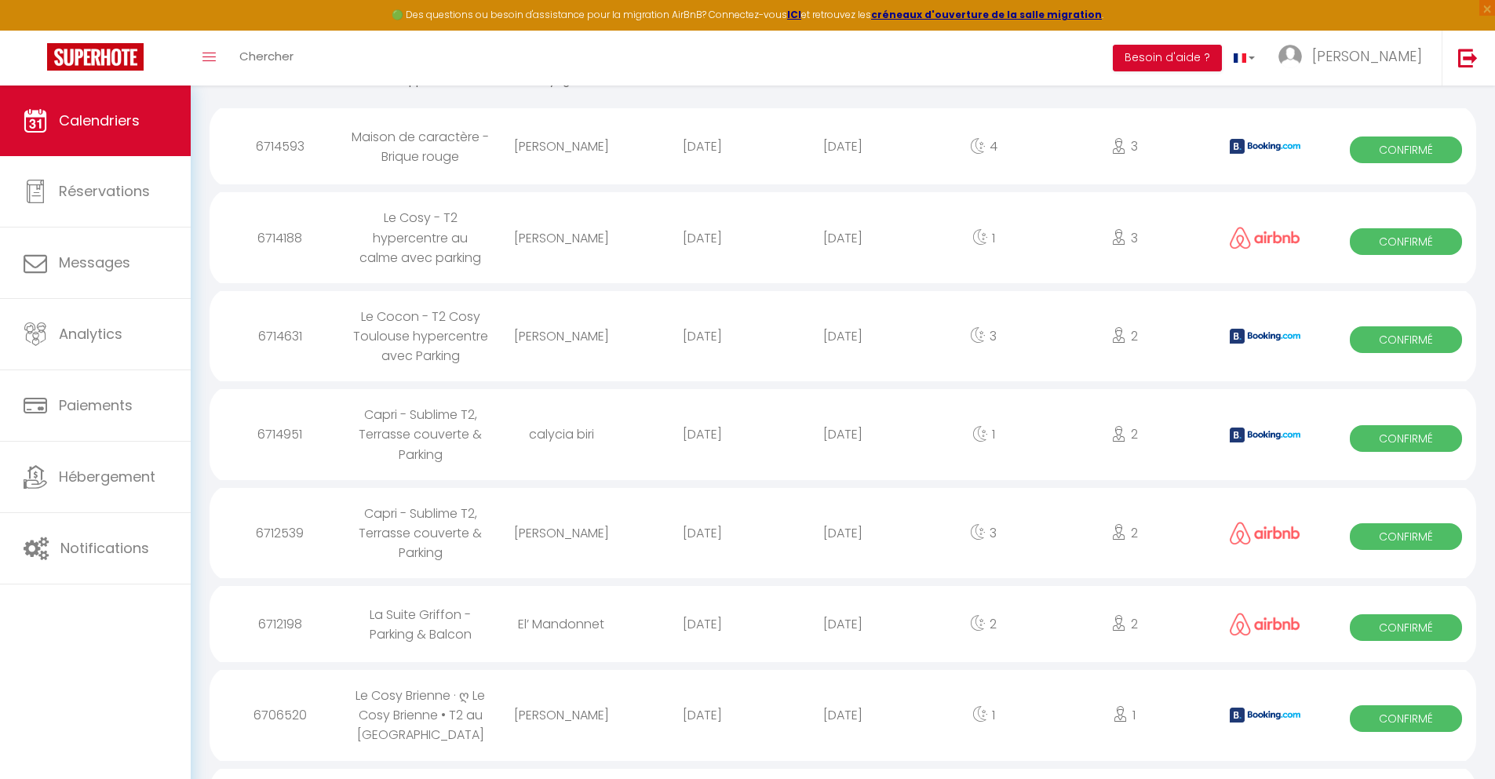
select select
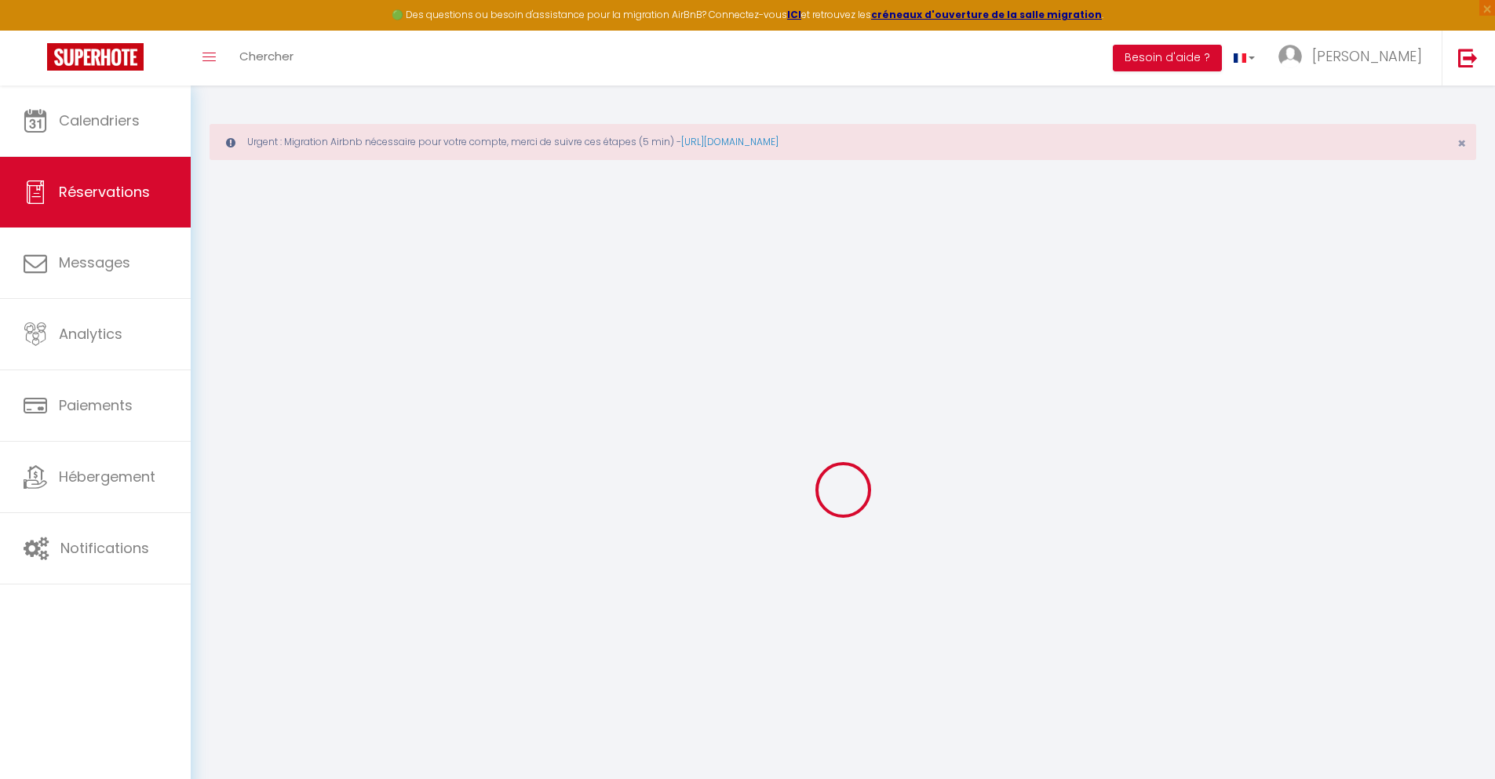
select select
checkbox input "false"
select select
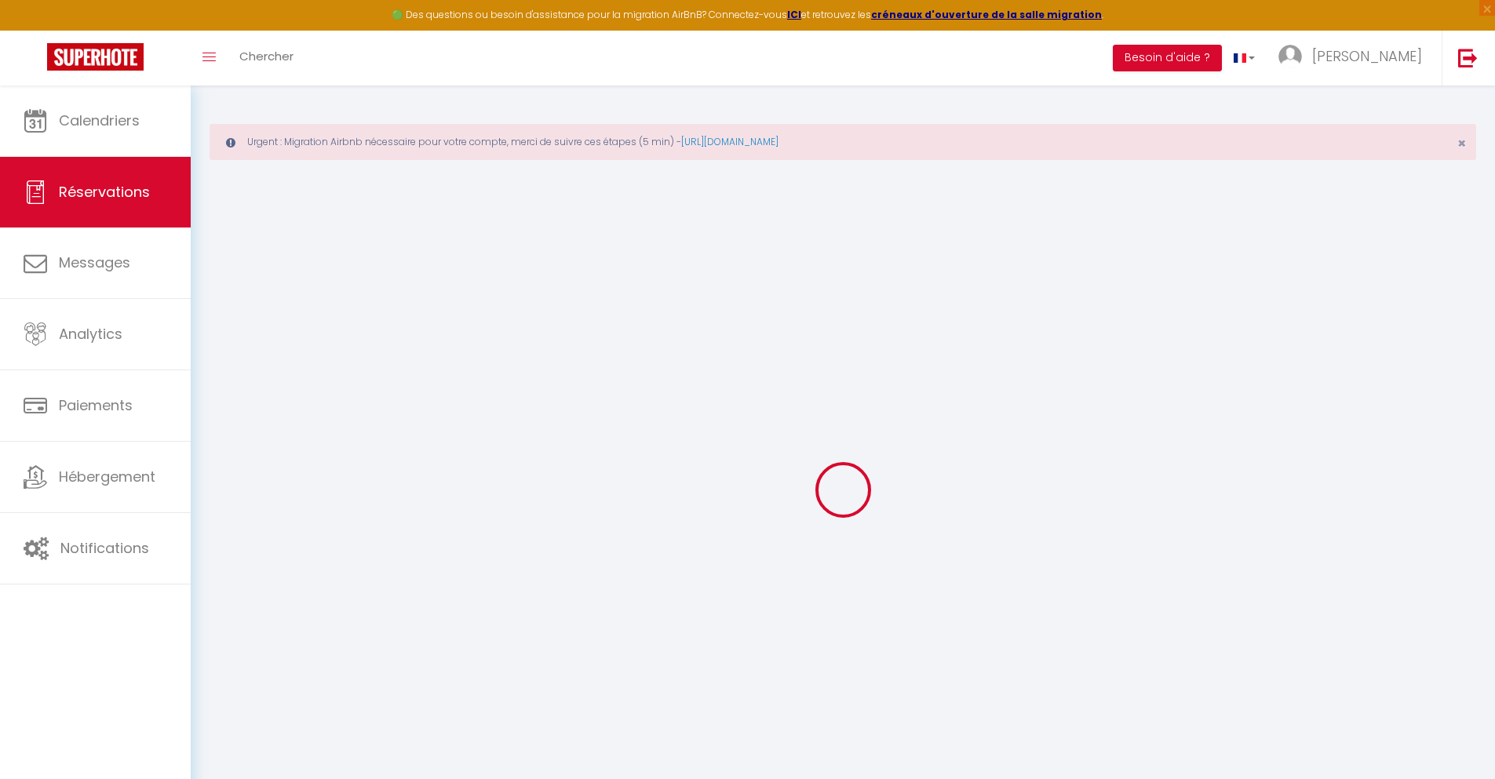
checkbox input "false"
type textarea "** THIS RESERVATION HAS BEEN PRE-PAID ** BOOKING NOTE : Payment charge is EUR 1…"
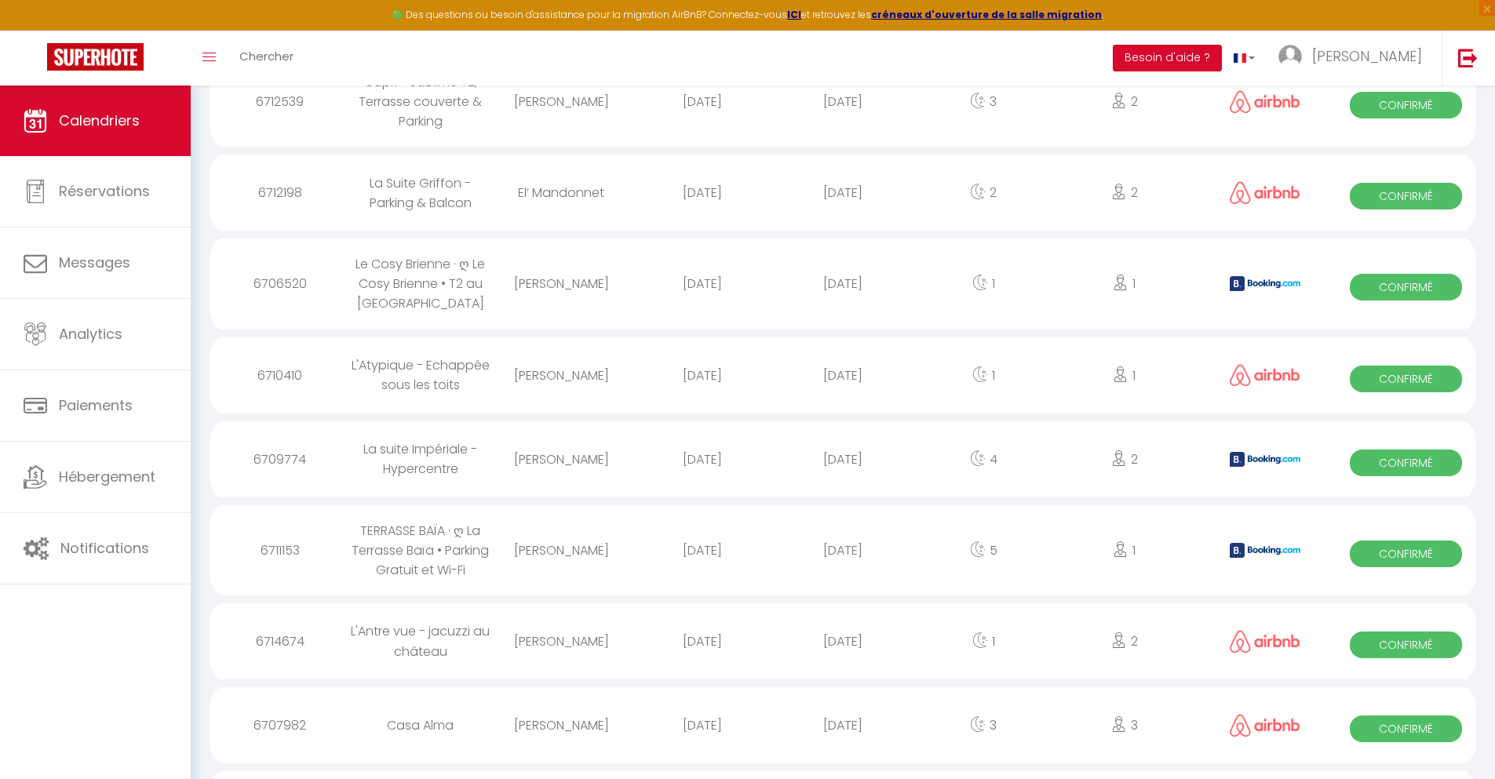
scroll to position [1382, 0]
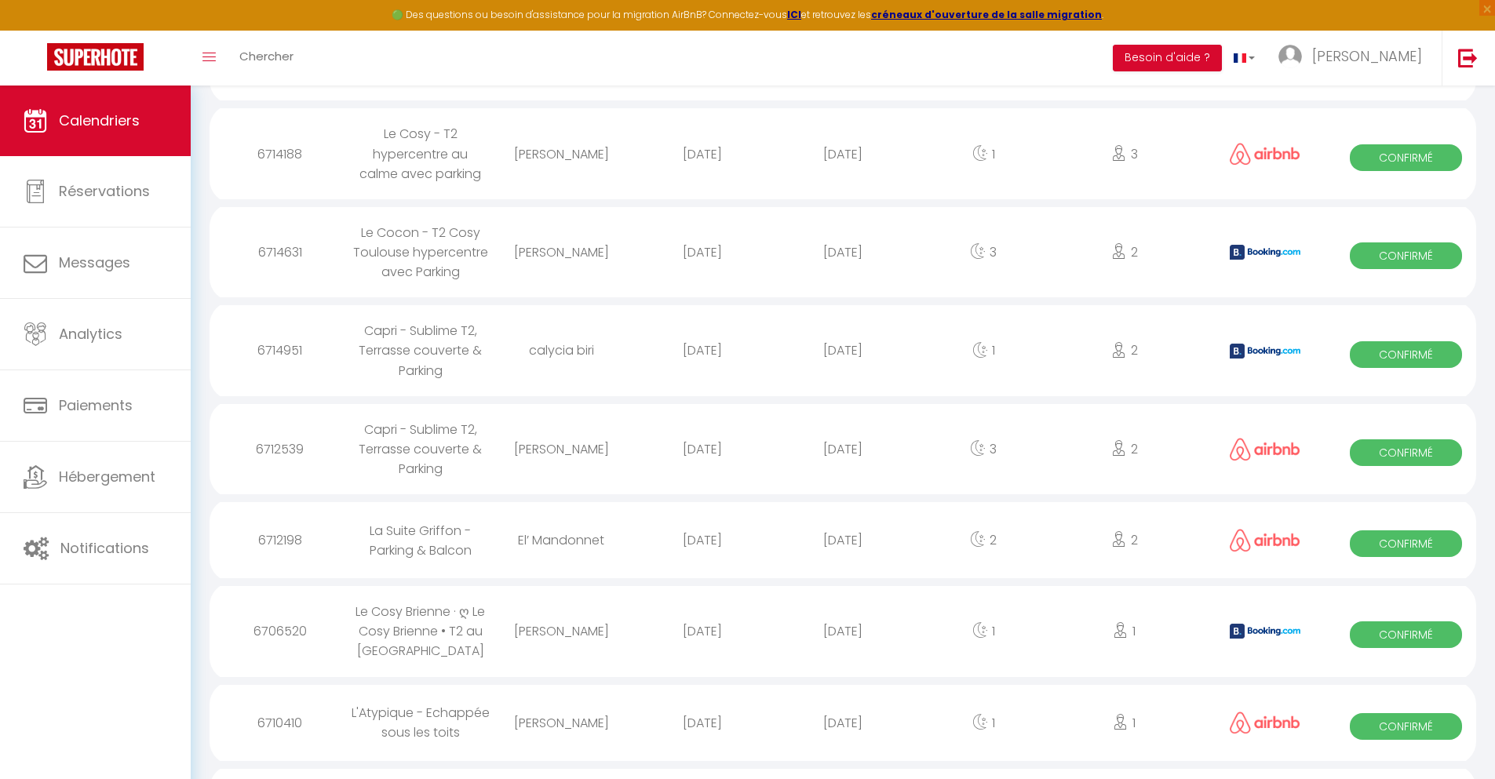
click at [843, 737] on div "[DATE]" at bounding box center [842, 723] width 141 height 51
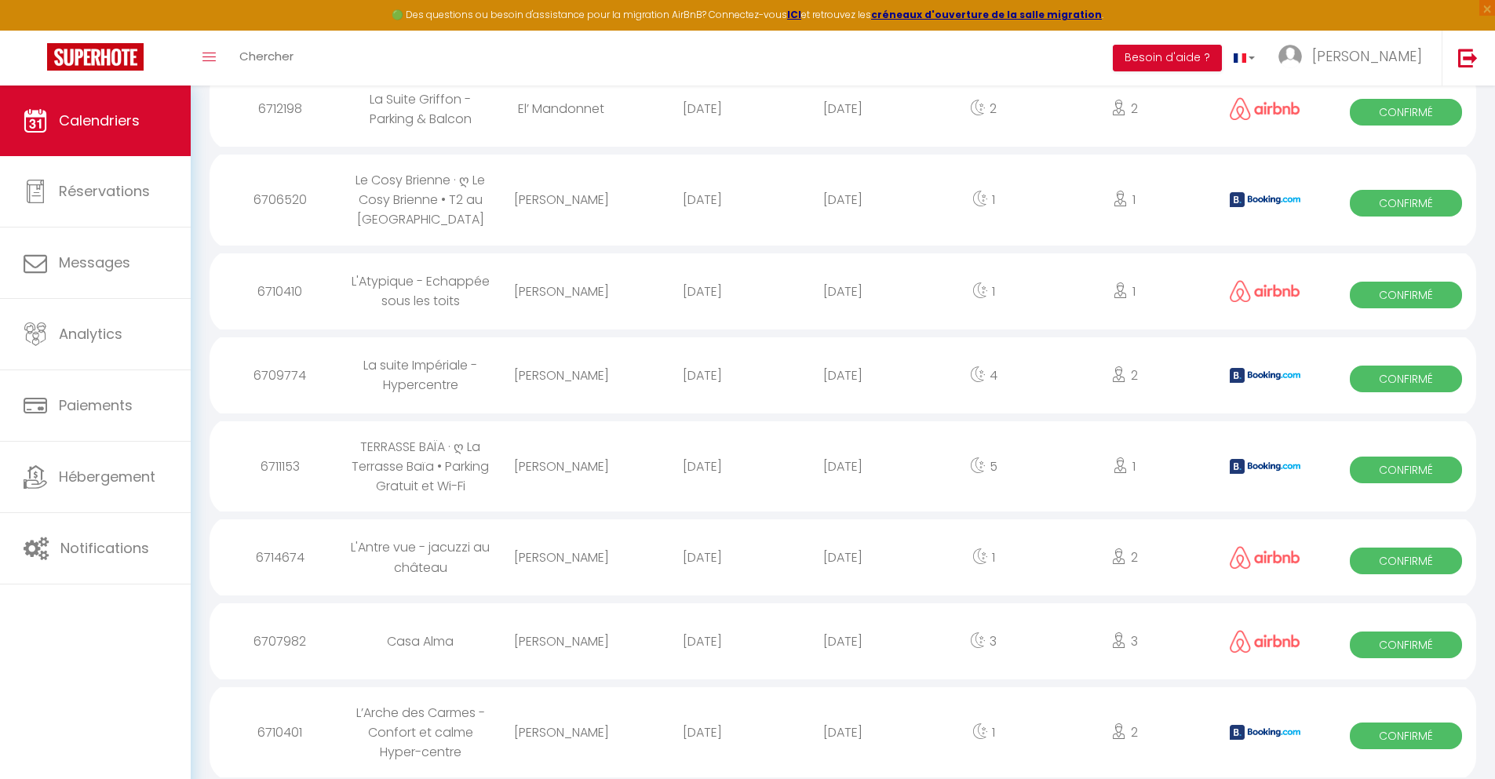
scroll to position [1466, 0]
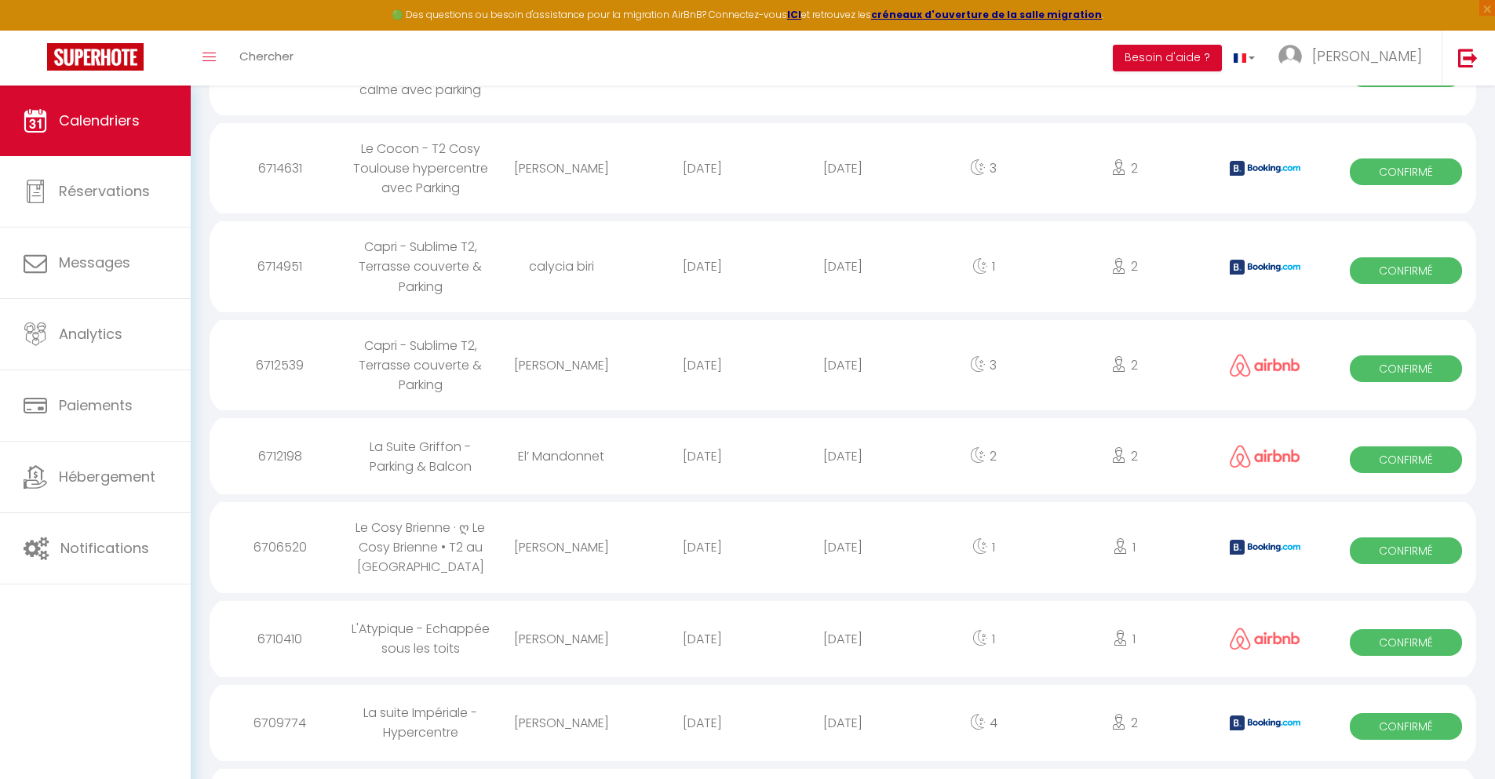
click at [843, 737] on div "[DATE]" at bounding box center [842, 723] width 141 height 51
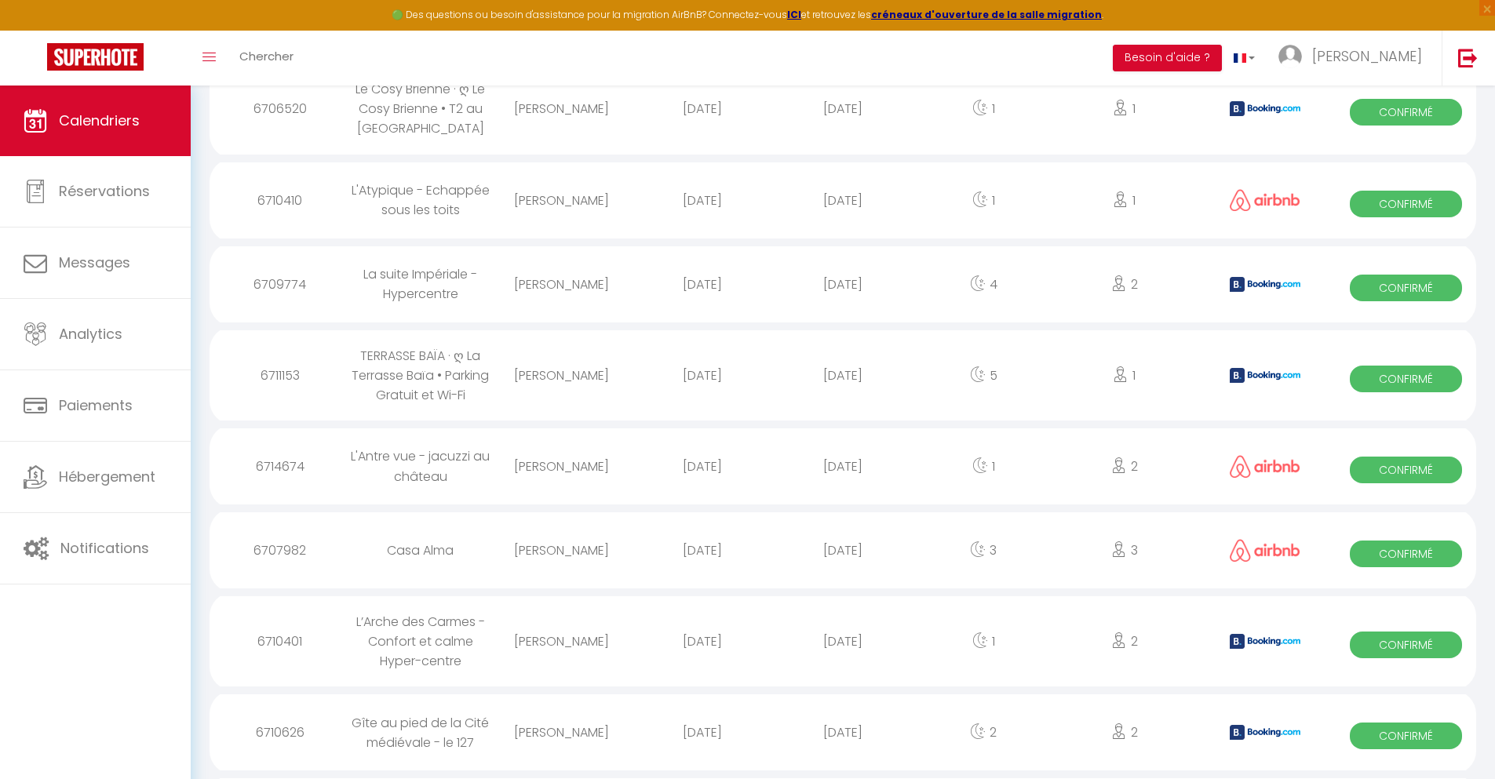
scroll to position [1564, 0]
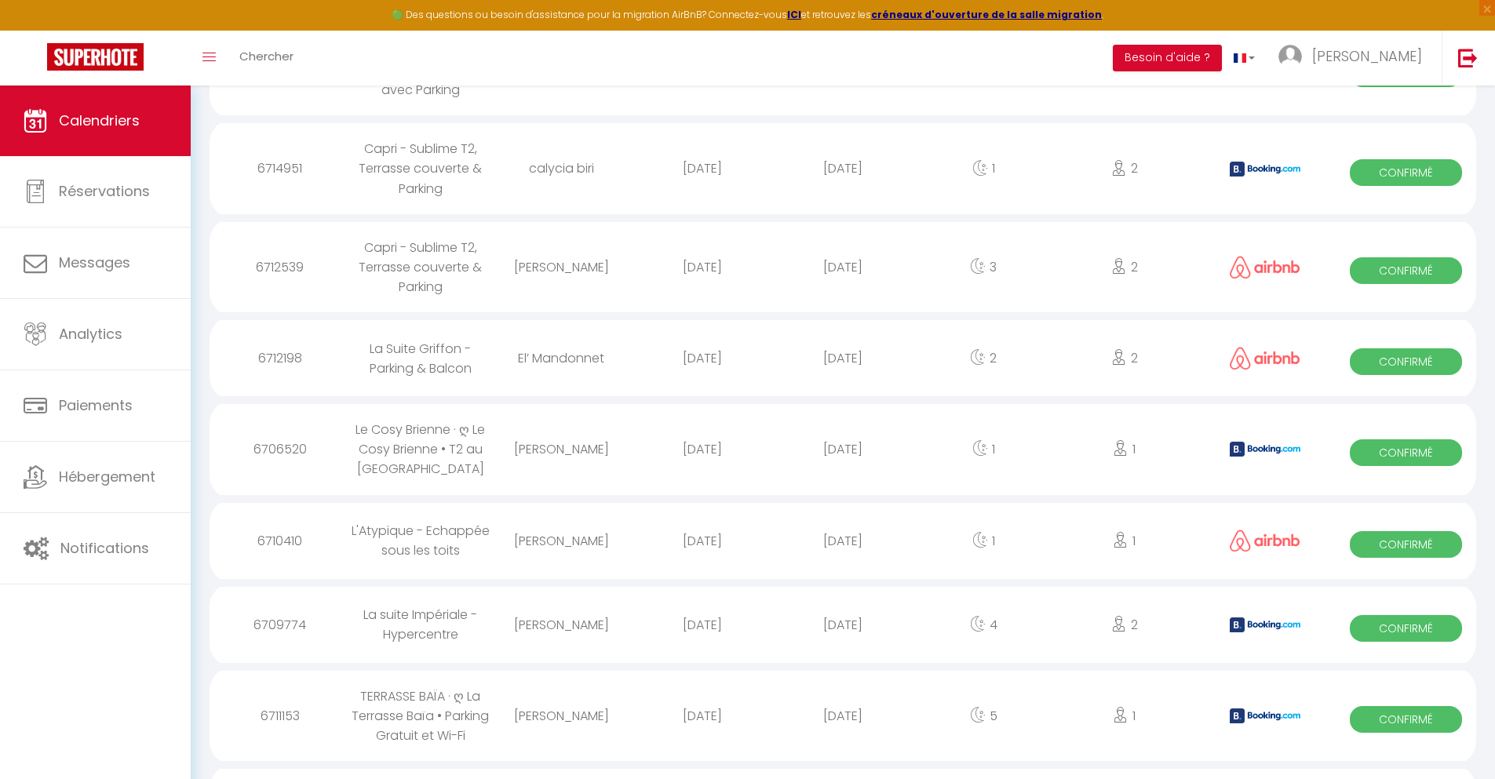
click at [843, 730] on div "[DATE]" at bounding box center [842, 716] width 141 height 51
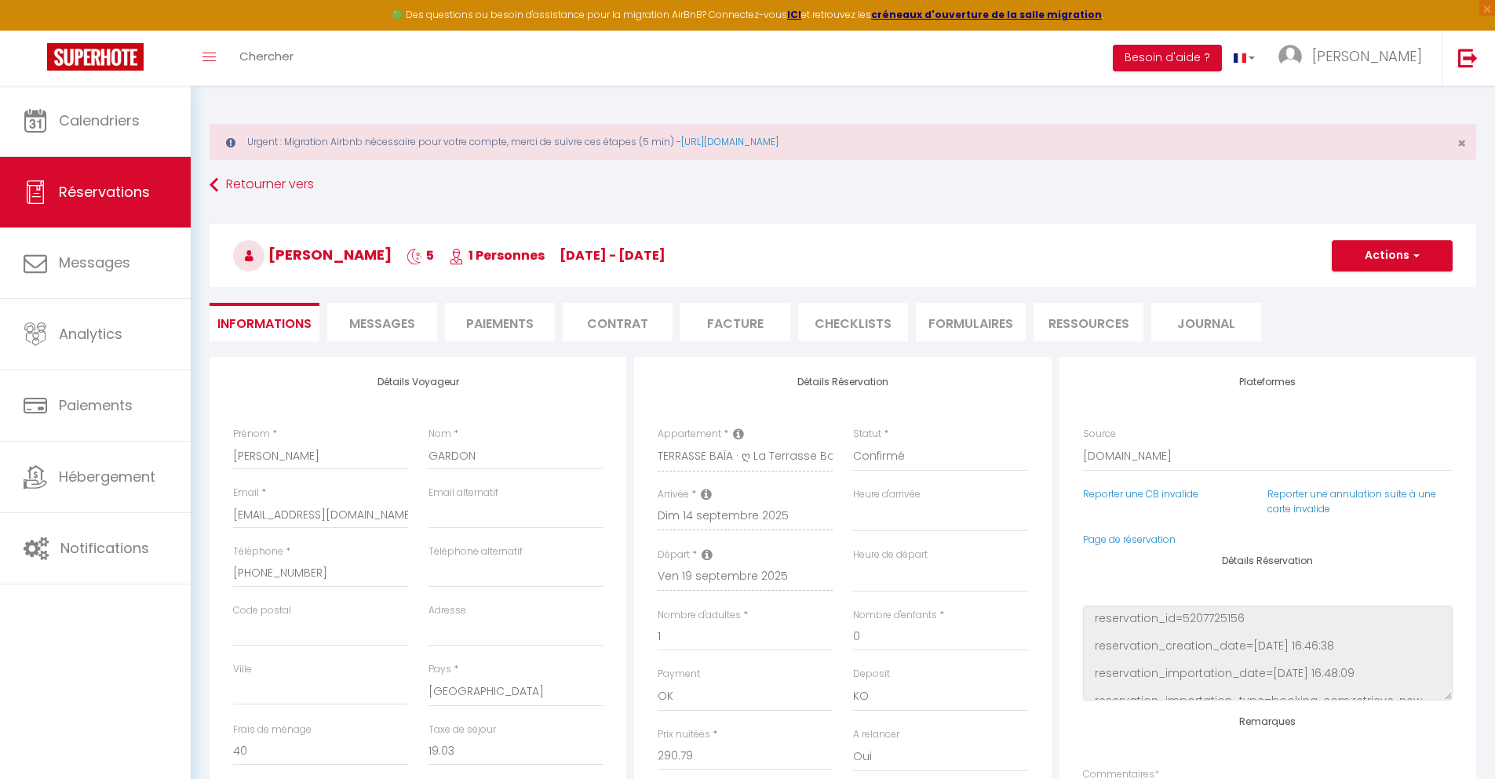
scroll to position [86, 0]
